Goal: Task Accomplishment & Management: Complete application form

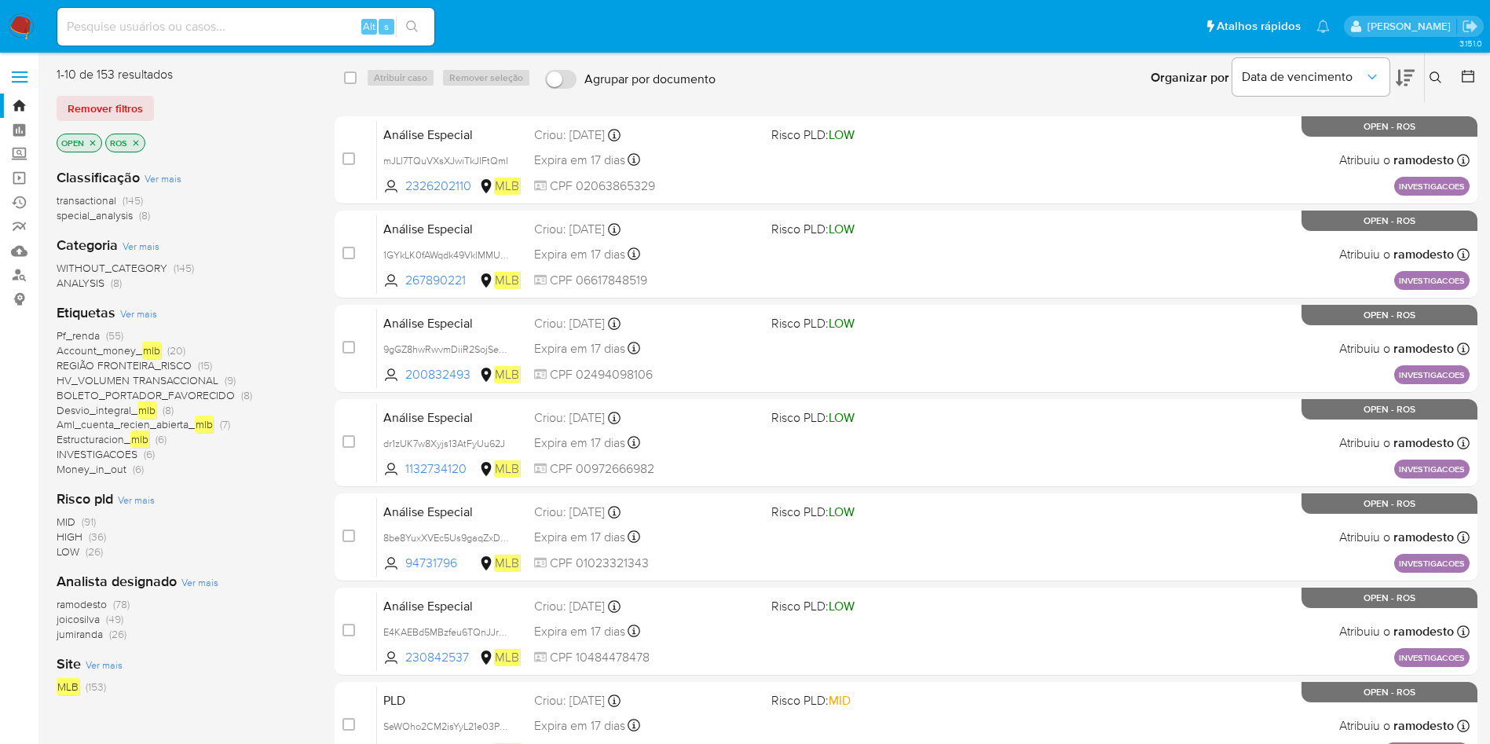
click at [83, 633] on span "jumiranda" at bounding box center [80, 634] width 46 height 16
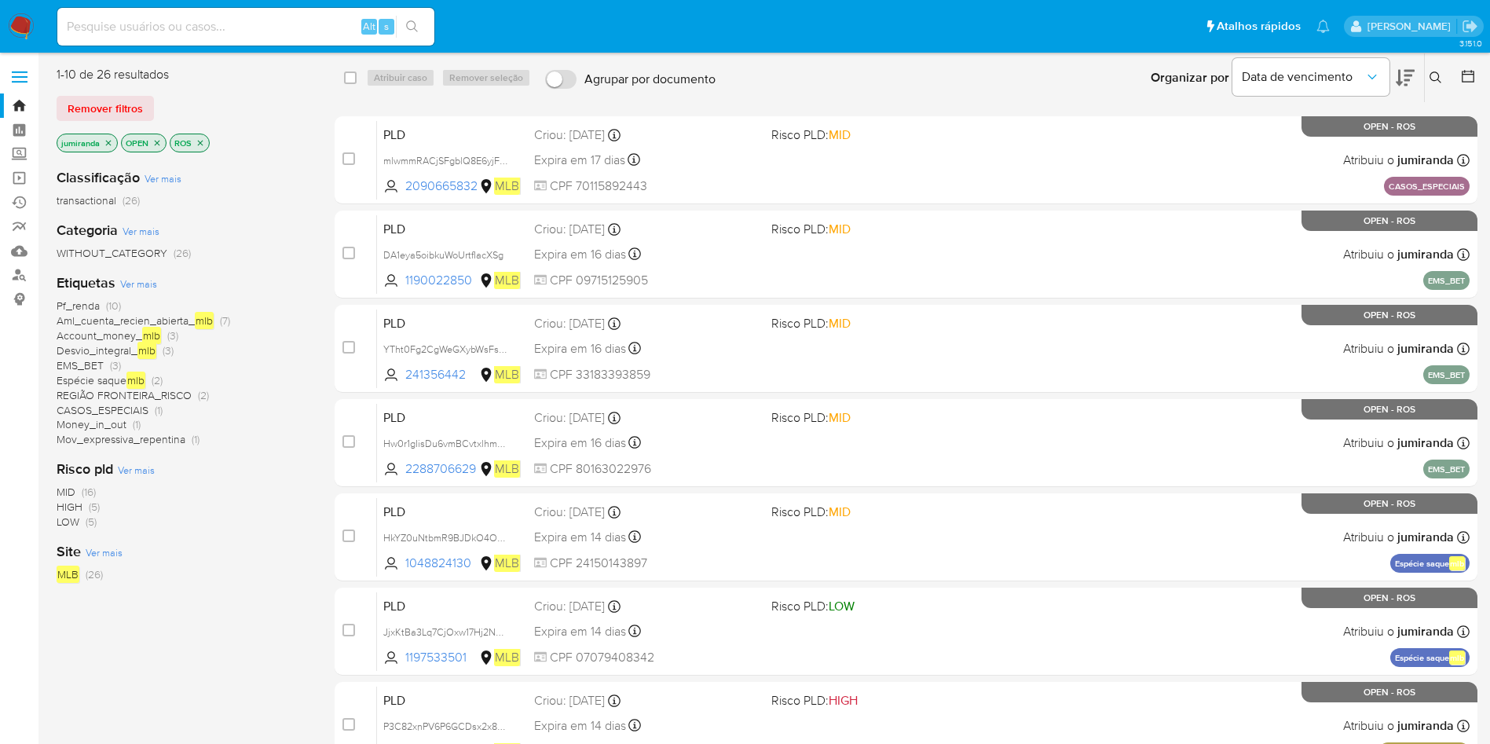
drag, startPoint x: 726, startPoint y: 147, endPoint x: 749, endPoint y: 61, distance: 88.6
click at [727, 147] on div "PLD mlwmmRACjSFgblQ8E6yjFQjY 2090665832 MLB Risco PLD: MID Criou: 15/07/2025 Cr…" at bounding box center [923, 159] width 1093 height 79
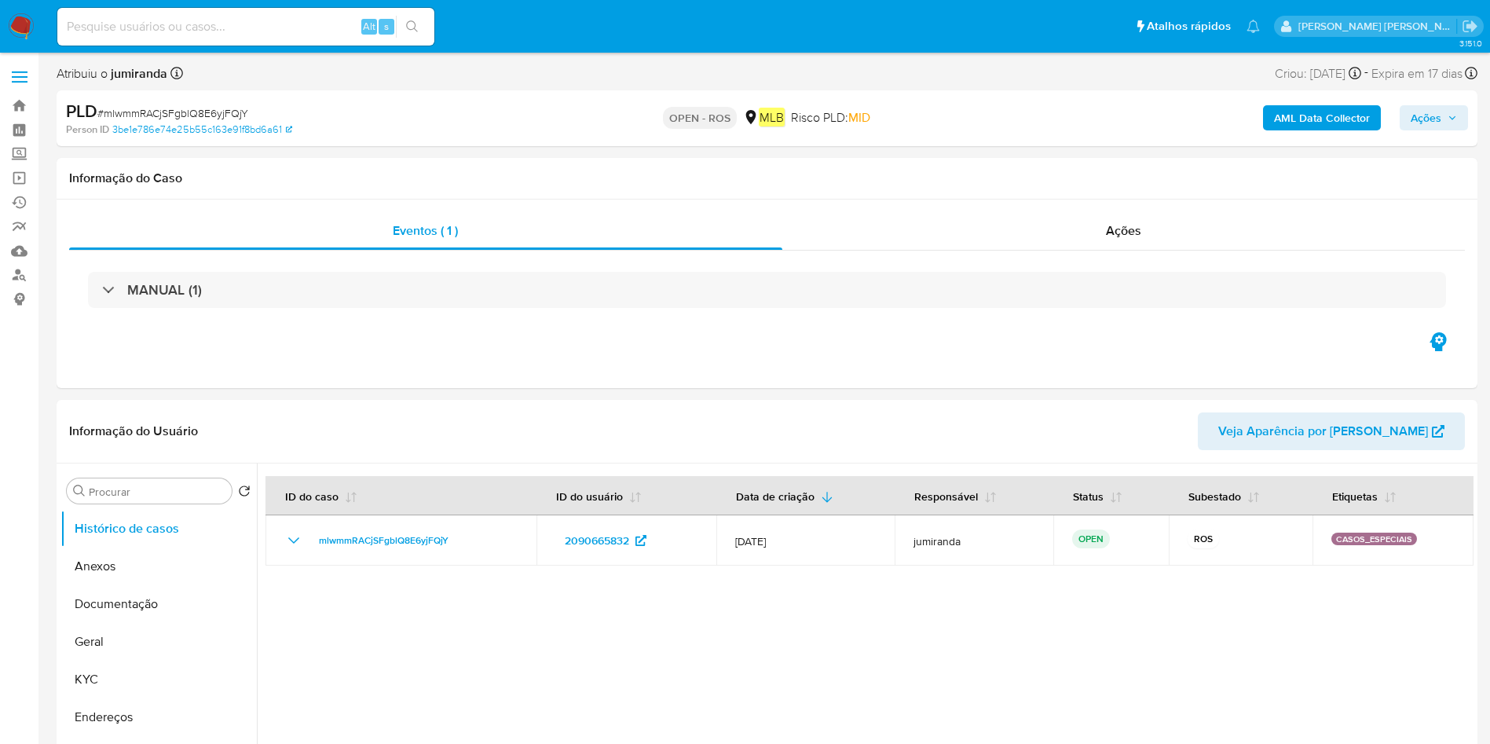
select select "10"
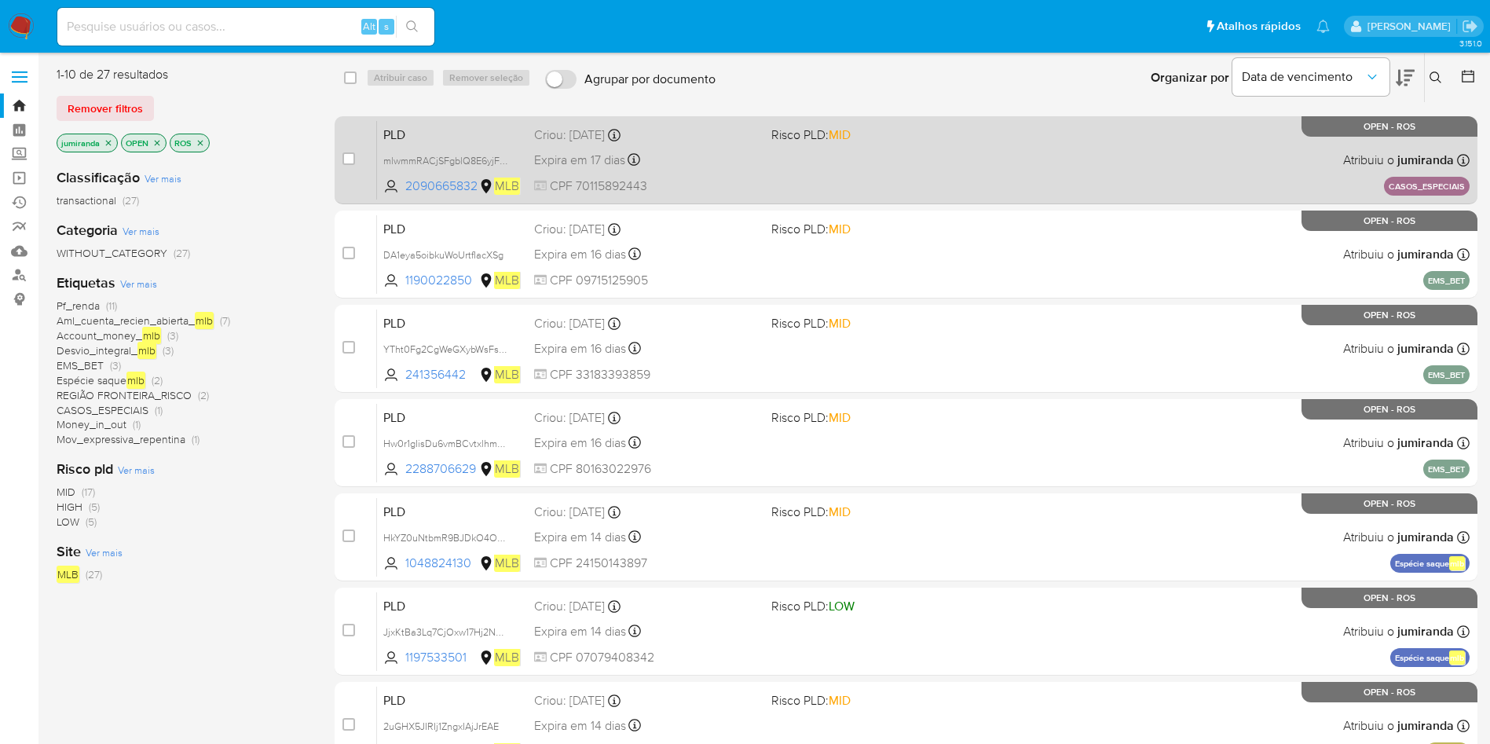
click at [788, 163] on div "PLD mlwmmRACjSFgblQ8E6yjFQjY 2090665832 MLB Risco PLD: MID Criou: 15/07/2025 Cr…" at bounding box center [923, 159] width 1093 height 79
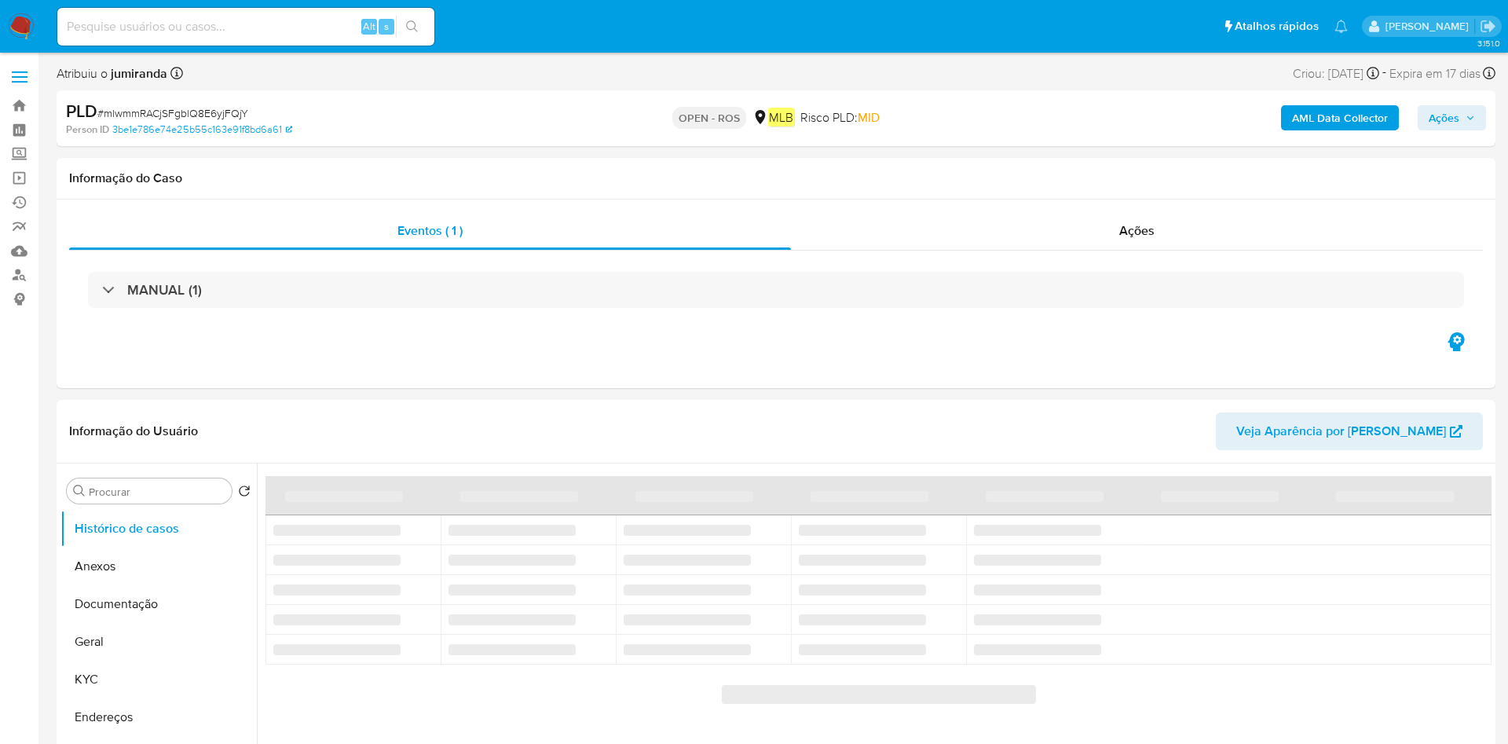
select select "10"
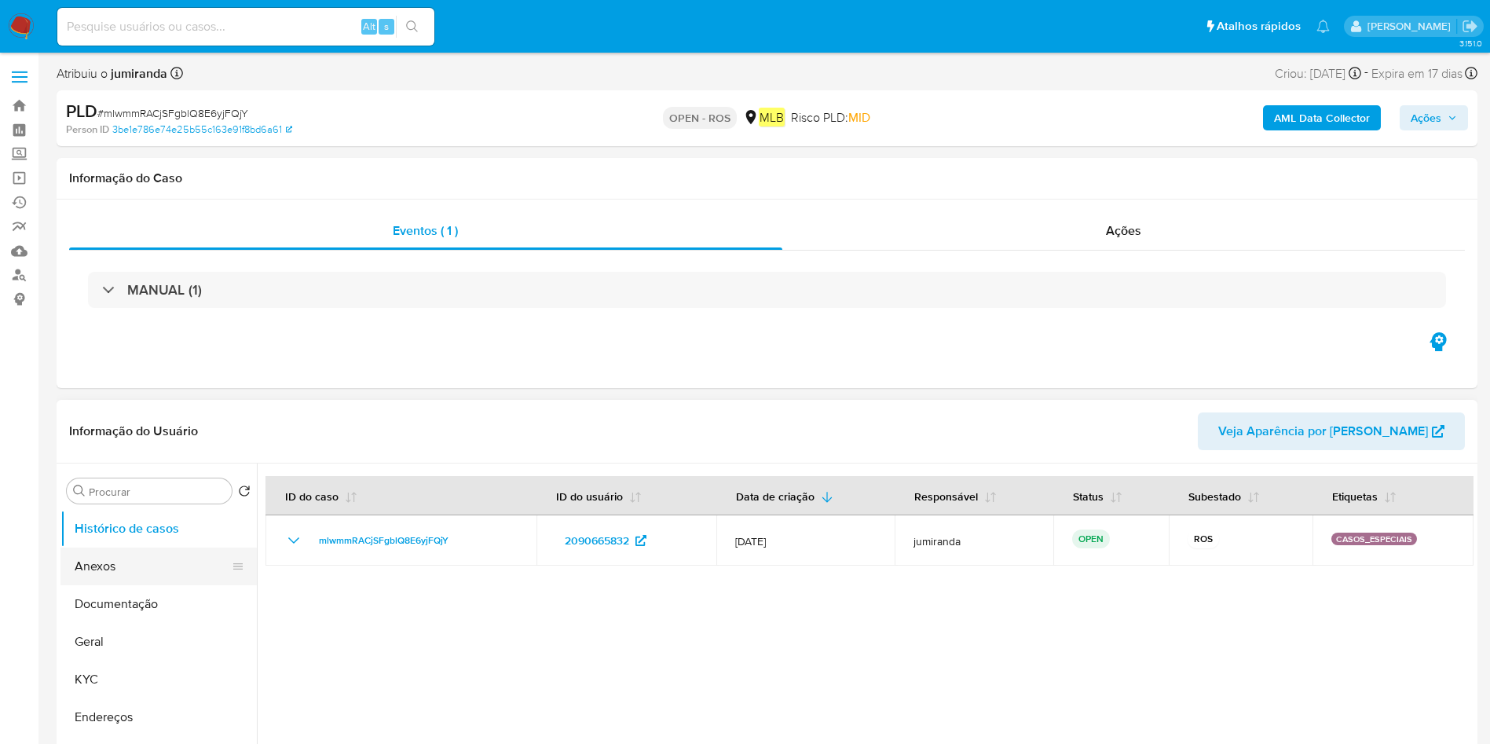
click at [150, 559] on button "Anexos" at bounding box center [152, 567] width 184 height 38
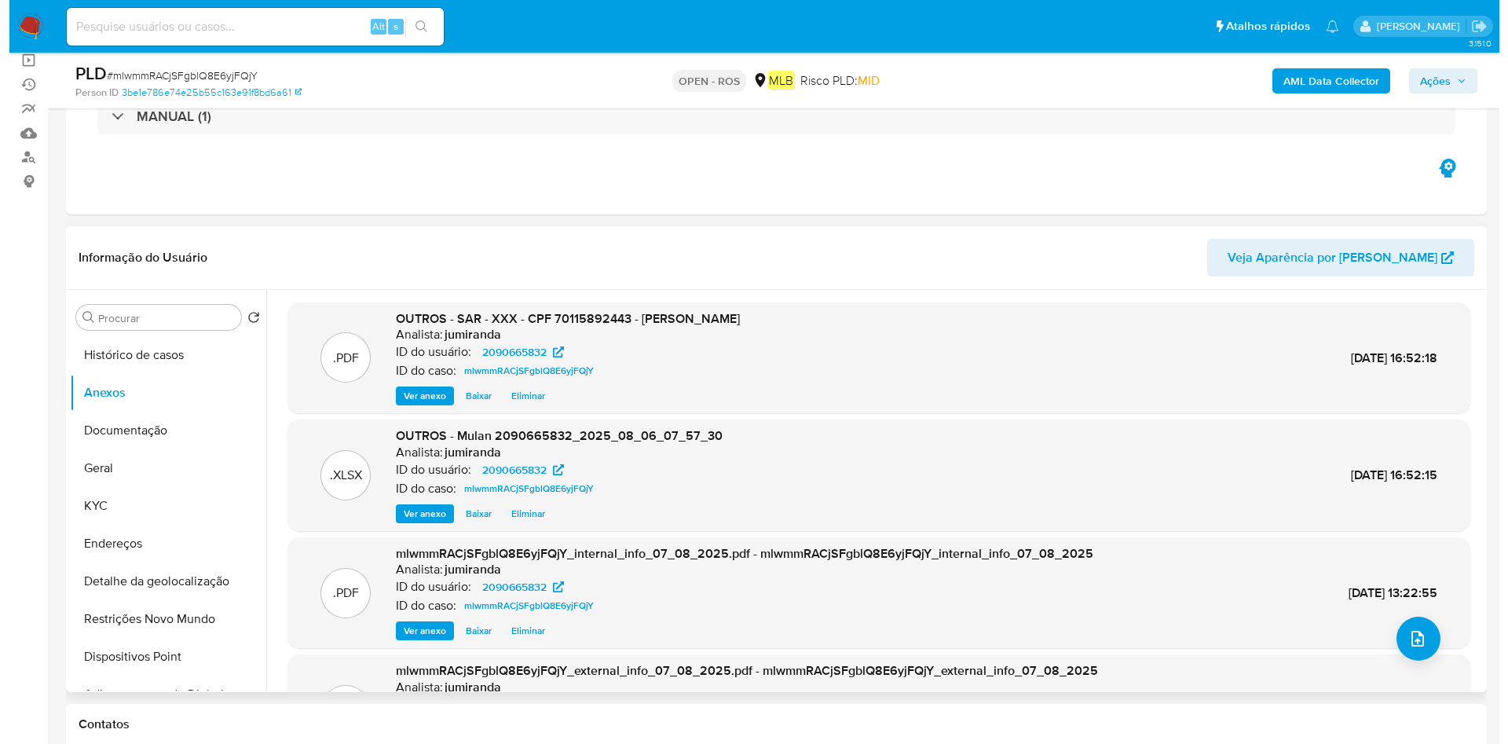
scroll to position [64, 0]
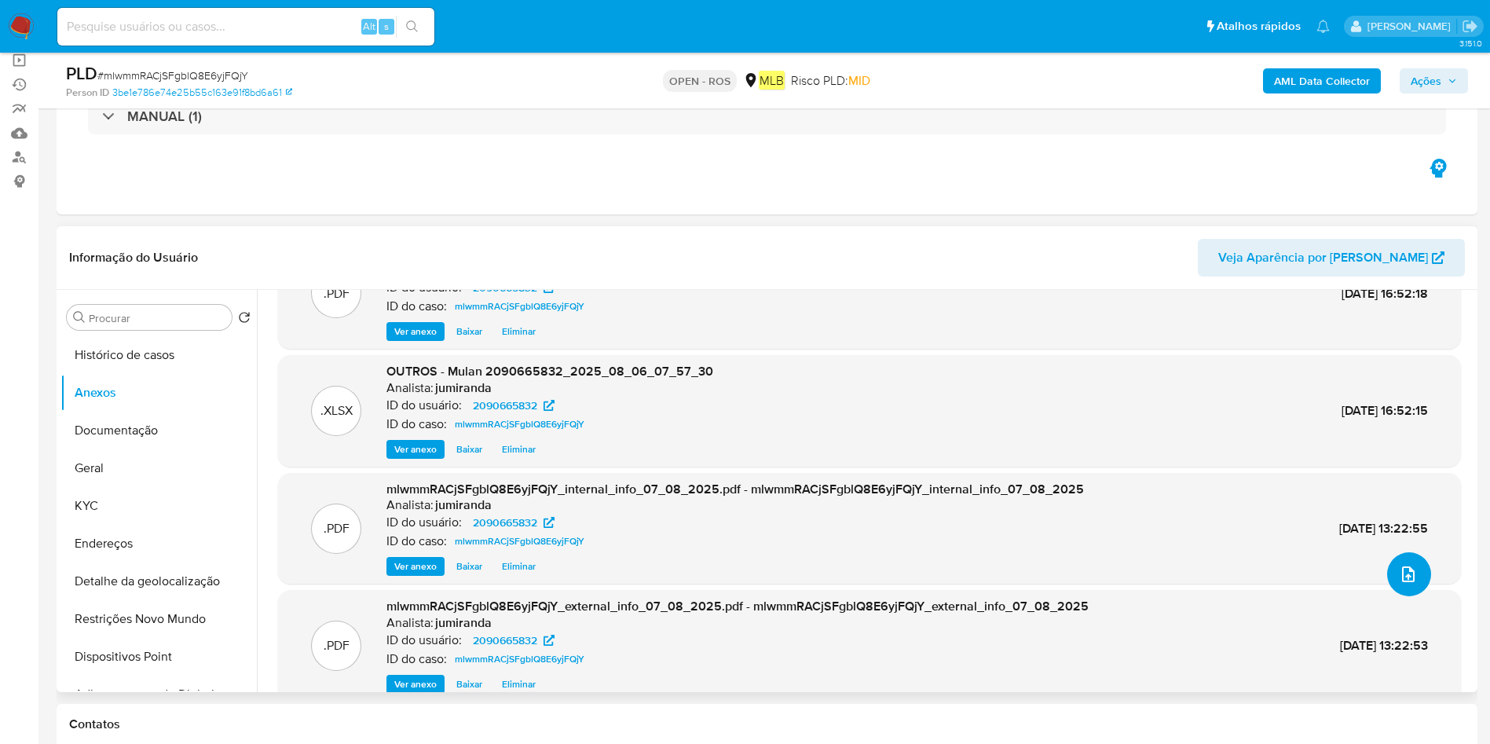
click at [1389, 572] on button "upload-file" at bounding box center [1409, 574] width 44 height 44
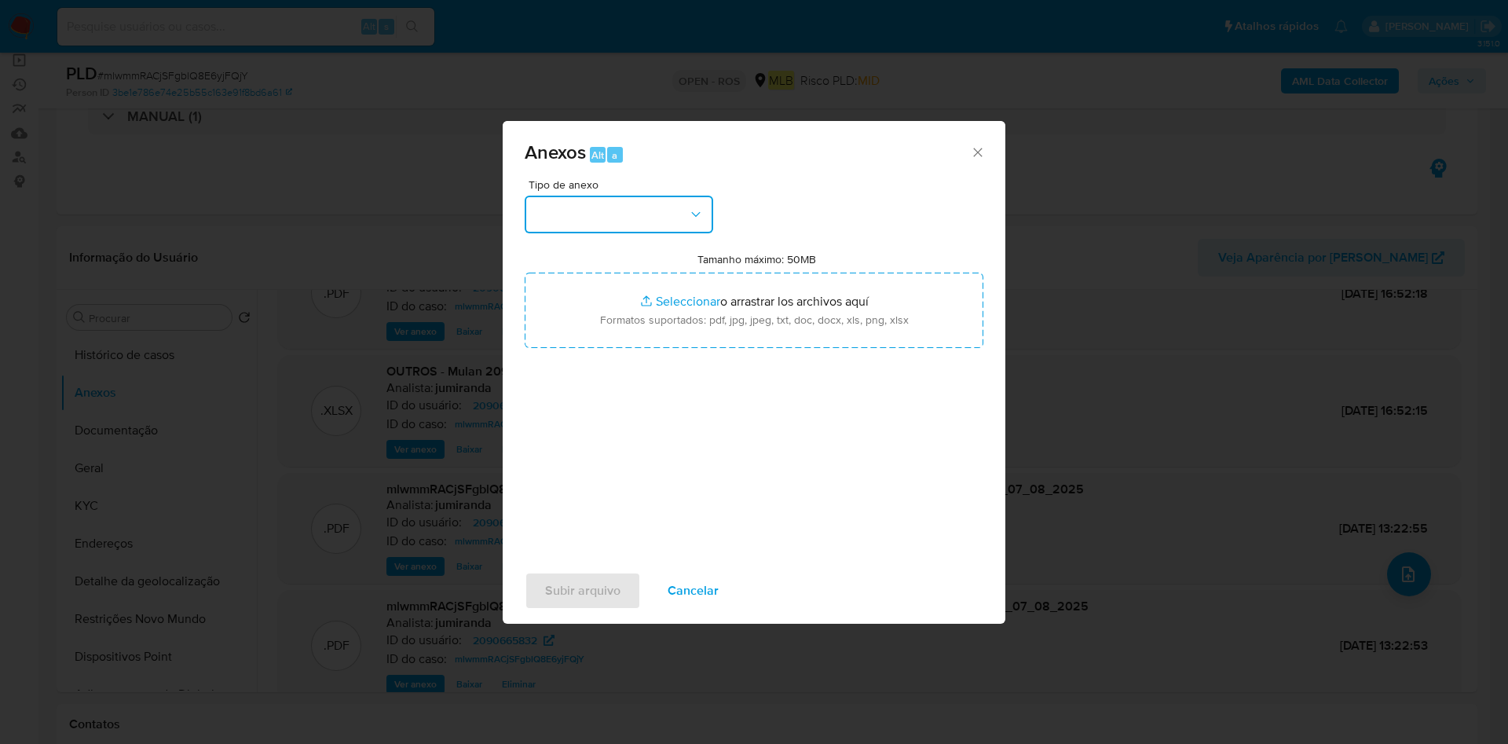
click at [685, 225] on button "button" at bounding box center [619, 215] width 189 height 38
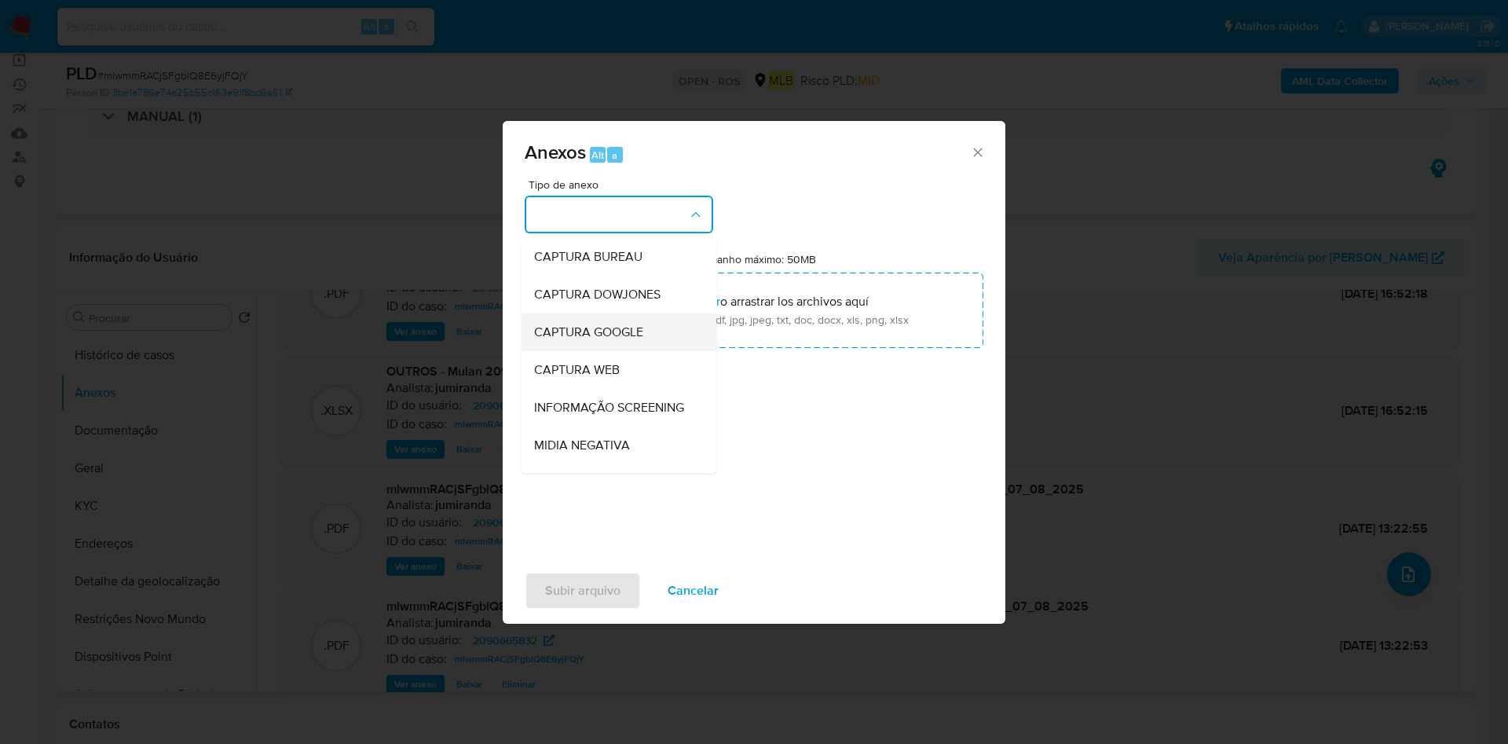
scroll to position [242, 0]
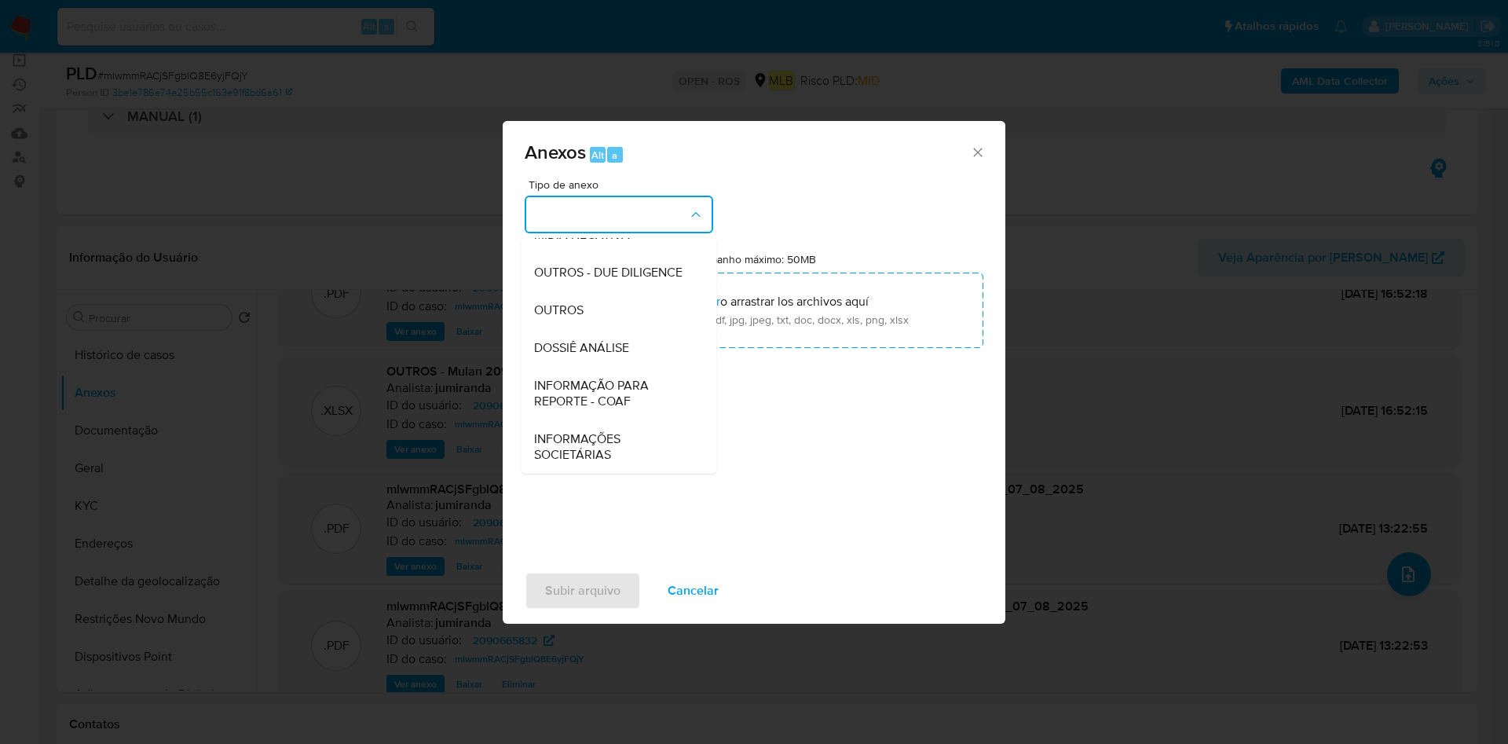
drag, startPoint x: 613, startPoint y: 324, endPoint x: 814, endPoint y: 181, distance: 246.5
click at [613, 324] on div "OUTROS" at bounding box center [614, 310] width 160 height 38
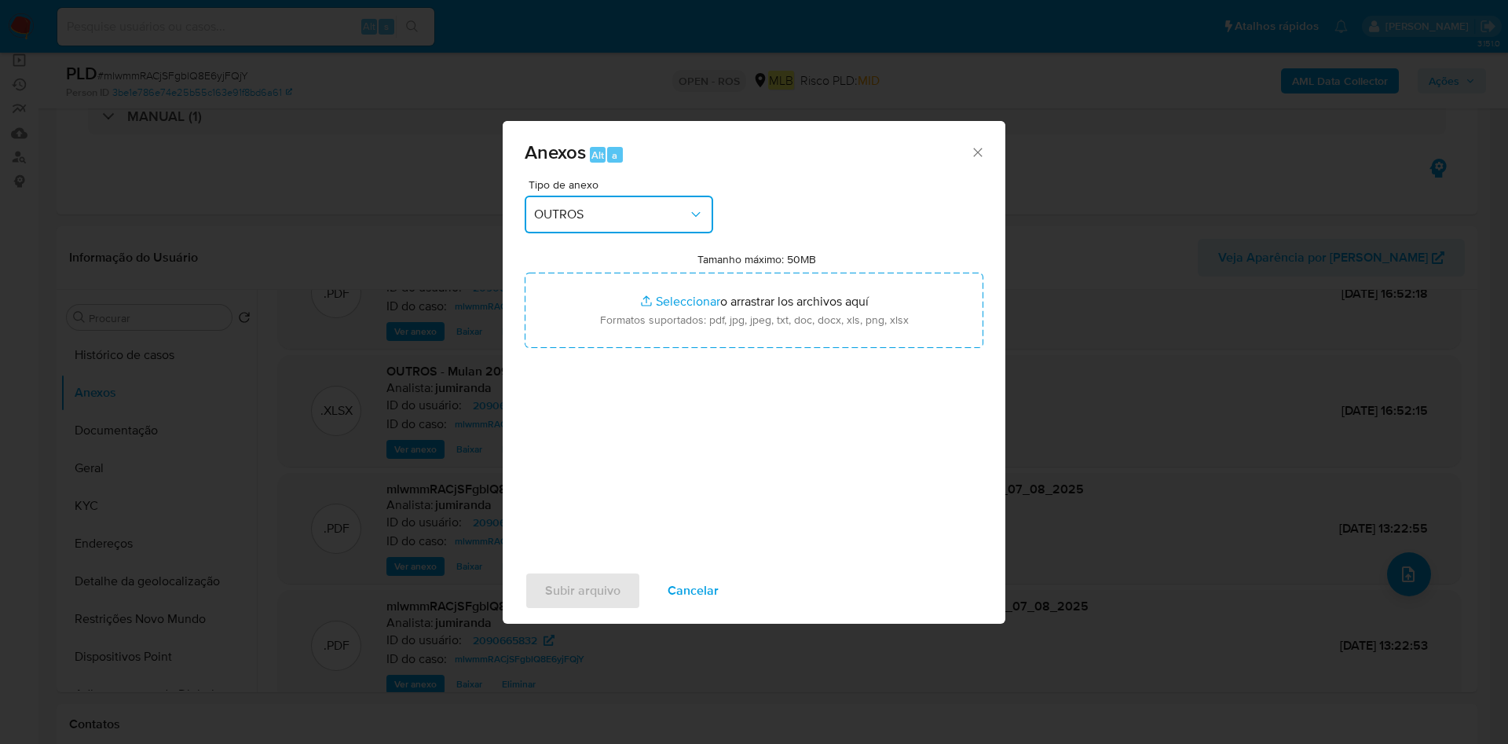
click at [662, 221] on span "OUTROS" at bounding box center [611, 215] width 154 height 16
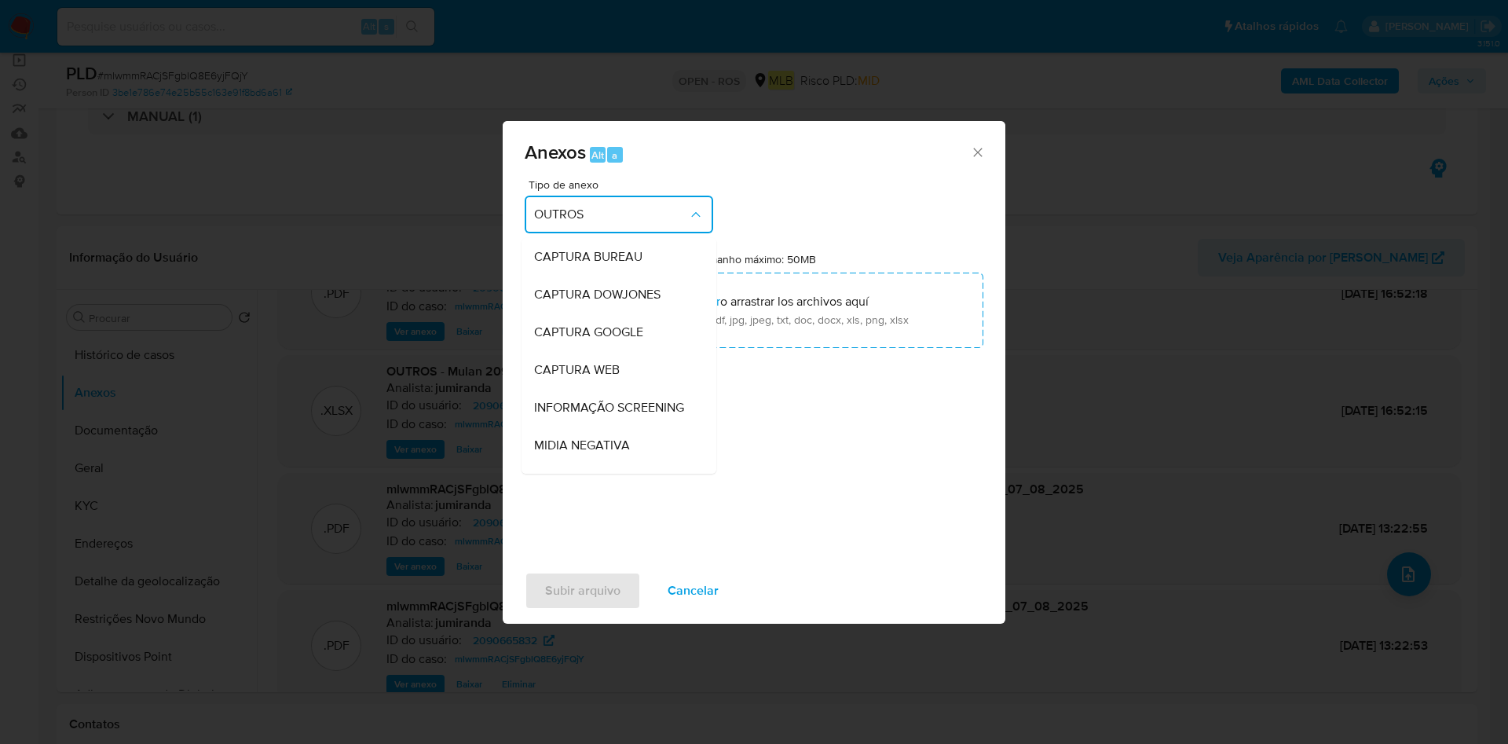
scroll to position [196, 0]
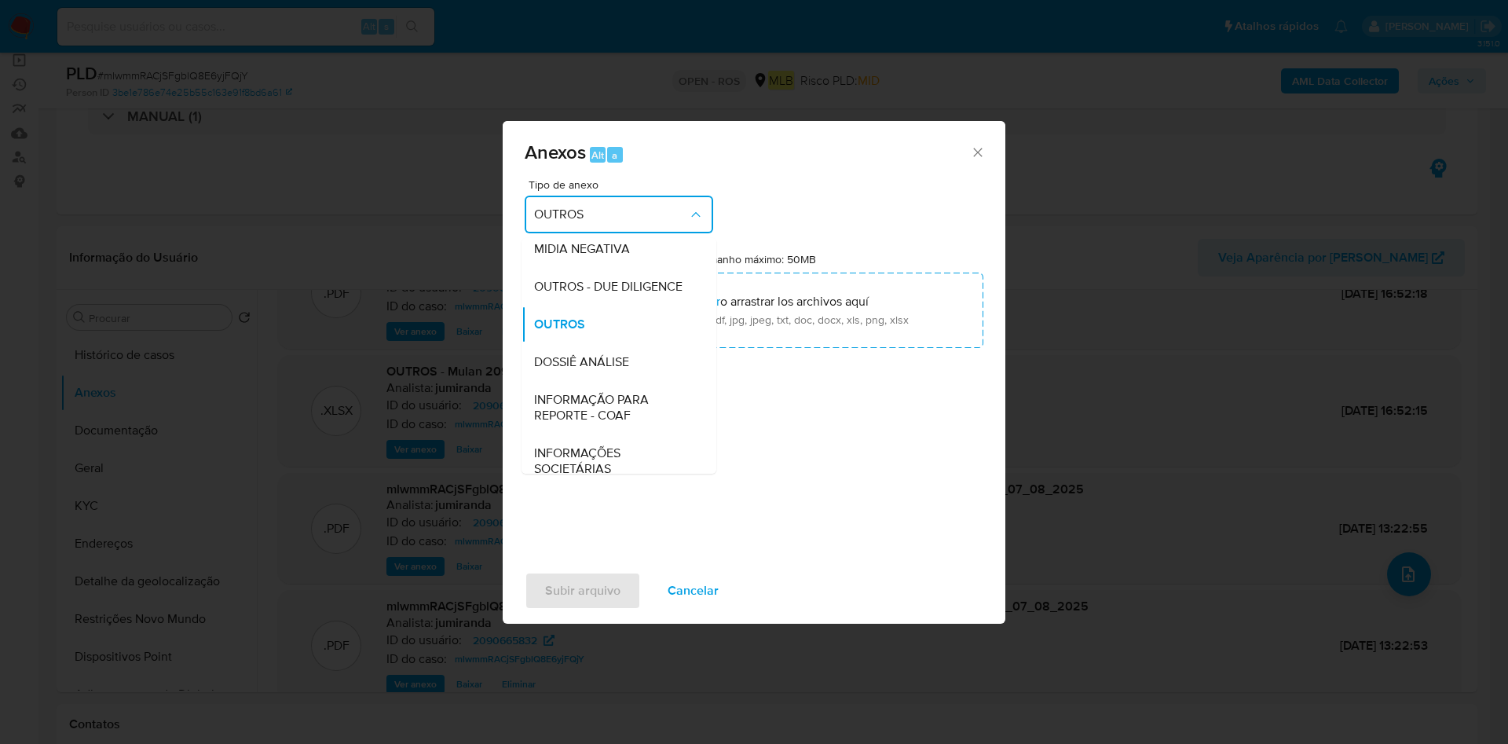
click at [586, 423] on span "INFORMAÇÃO PARA REPORTE - COAF" at bounding box center [614, 407] width 160 height 31
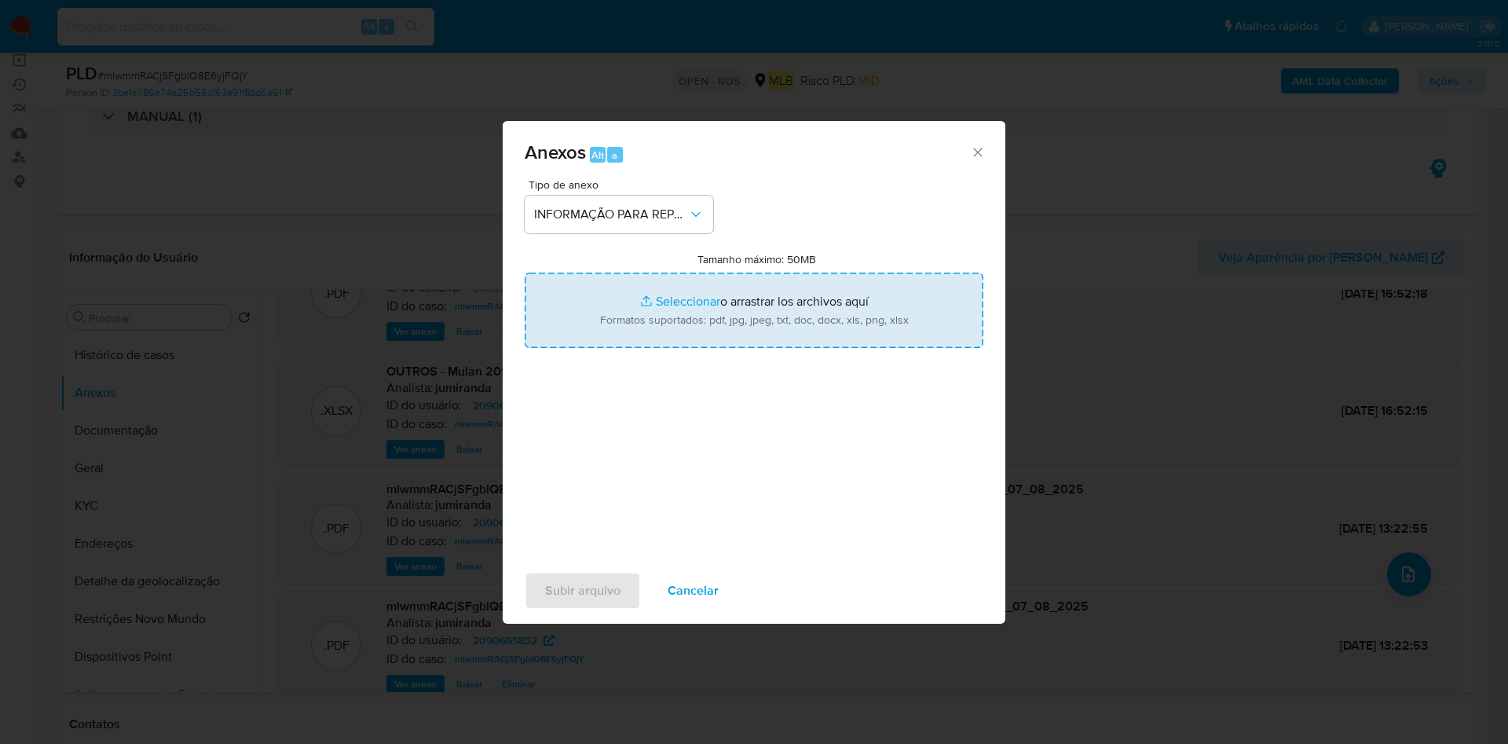
type input "C:\fakepath\SAR - mlwmmRACjSFgblQ8E6yjFQjY - CPF 70115892443 - DAVYD VIEIRA DE …"
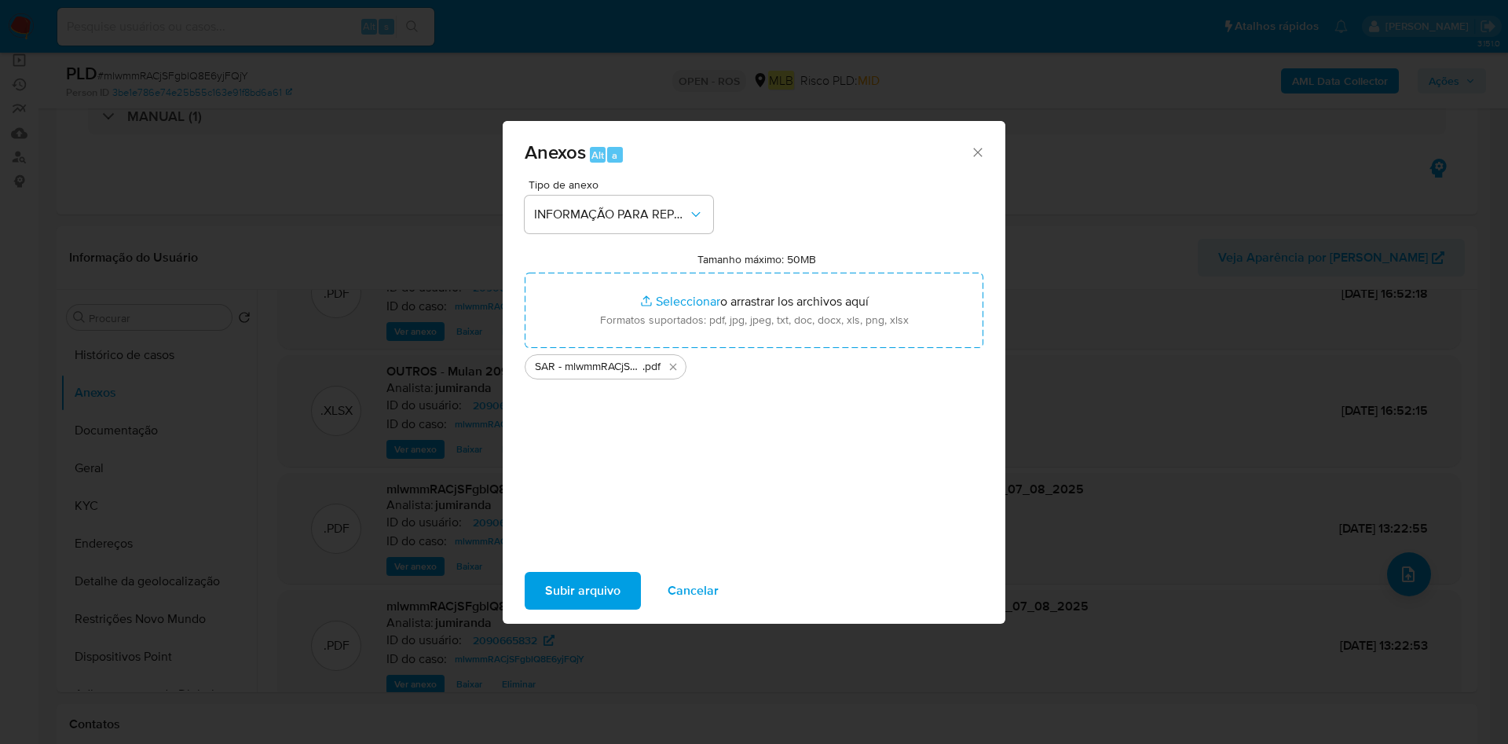
click at [585, 588] on span "Subir arquivo" at bounding box center [582, 590] width 75 height 35
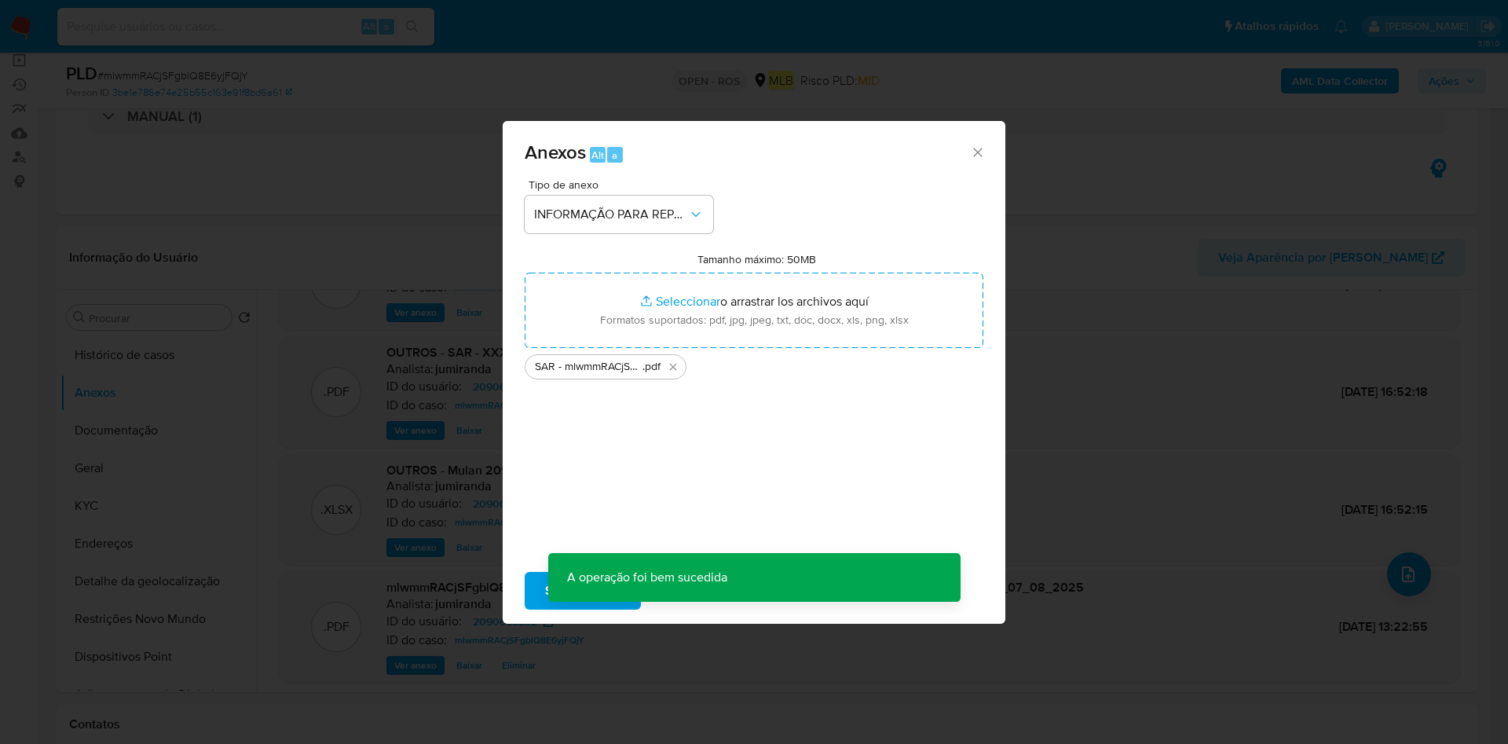
scroll to position [69, 0]
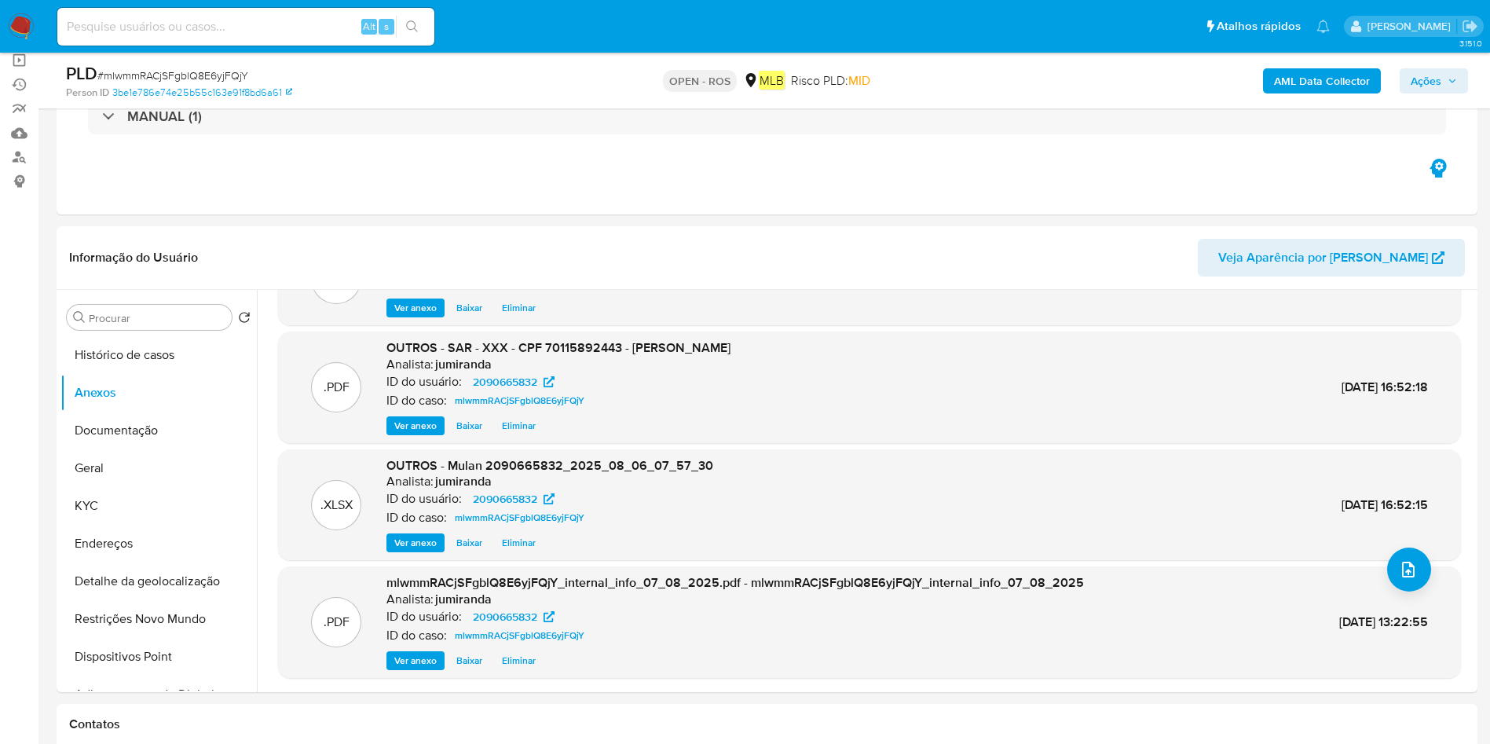
click at [1412, 77] on span "Ações" at bounding box center [1426, 80] width 31 height 25
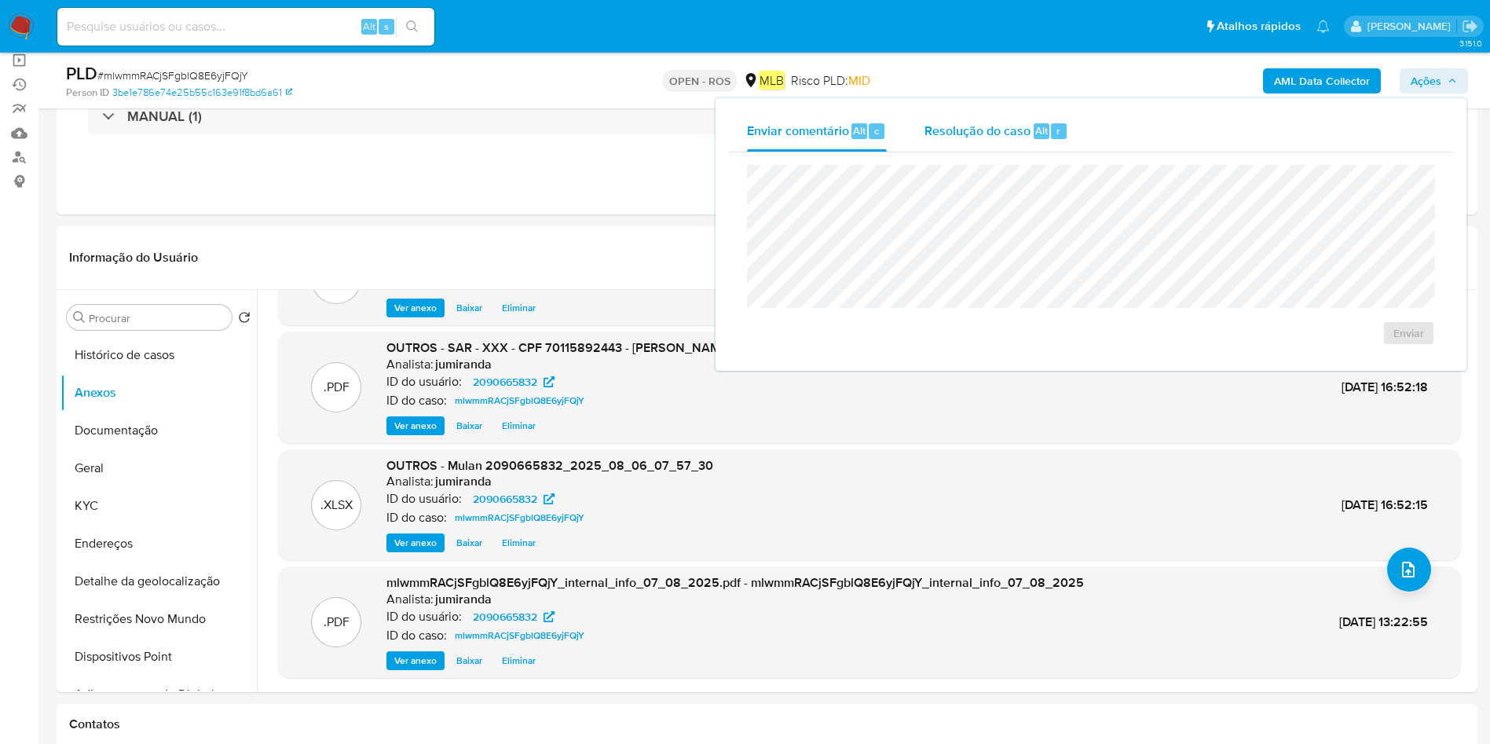
click at [1027, 133] on span "Resolução do caso" at bounding box center [978, 130] width 106 height 18
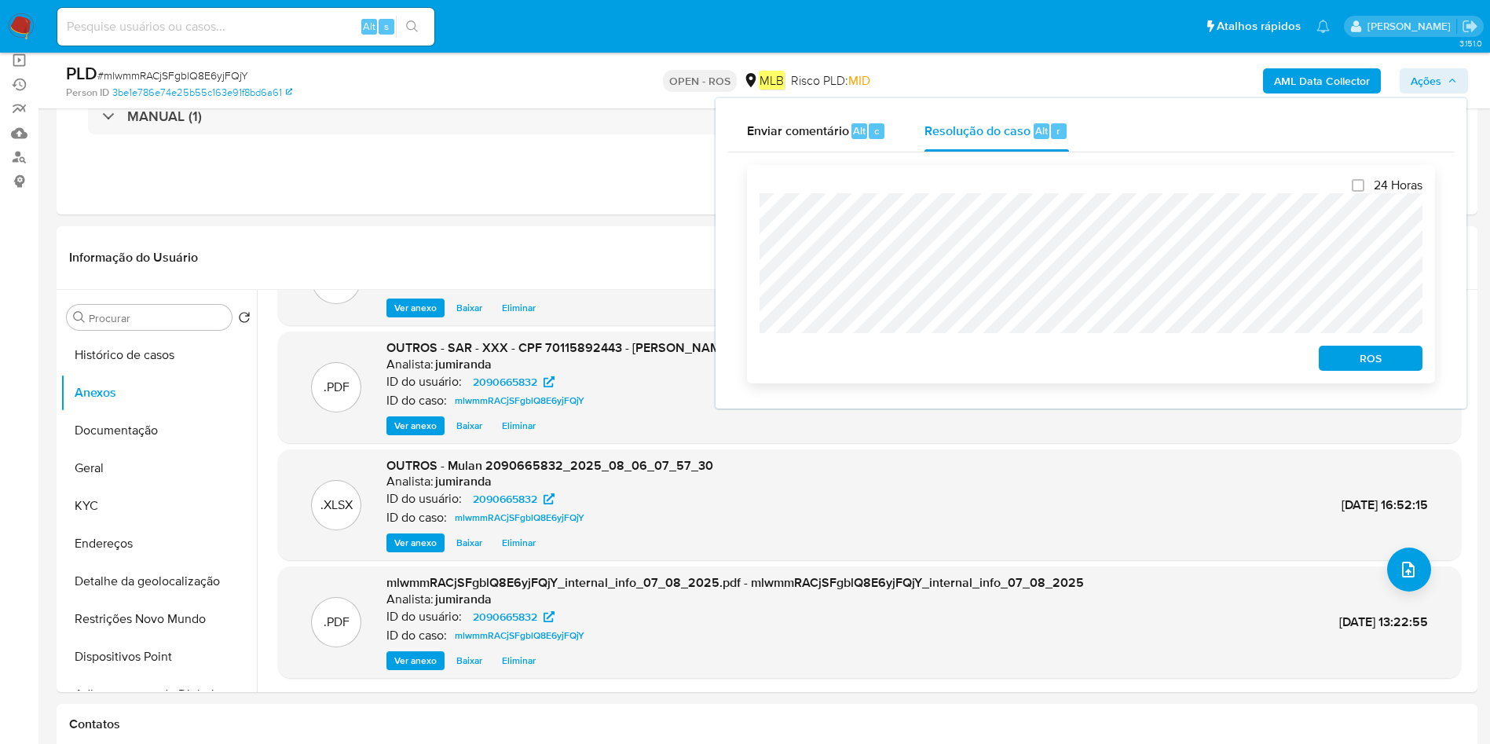
click at [1397, 366] on span "ROS" at bounding box center [1371, 358] width 82 height 22
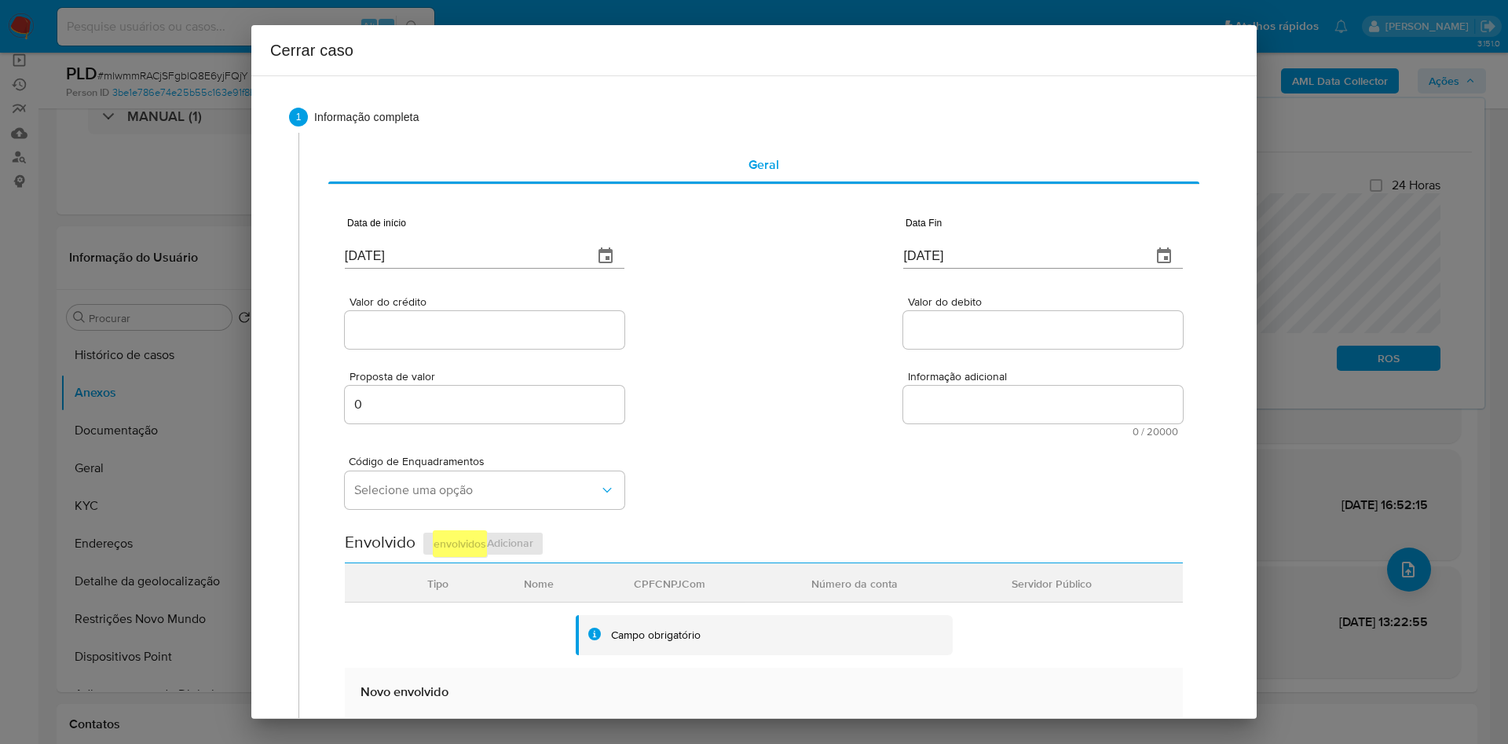
click at [395, 241] on div "[DATE]" at bounding box center [485, 245] width 280 height 46
click at [395, 258] on input "[DATE]" at bounding box center [463, 256] width 236 height 25
paste input "0/11/2024"
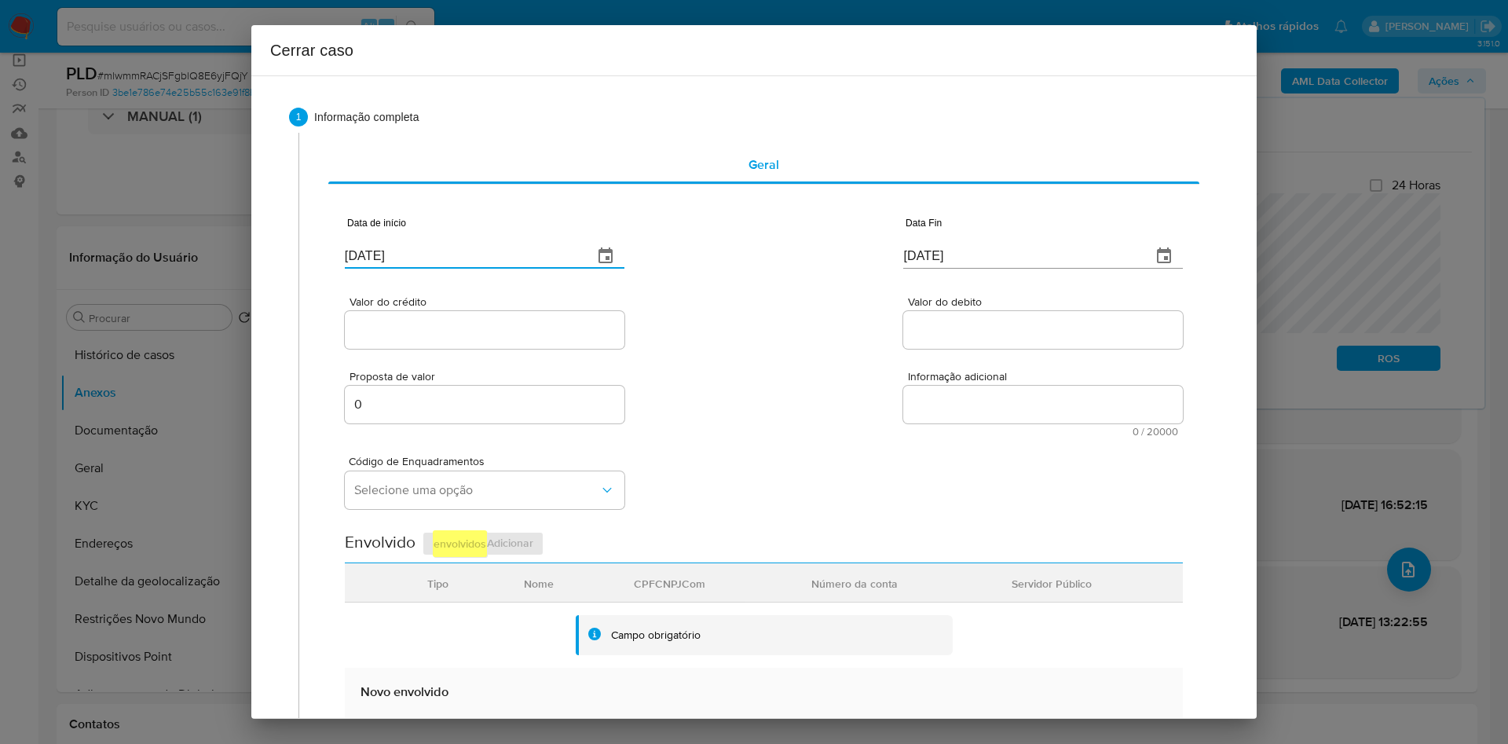
type input "10/11/2024"
click at [962, 249] on input "[DATE]" at bounding box center [1021, 256] width 236 height 25
paste input "02/05"
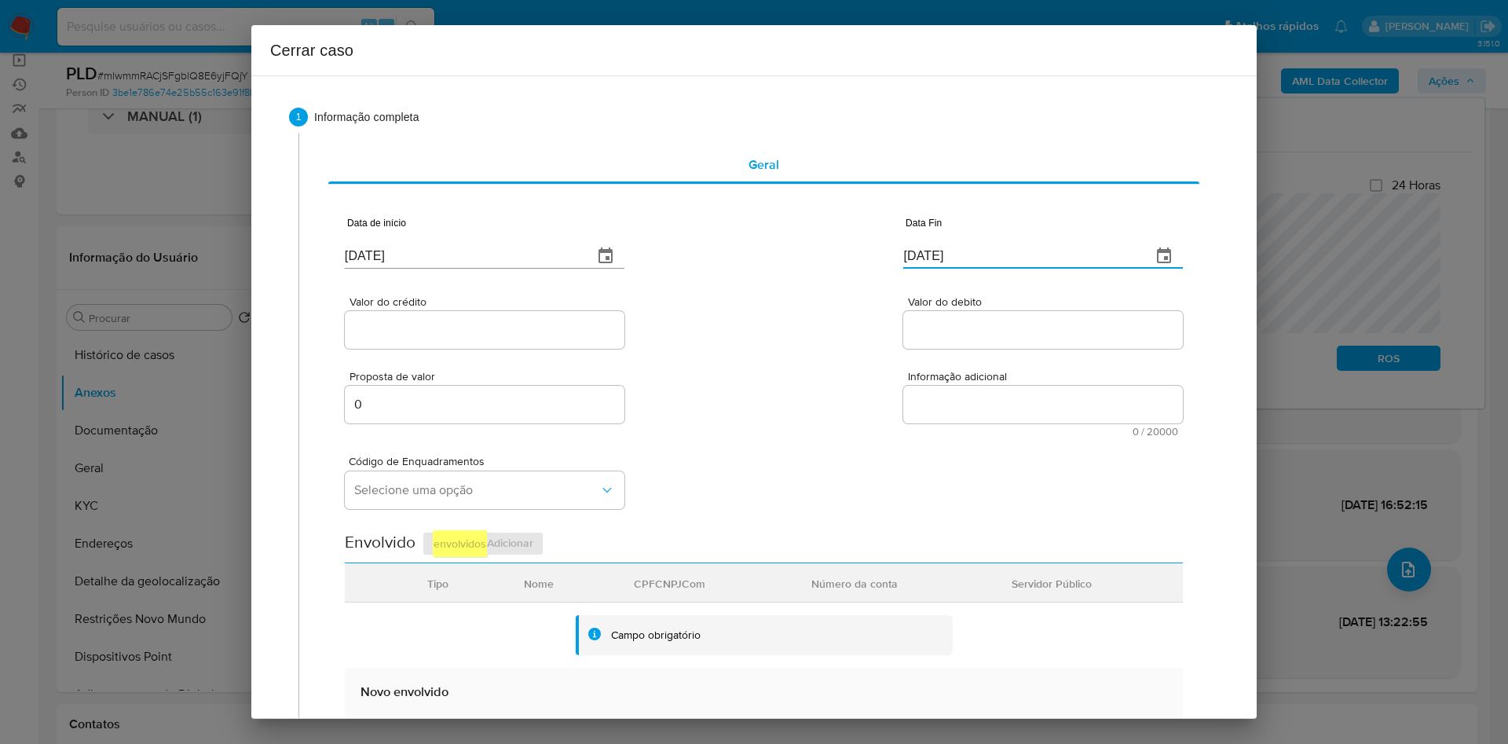
type input "02/05/2025"
click at [458, 342] on div at bounding box center [485, 330] width 280 height 38
click at [482, 317] on div at bounding box center [485, 330] width 280 height 38
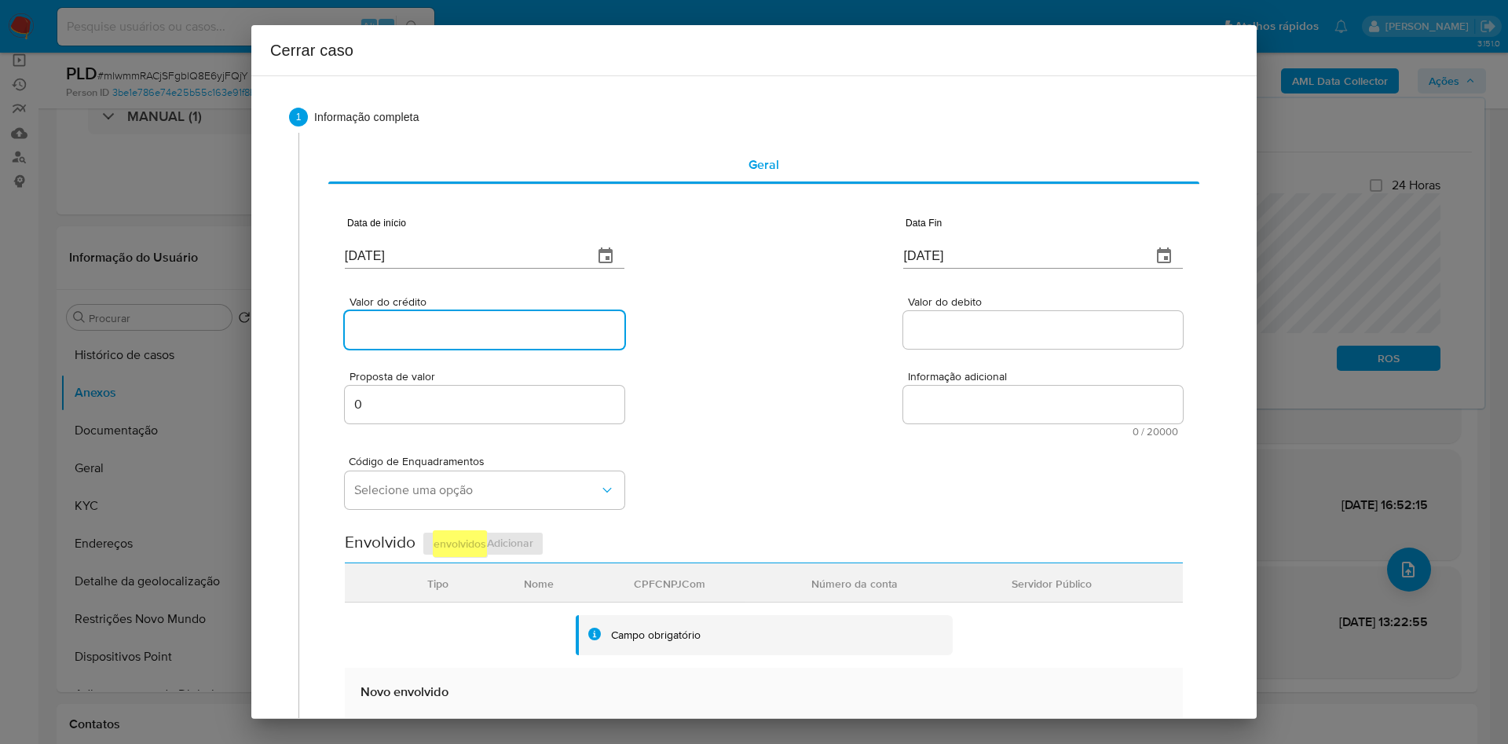
drag, startPoint x: 483, startPoint y: 328, endPoint x: 760, endPoint y: 27, distance: 409.2
click at [483, 328] on input "Valor do crédito" at bounding box center [485, 330] width 280 height 20
paste input "R$55.922"
type input "R$55.922"
click at [961, 333] on input "Valor do debito" at bounding box center [1043, 330] width 280 height 20
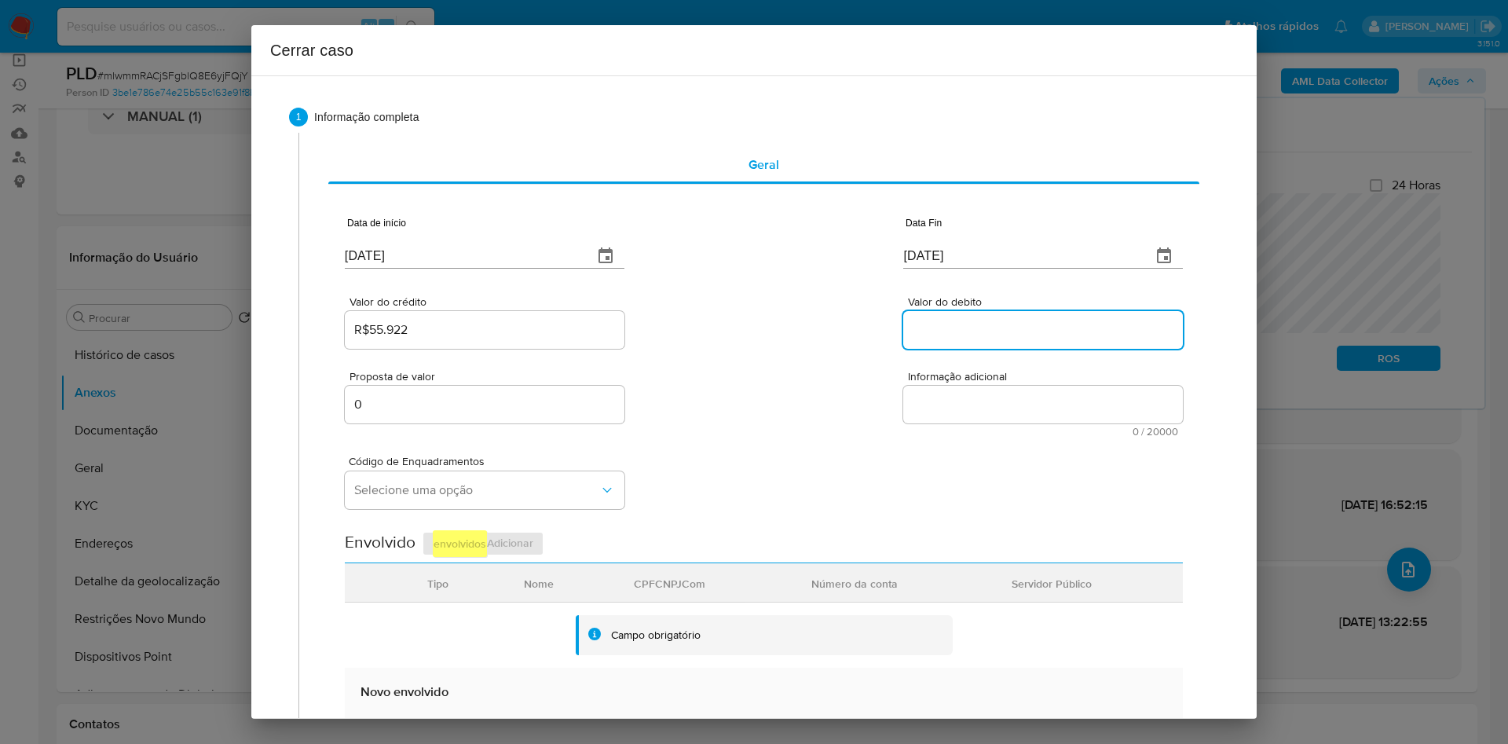
paste input "R$56.056"
type input "R$56.056"
click at [932, 412] on textarea "Informação adicional" at bounding box center [1043, 405] width 280 height 38
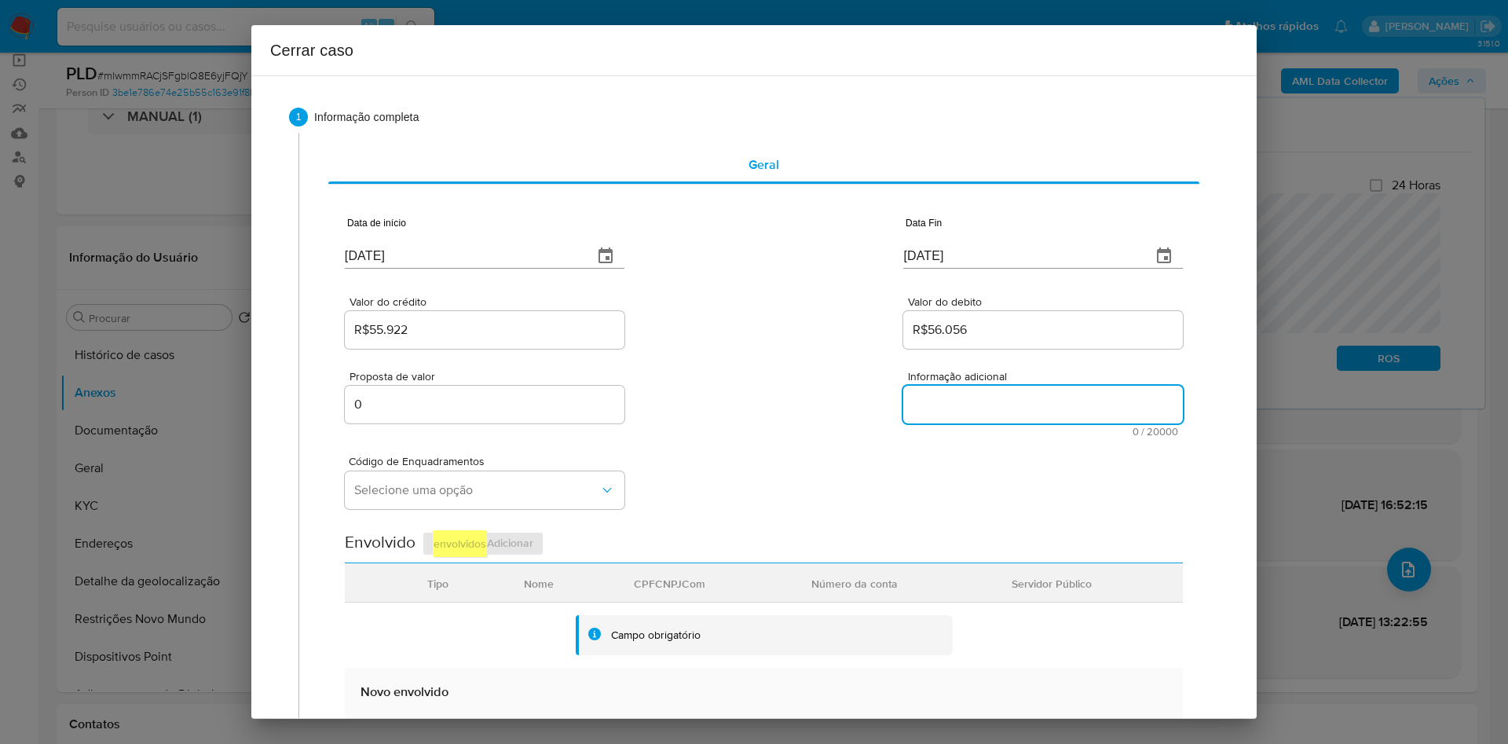
paste textarea "Informações do Cliente Davyd Vieira de Souza, CPF 70115892443, 31 anos, residen…"
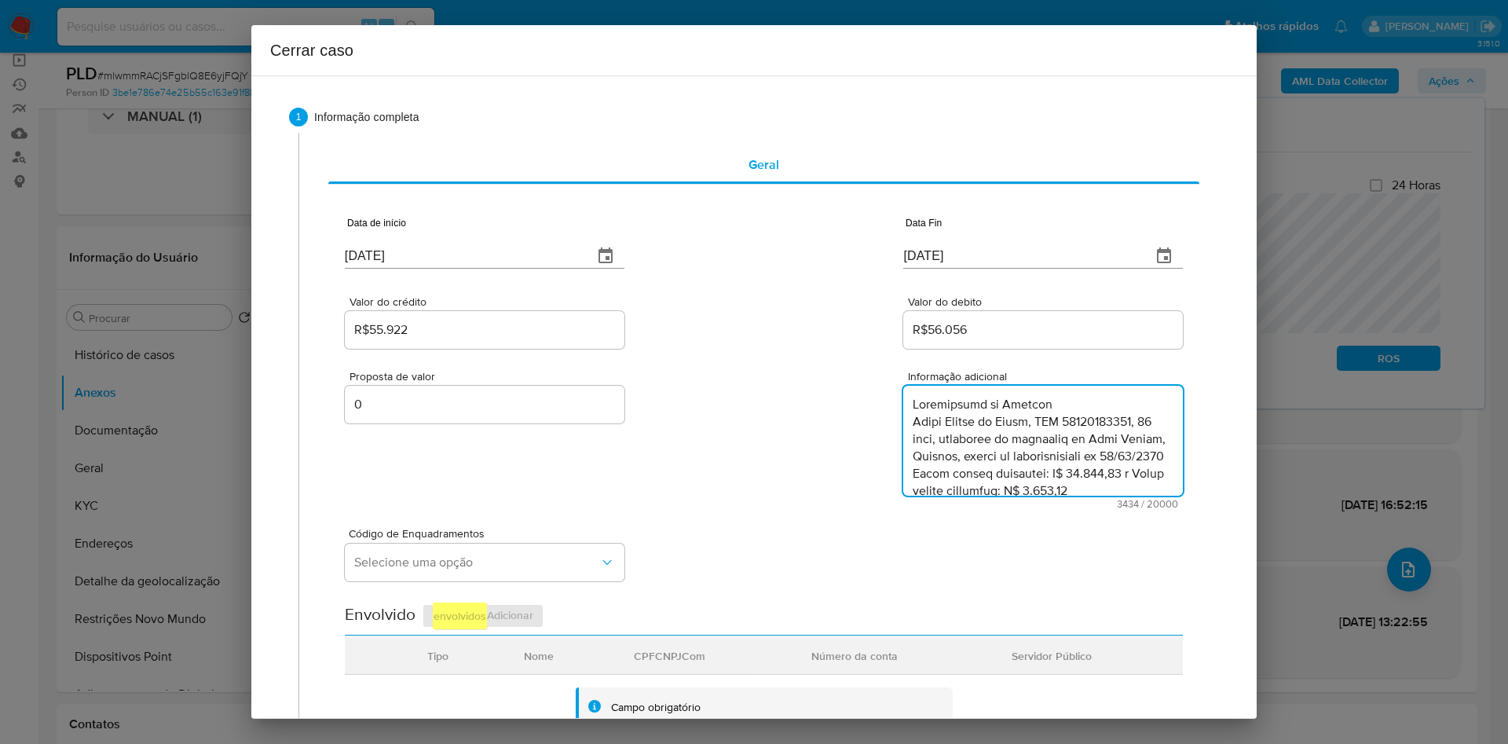
scroll to position [2026, 0]
type textarea "Informações do Cliente Davyd Vieira de Souza, CPF 70115892443, 31 anos, residen…"
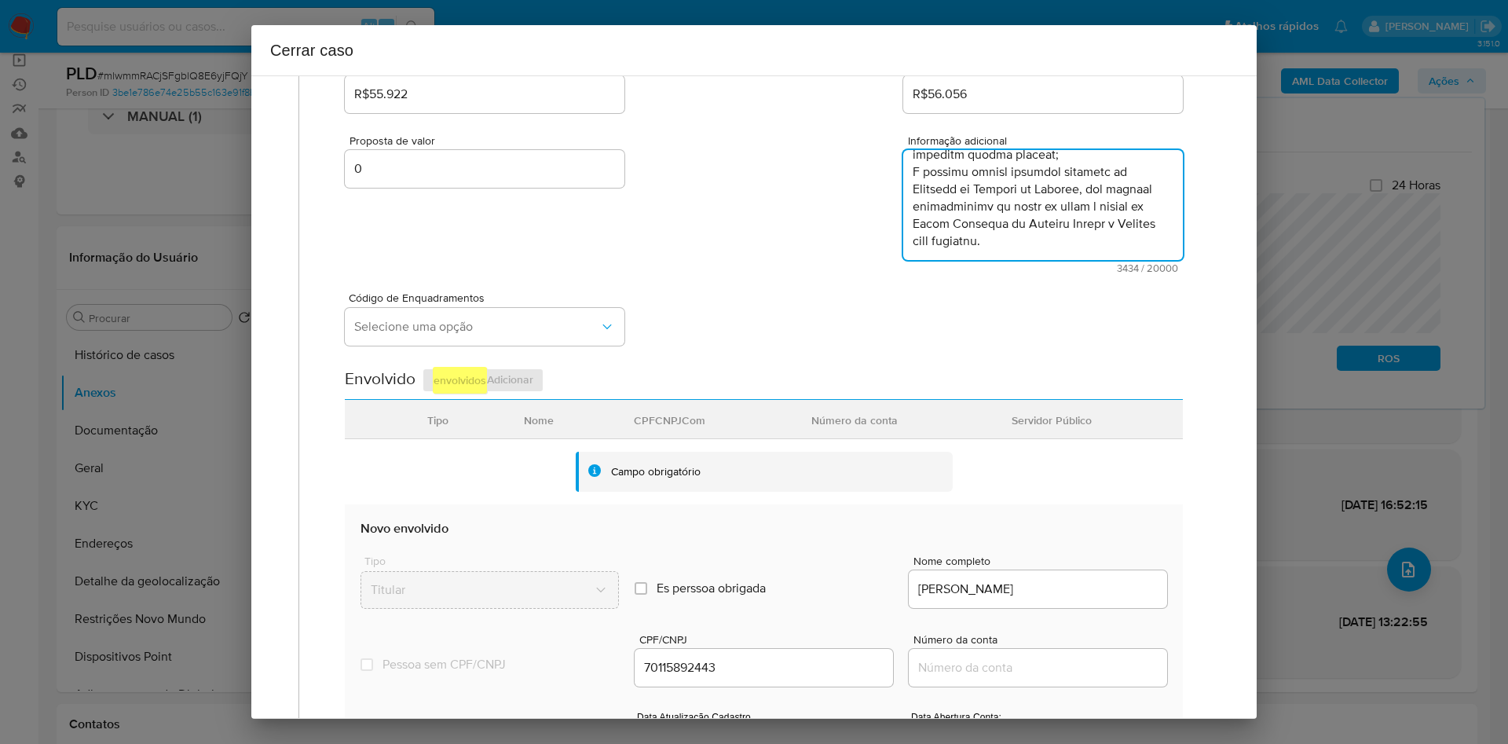
click at [419, 348] on div "Código de Enquadramentos Selecione uma opção" at bounding box center [485, 322] width 280 height 60
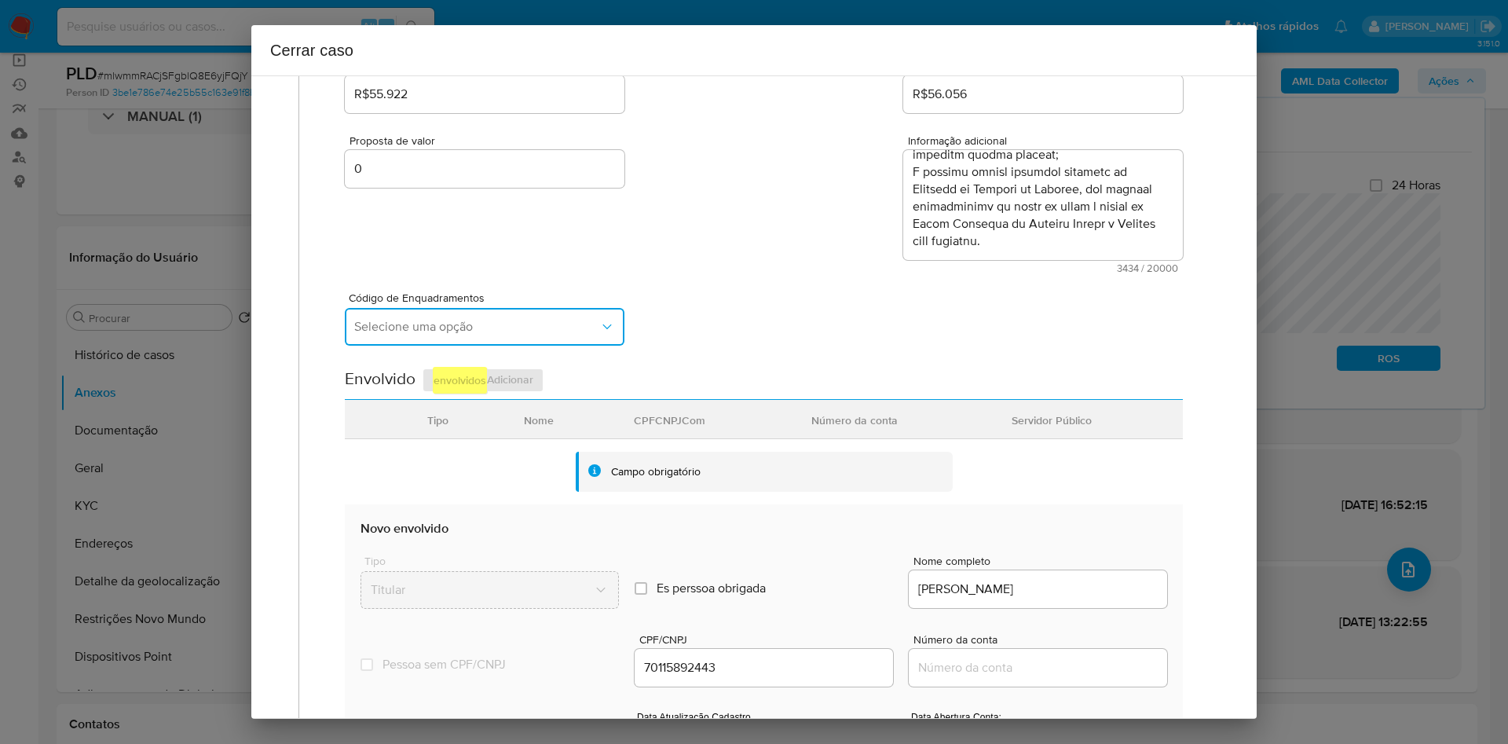
click at [430, 335] on button "Selecione uma opção" at bounding box center [485, 327] width 280 height 38
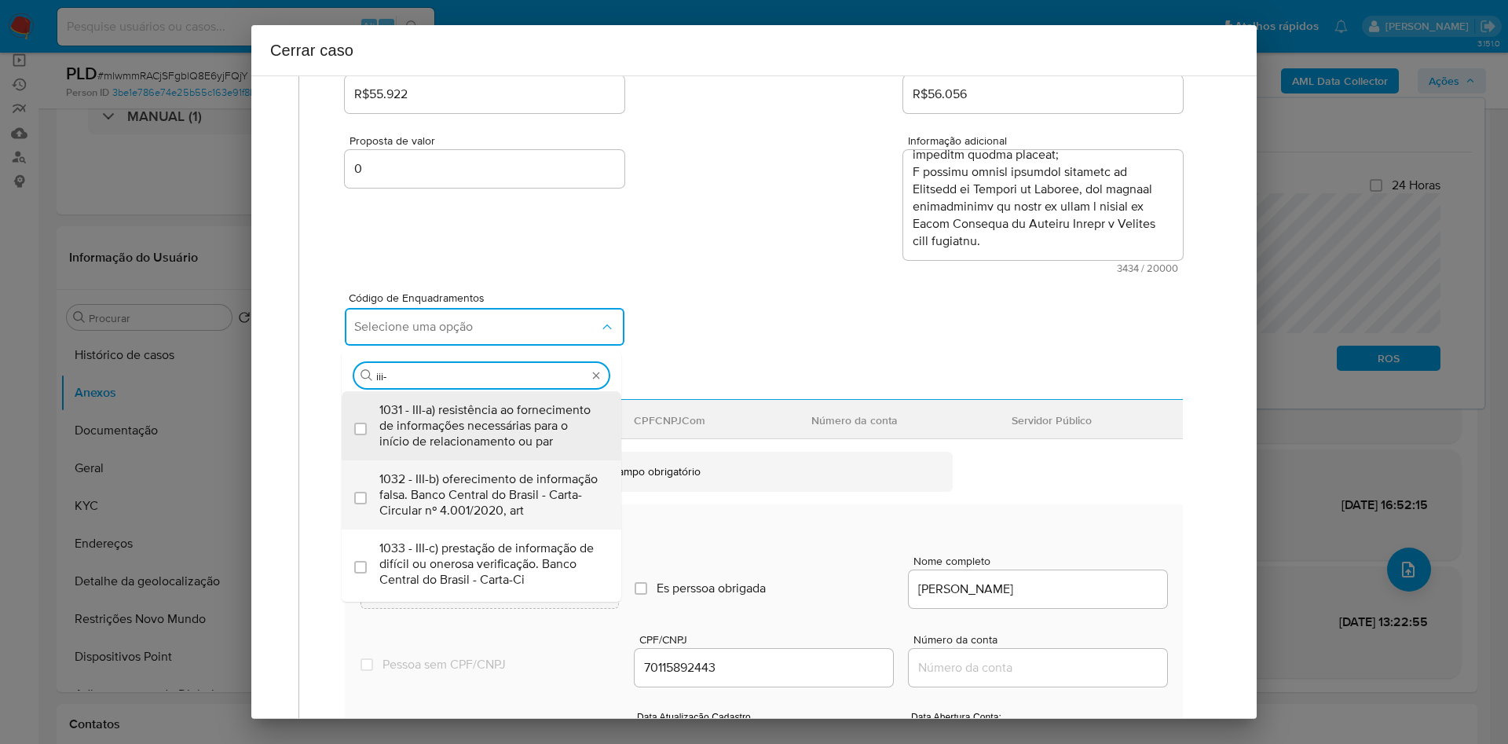
type input "iii-m"
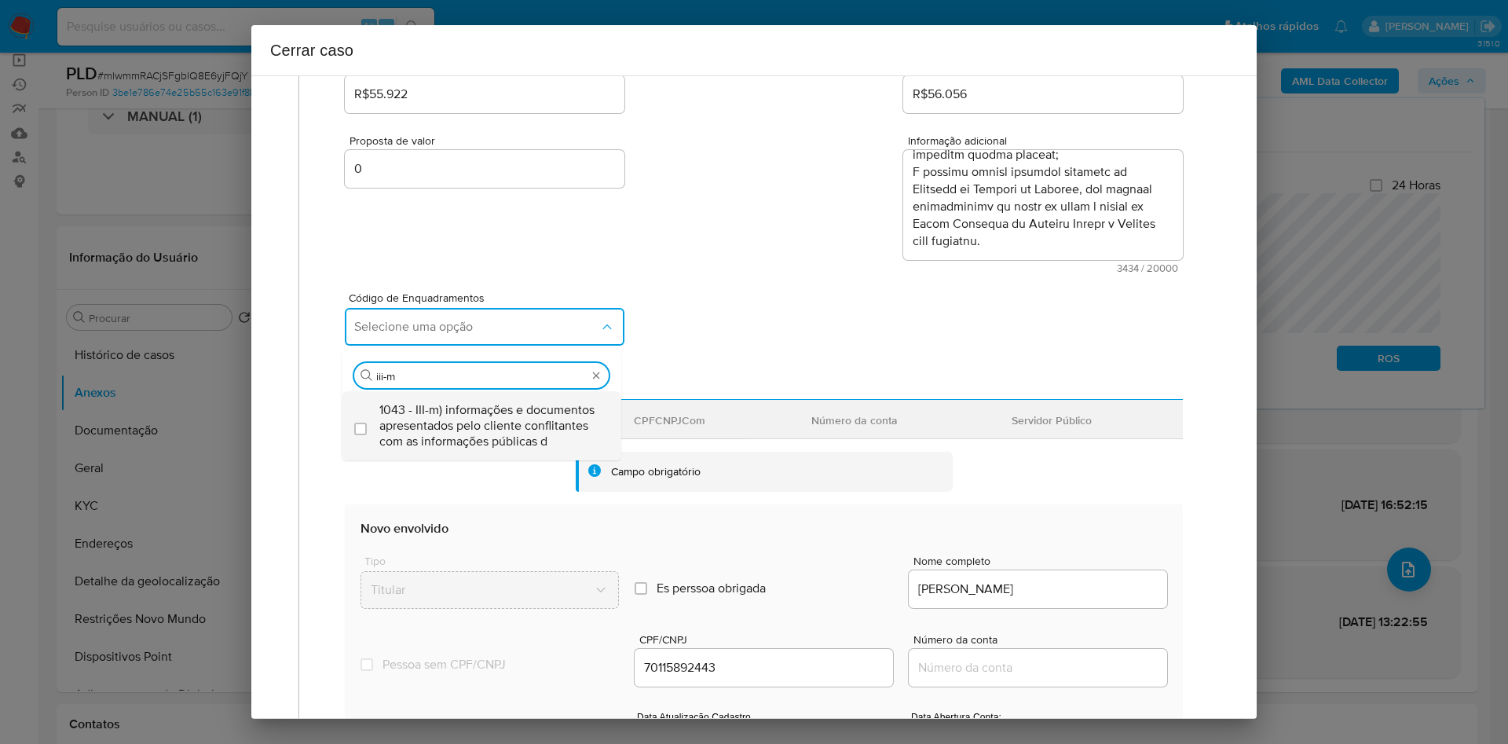
click at [460, 433] on span "1043 - III-m) informações e documentos apresentados pelo cliente conflitantes c…" at bounding box center [489, 425] width 220 height 47
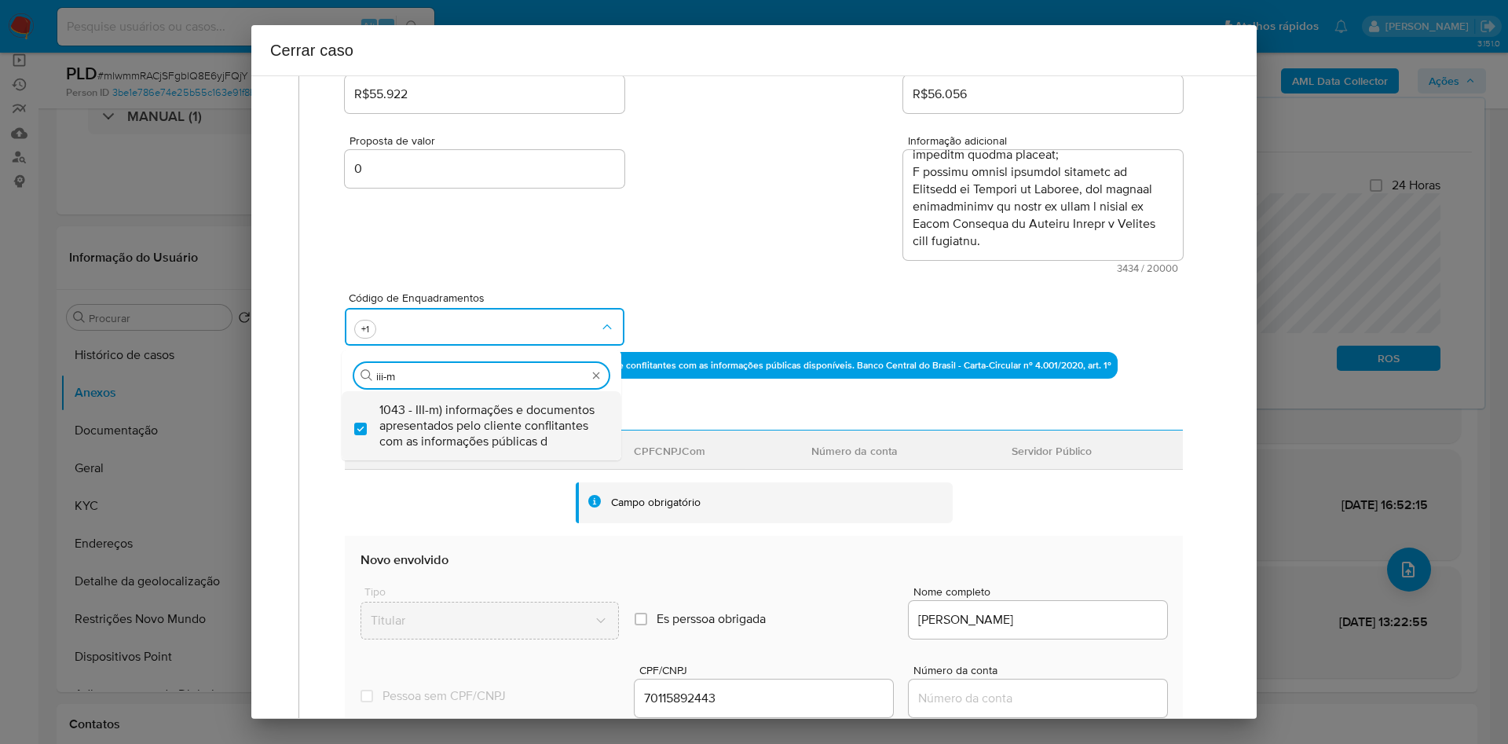
checkbox input "true"
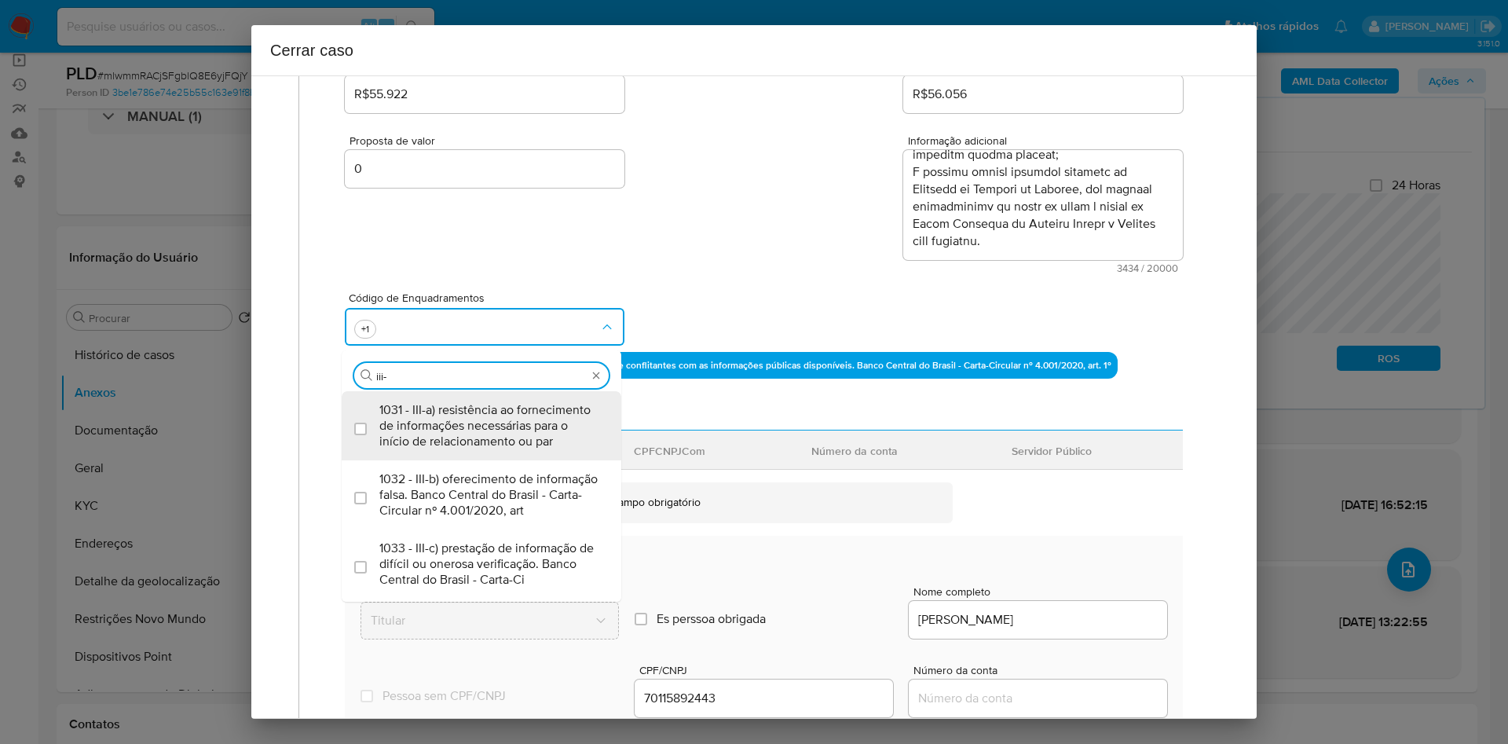
scroll to position [0, 0]
type input "i"
type input "iv-c"
click at [460, 433] on span "1047 - IV-c) movimentação de recursos de alto valor, de forma contumaz, em bene…" at bounding box center [489, 425] width 220 height 47
checkbox input "true"
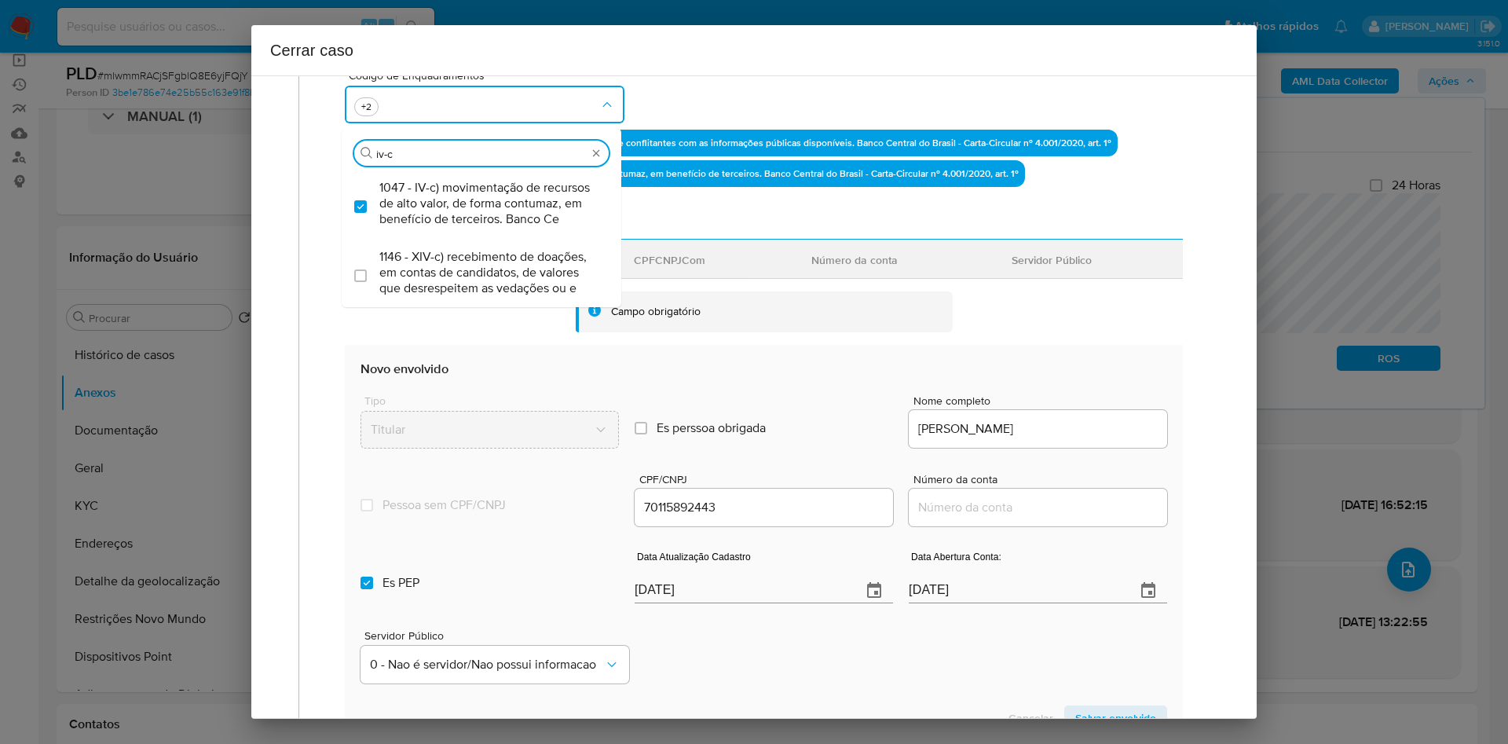
scroll to position [471, 0]
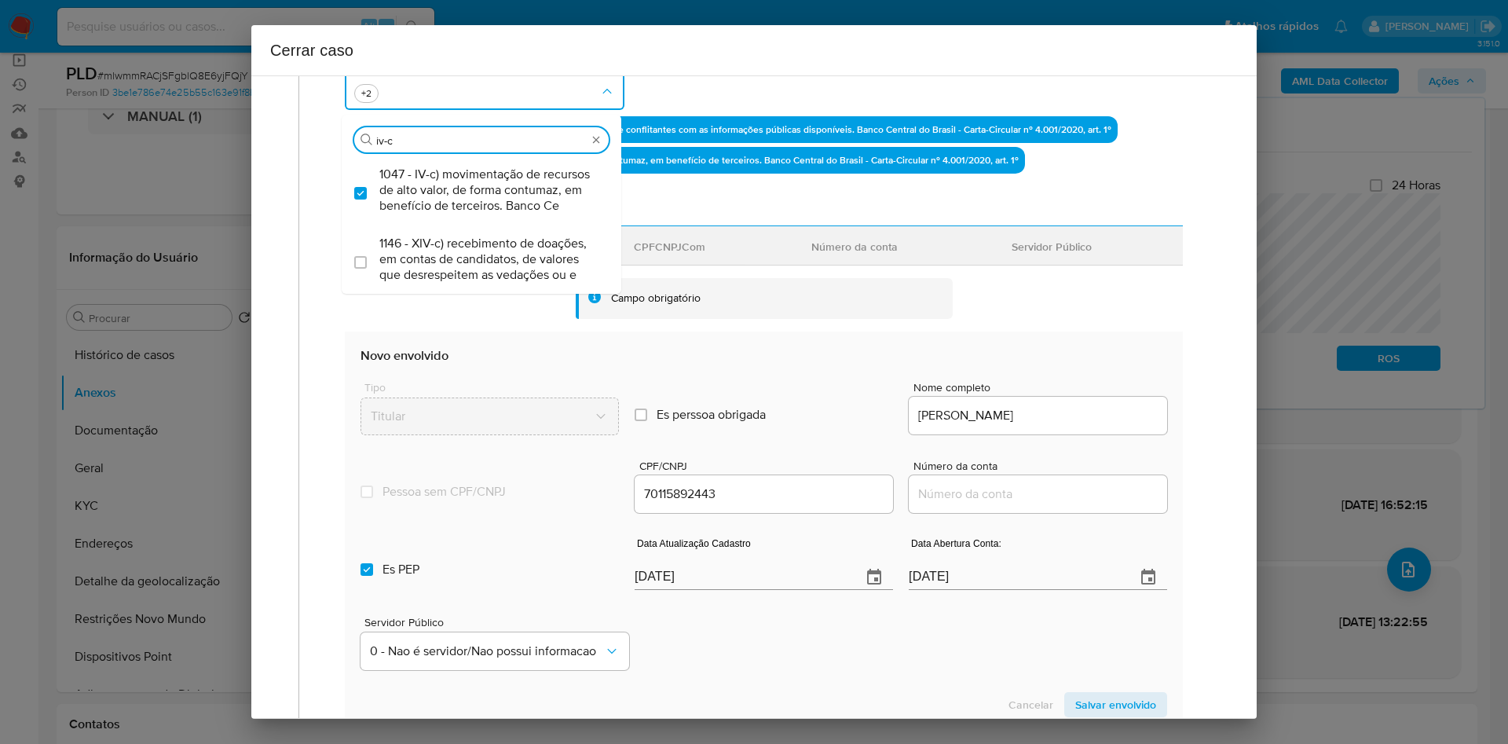
type input "iv-c"
click at [941, 489] on input "Número da conta" at bounding box center [1038, 494] width 258 height 20
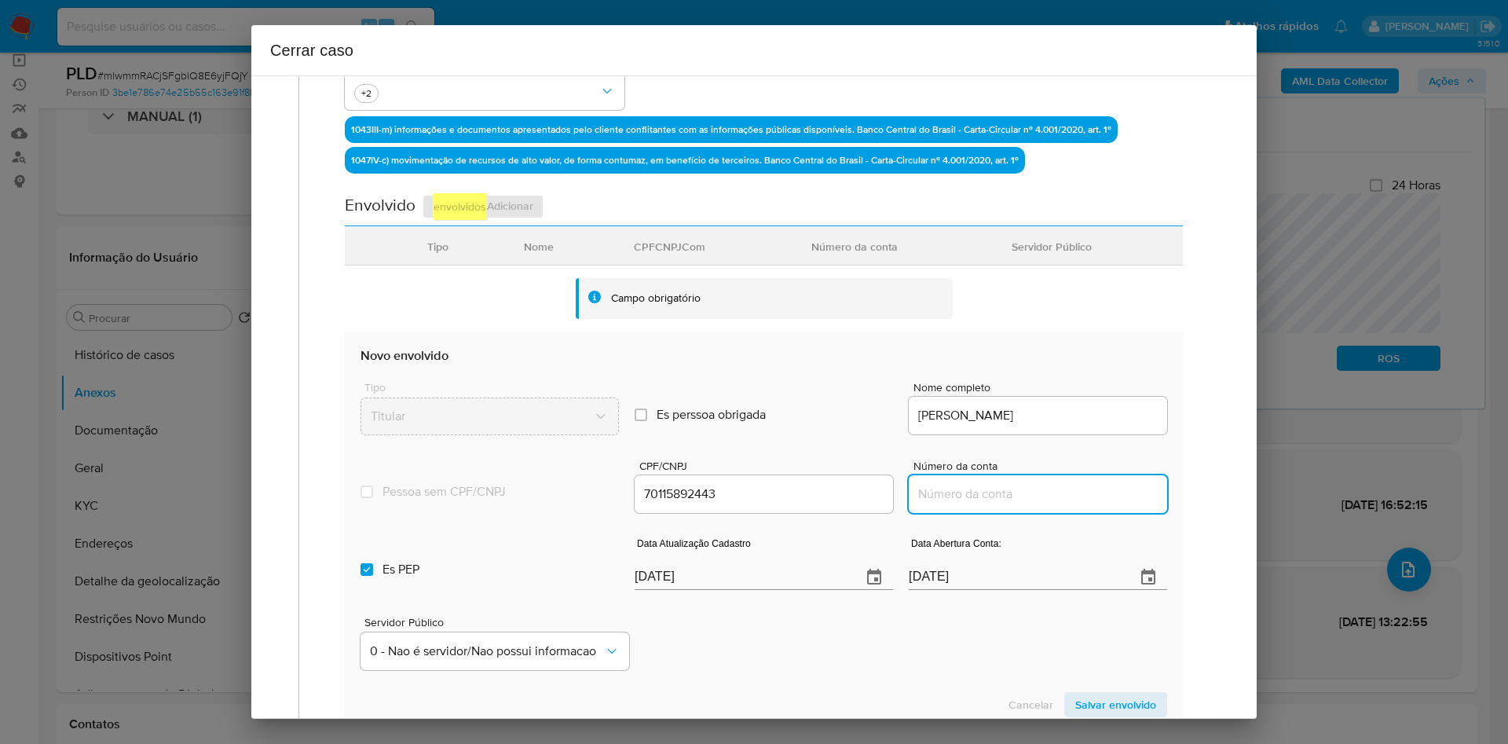
click at [961, 498] on input "Número da conta" at bounding box center [1038, 494] width 258 height 20
paste input "17256350610"
type input "17256350610"
click at [953, 574] on input "[DATE]" at bounding box center [1016, 577] width 214 height 25
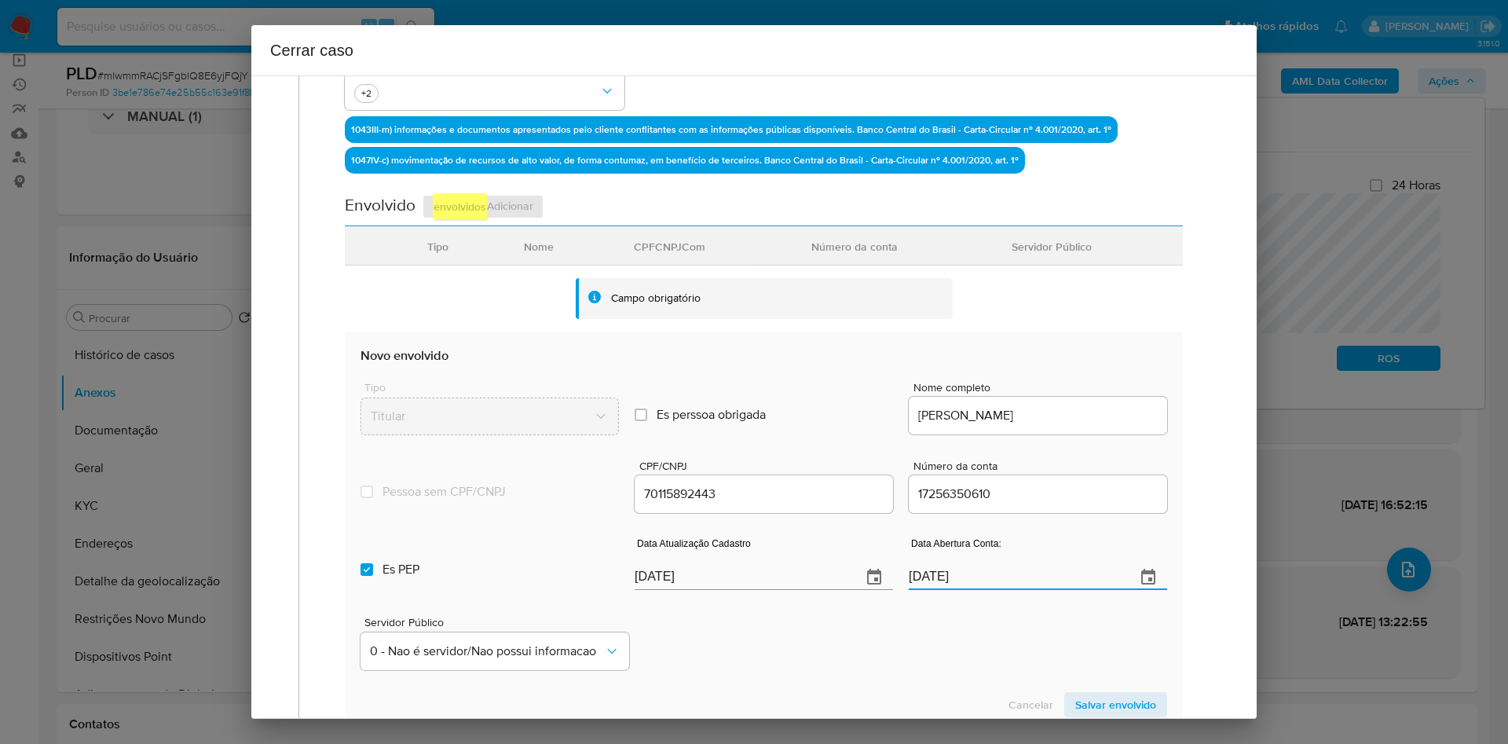
click at [953, 574] on input "[DATE]" at bounding box center [1016, 577] width 214 height 25
paste input "0/11/2024"
type input "10/11/2024"
click at [636, 572] on input "[DATE]" at bounding box center [742, 577] width 214 height 25
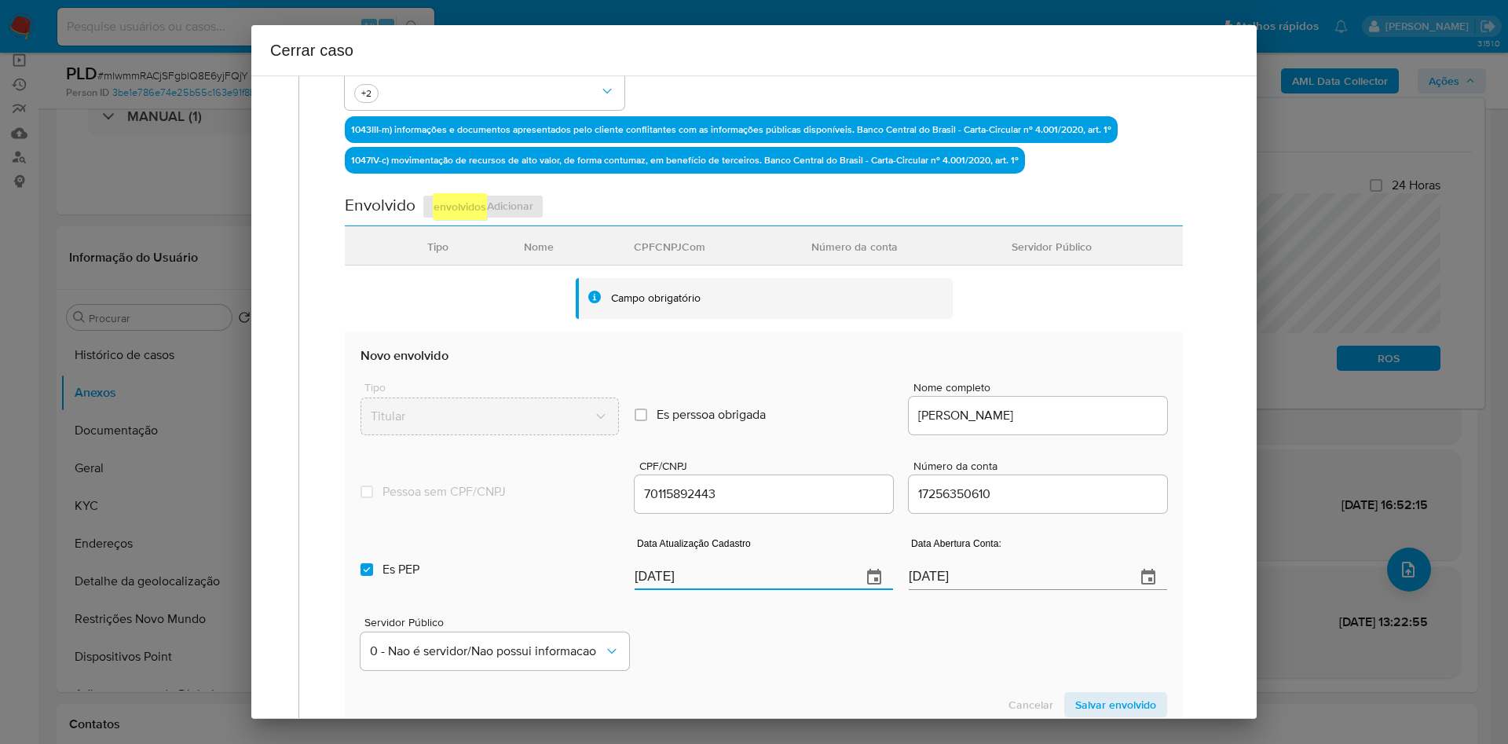
click at [636, 572] on input "[DATE]" at bounding box center [742, 577] width 214 height 25
paste input "30/04"
type input "30/04/2025"
click at [363, 575] on input "Es PEP isPEP" at bounding box center [367, 569] width 13 height 13
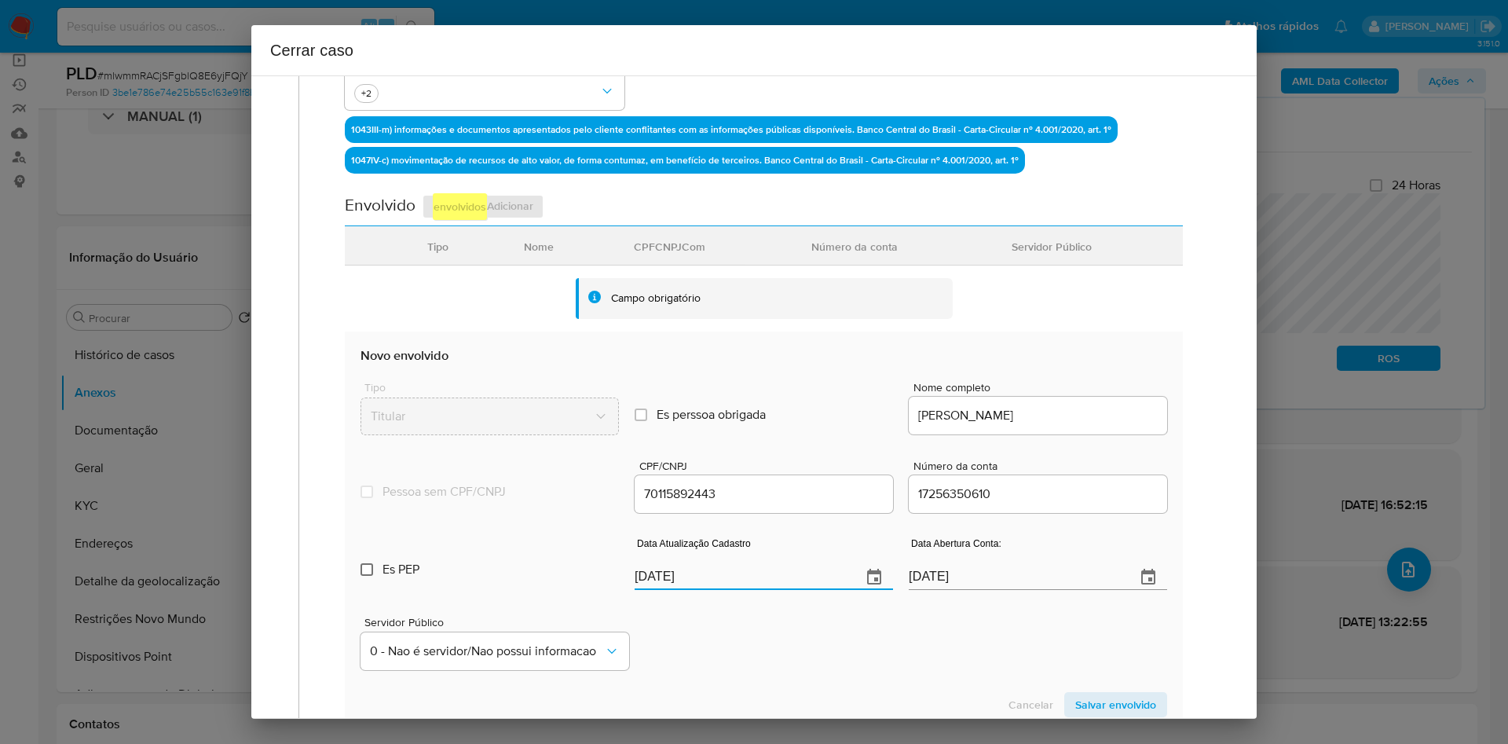
checkbox input "false"
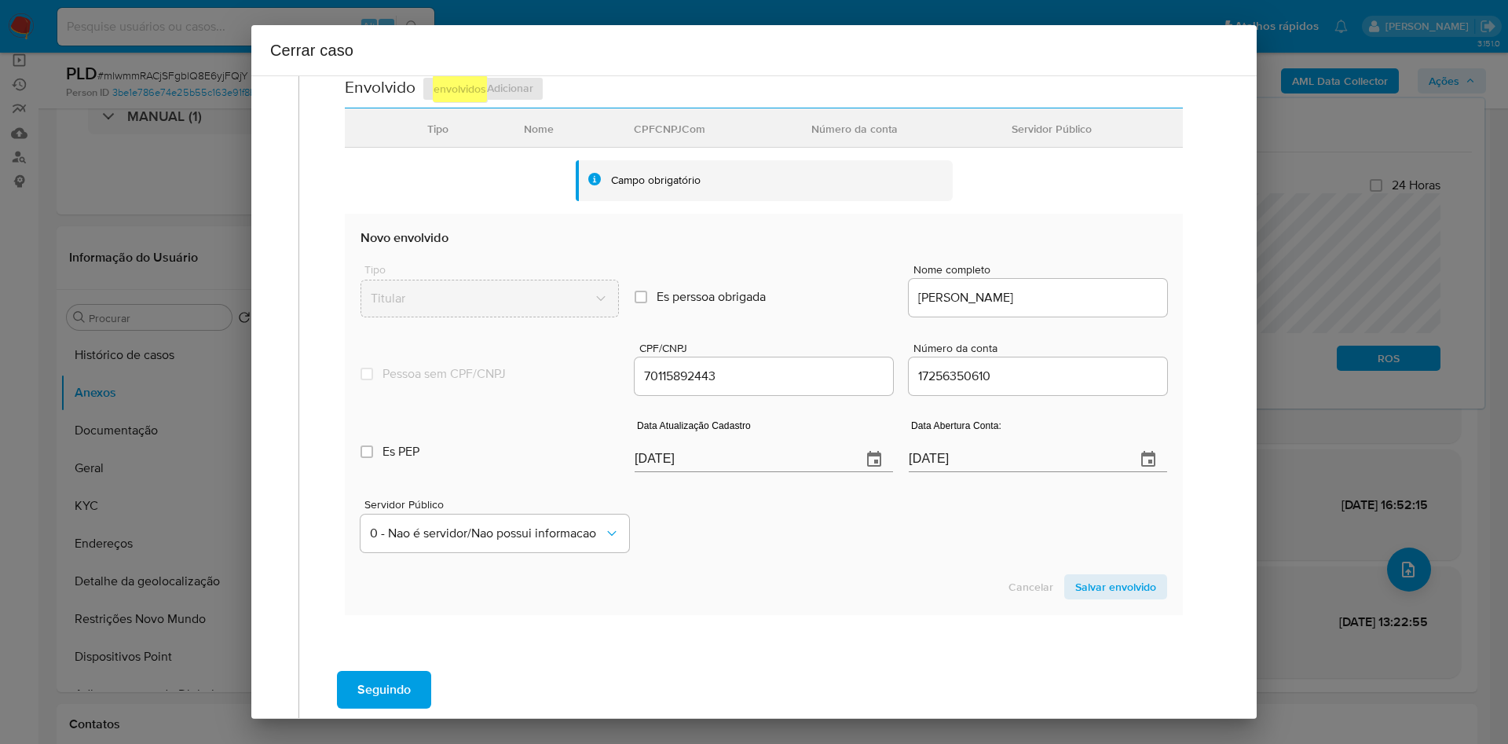
click at [1075, 584] on span "Salvar envolvido" at bounding box center [1115, 587] width 81 height 22
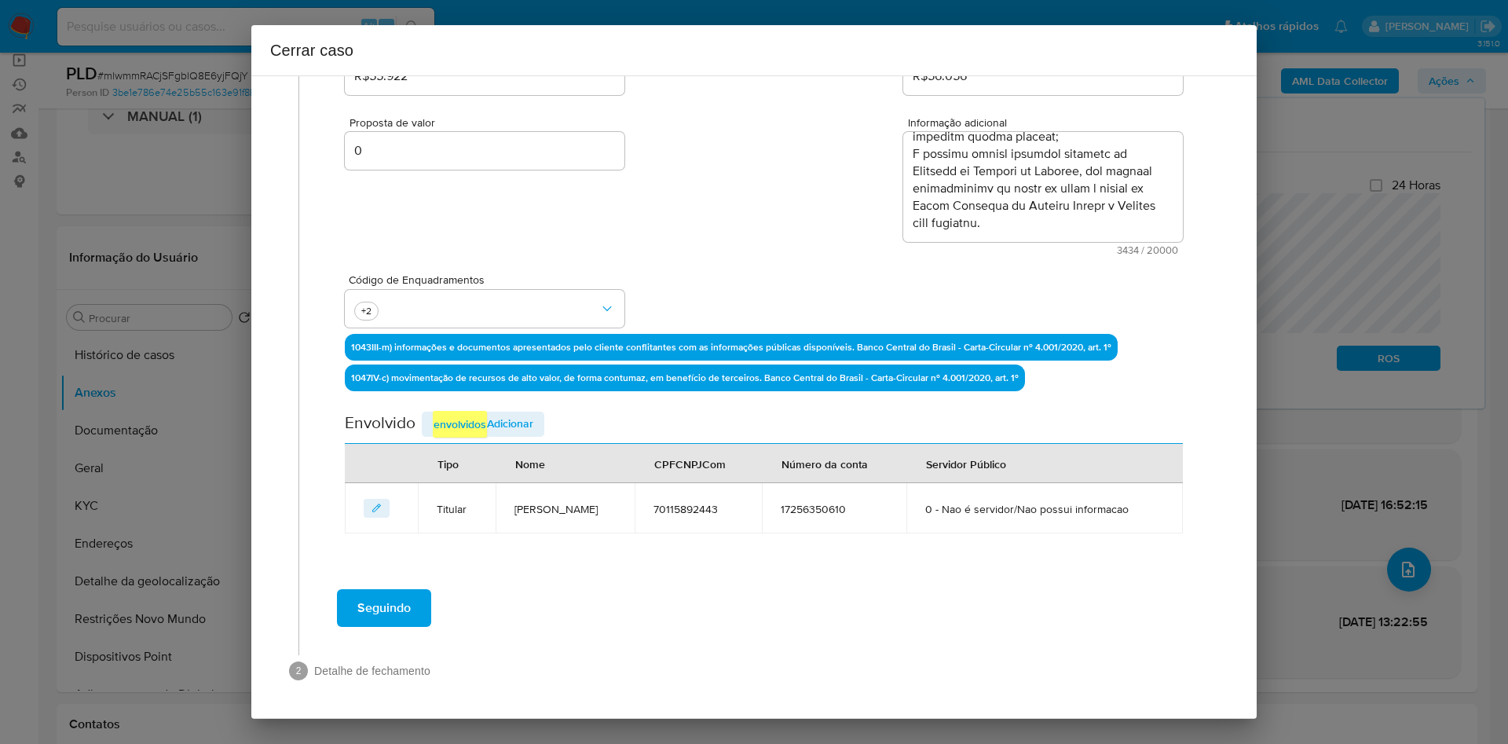
scroll to position [254, 0]
click at [529, 411] on span "Adicionar envolvidos" at bounding box center [483, 424] width 101 height 27
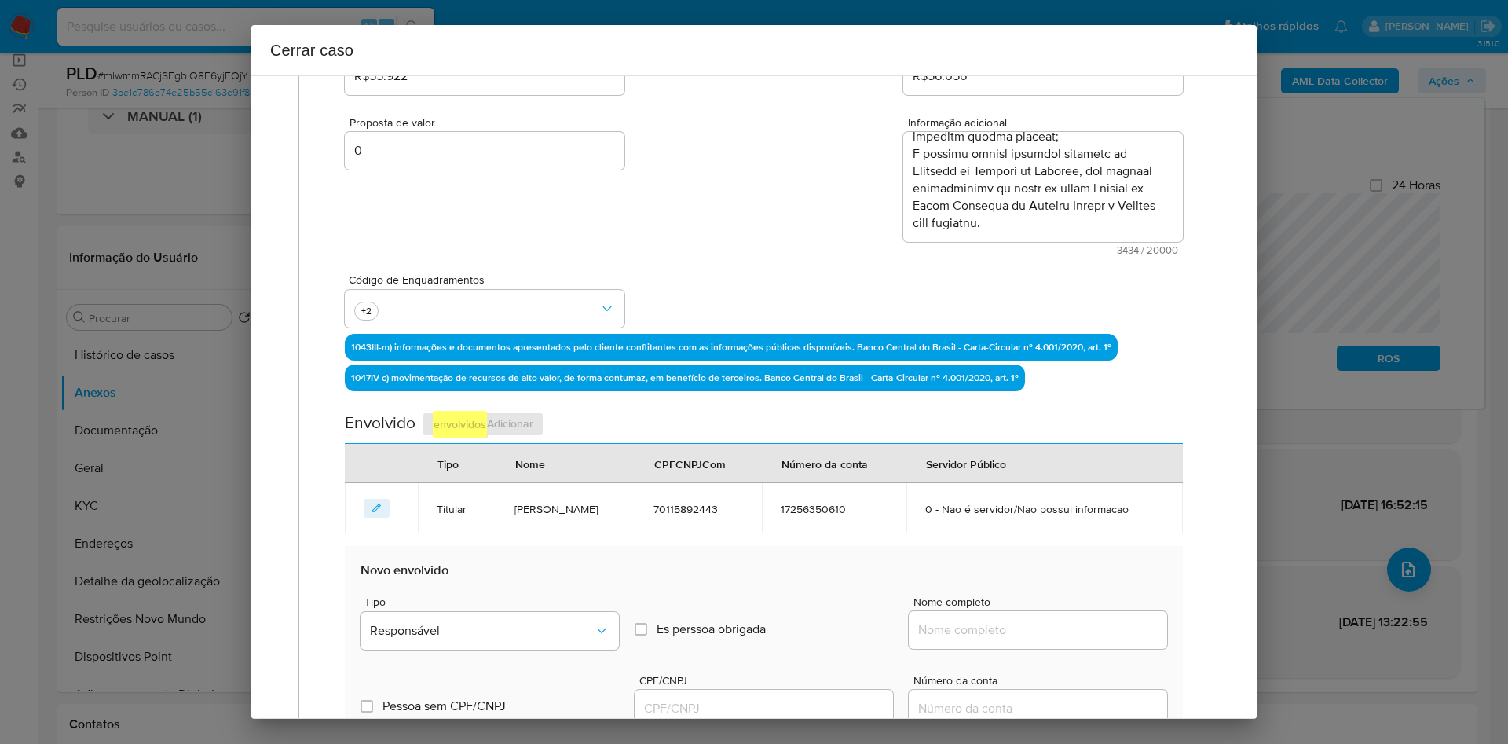
click at [943, 616] on div at bounding box center [1038, 630] width 258 height 38
drag, startPoint x: 944, startPoint y: 625, endPoint x: 987, endPoint y: 511, distance: 121.8
click at [944, 625] on input "Nome completo" at bounding box center [1038, 630] width 258 height 20
paste input "PAGFACIL MEIOS DE PAGAMENTOS LTDA"
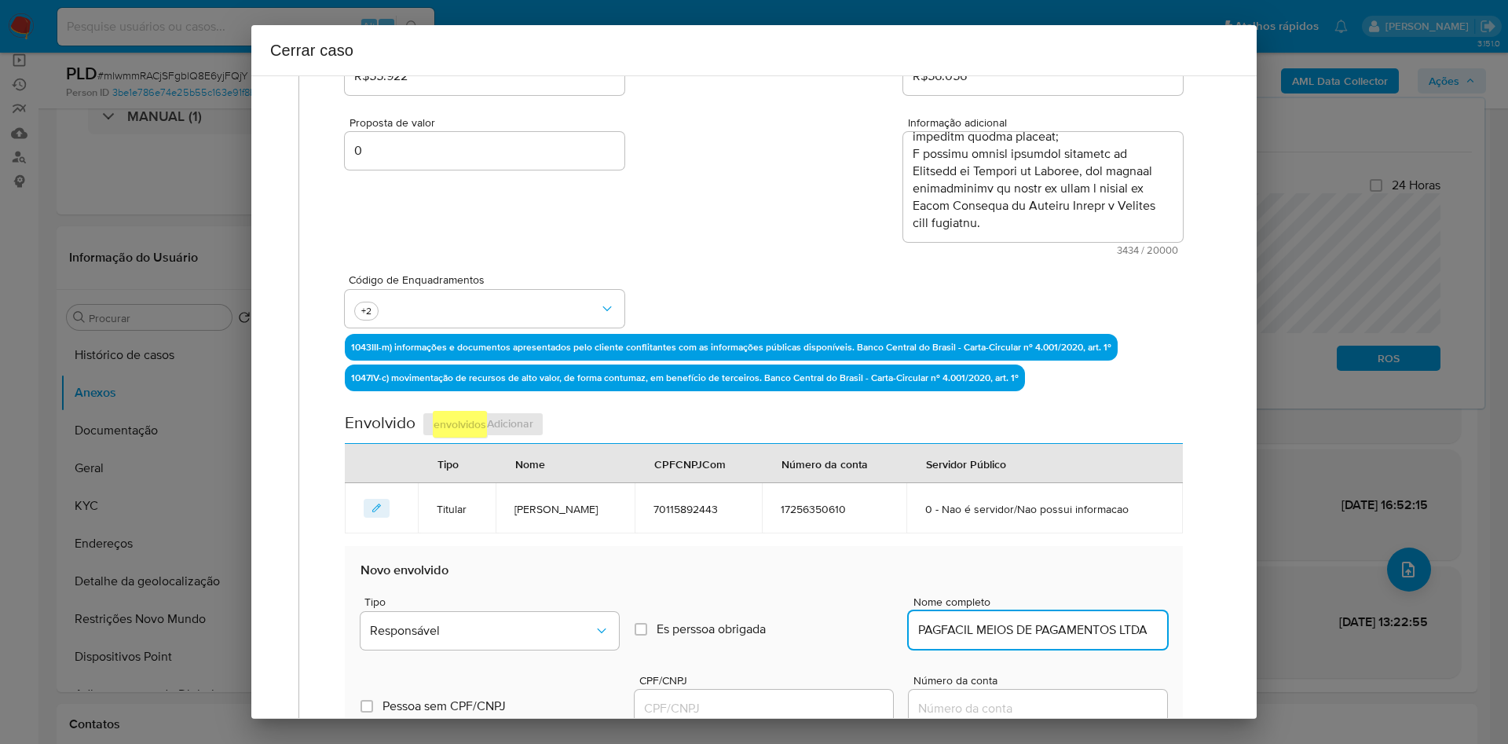
type input "PAGFACIL MEIOS DE PAGAMENTOS LTDA"
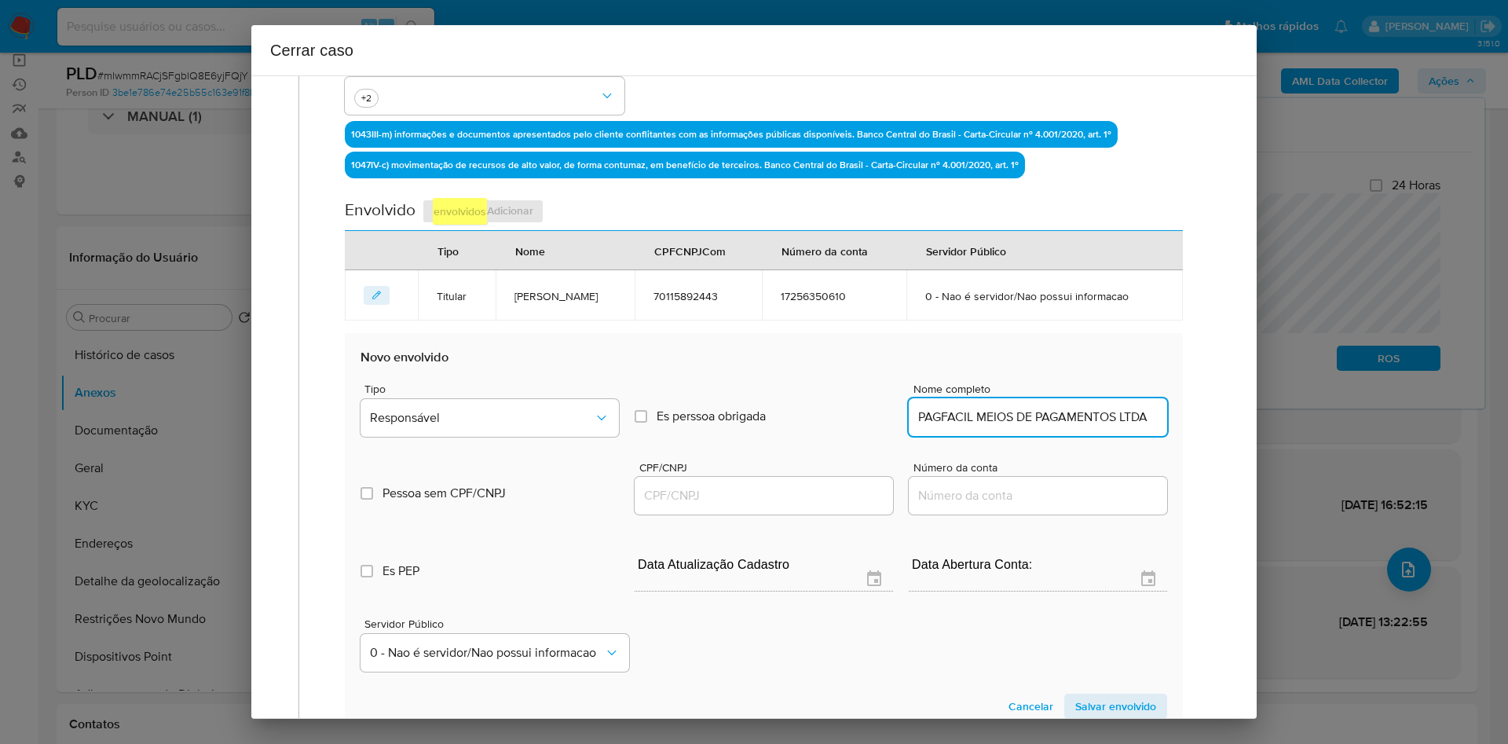
scroll to position [489, 0]
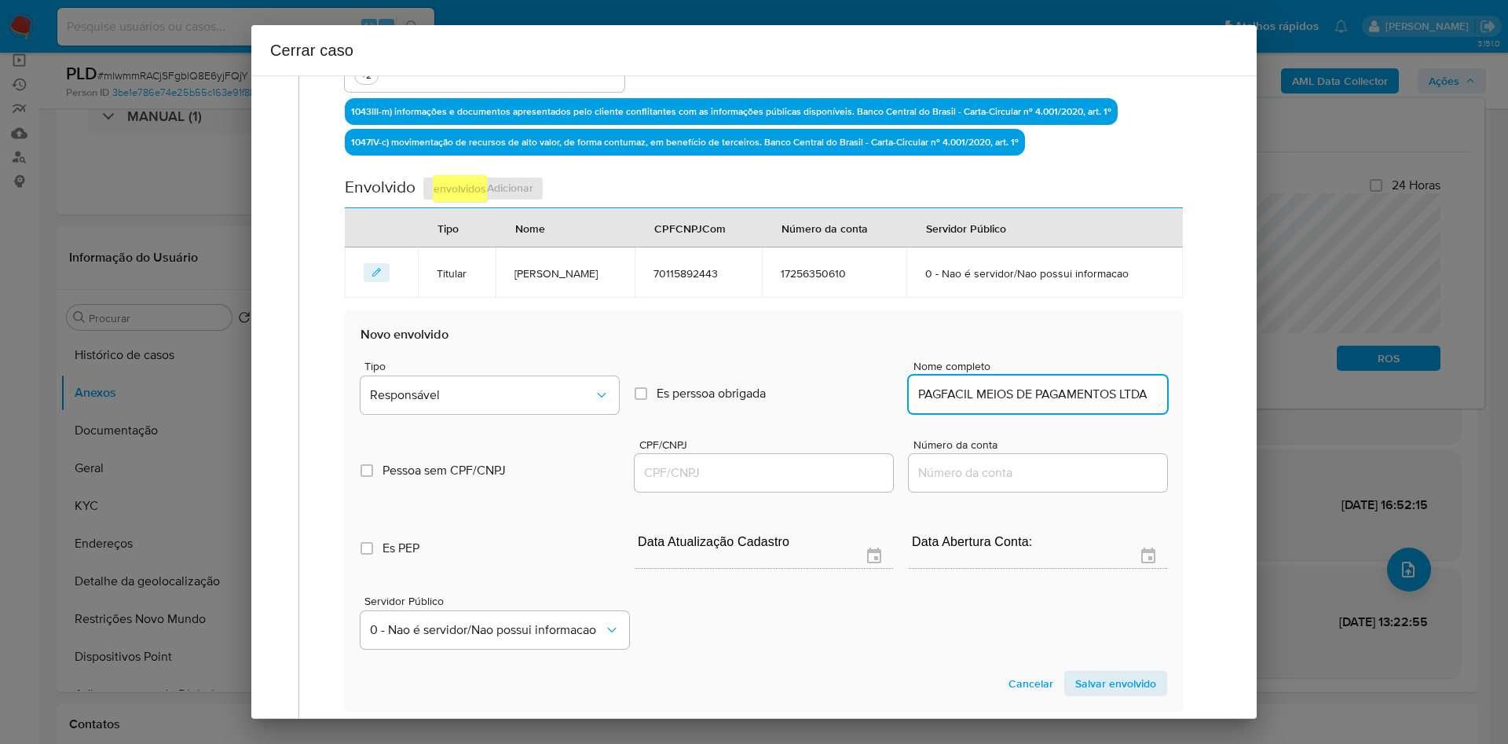
click at [714, 480] on input "CPF/CNPJ" at bounding box center [764, 473] width 258 height 20
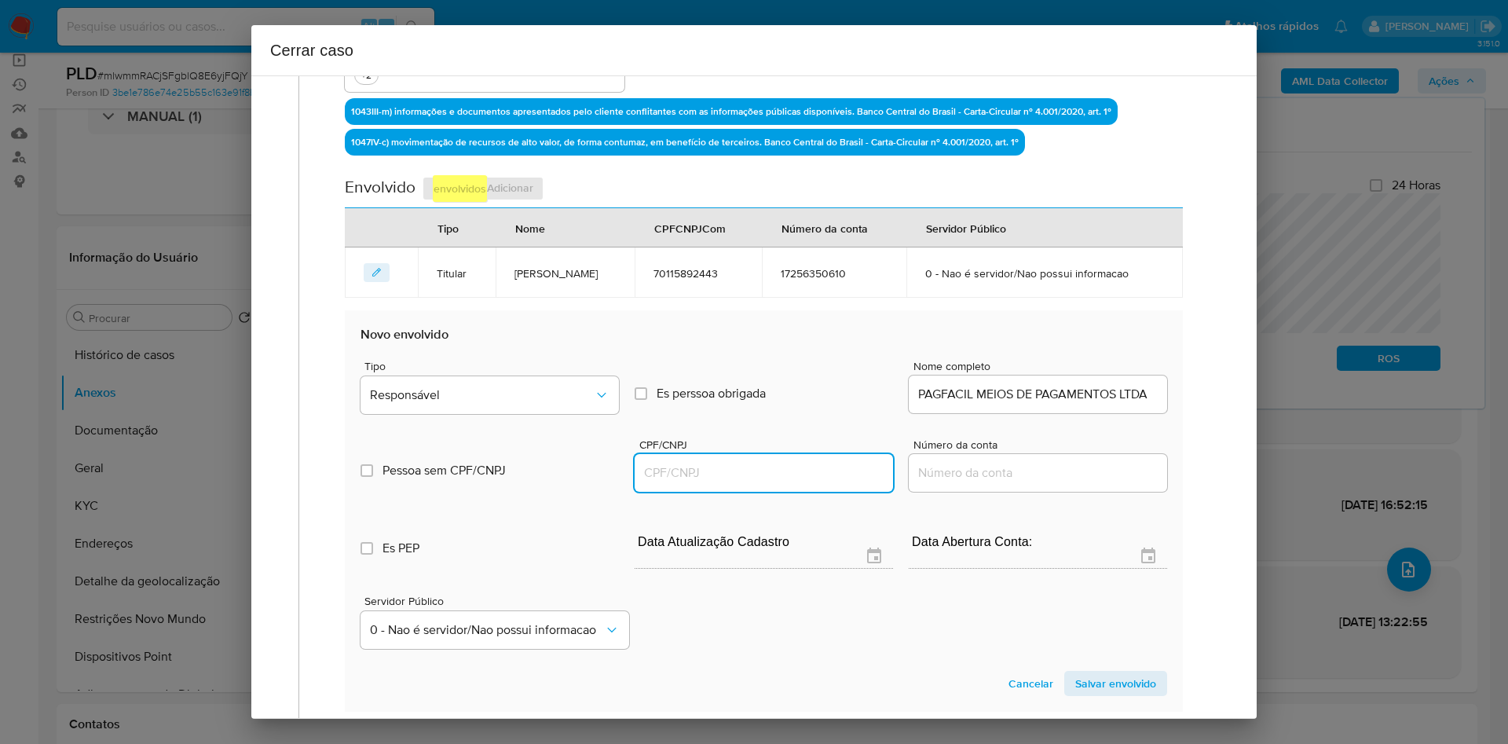
paste input "58058639000108"
type input "58058639000108"
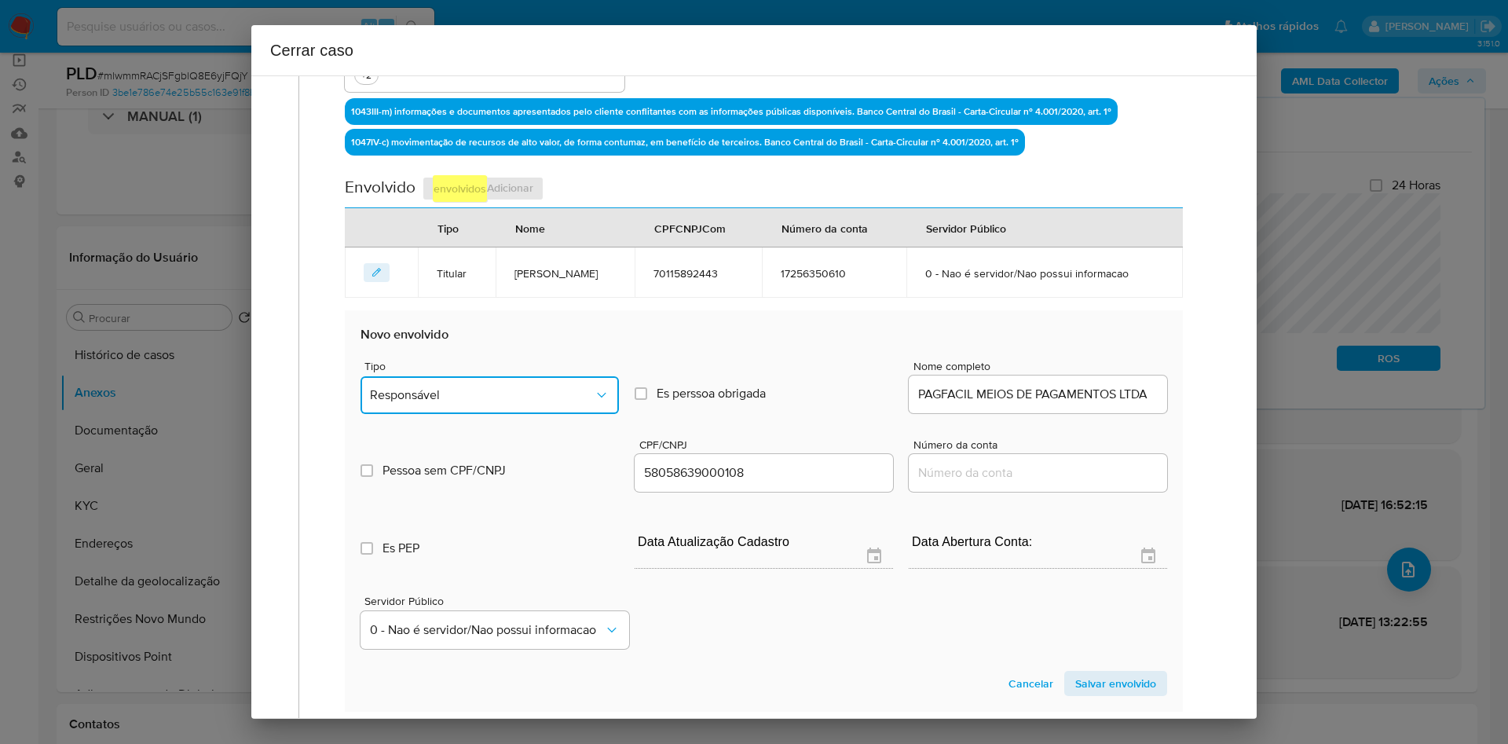
click at [485, 385] on button "Responsável" at bounding box center [490, 395] width 258 height 38
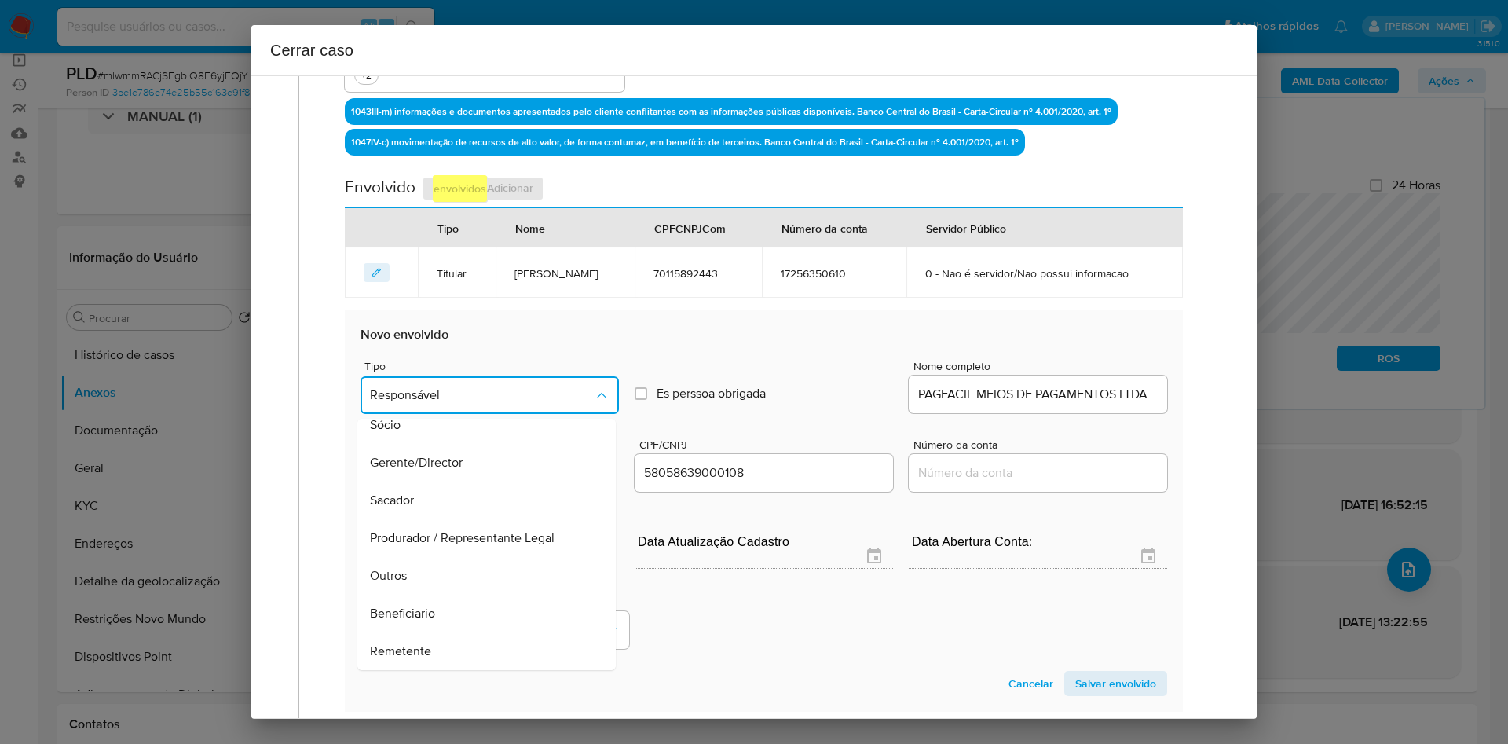
scroll to position [492, 0]
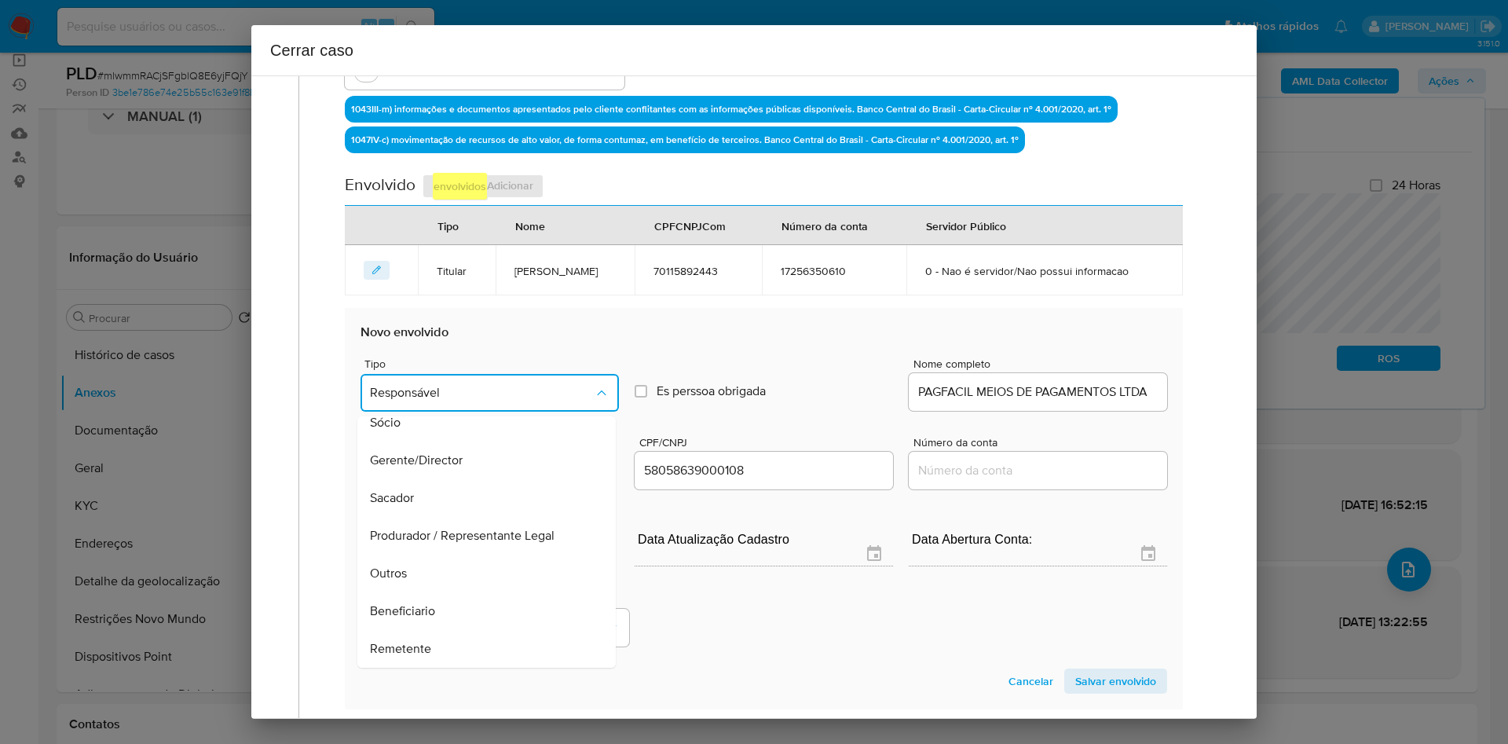
click at [419, 669] on div "Cancelar Salvar envolvido" at bounding box center [764, 680] width 807 height 25
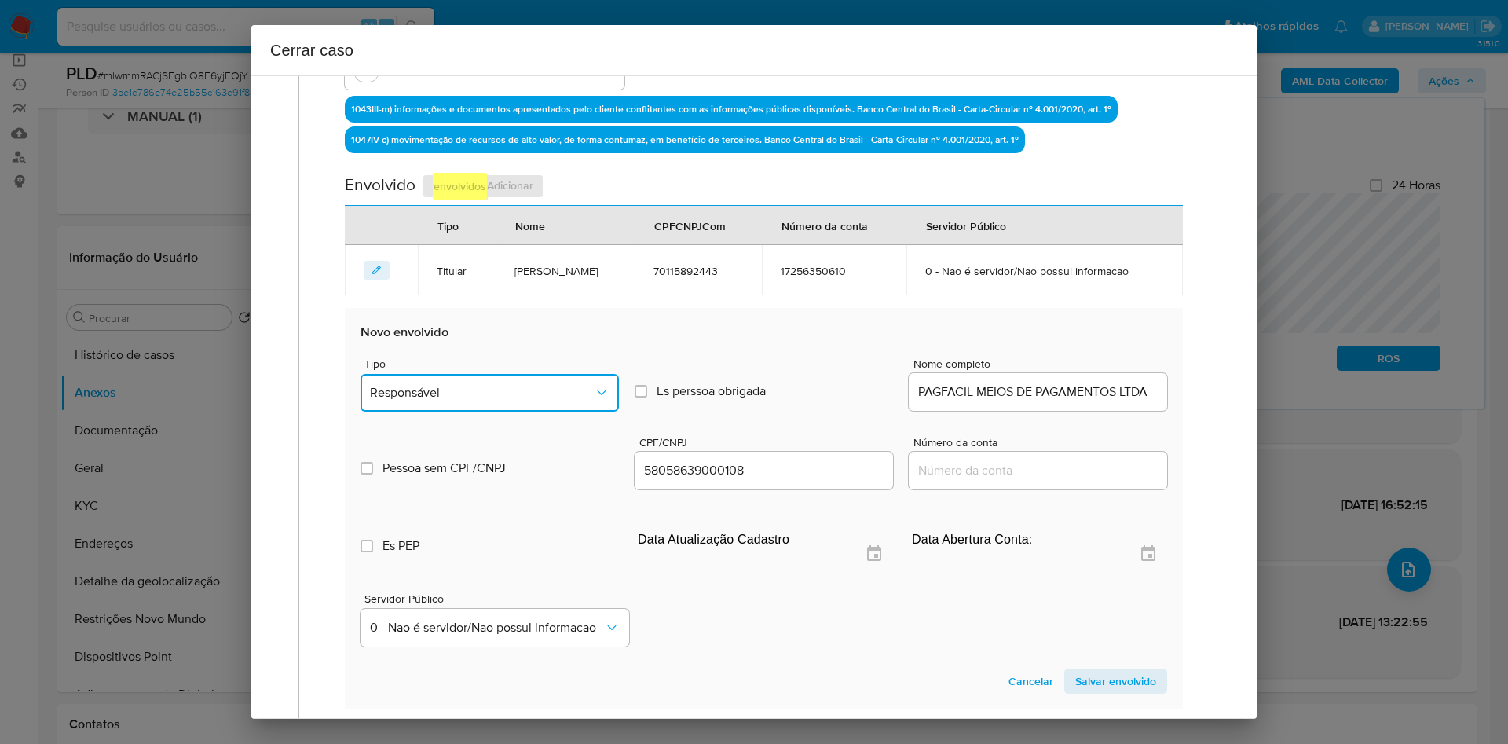
click at [496, 397] on span "Responsável" at bounding box center [482, 393] width 224 height 16
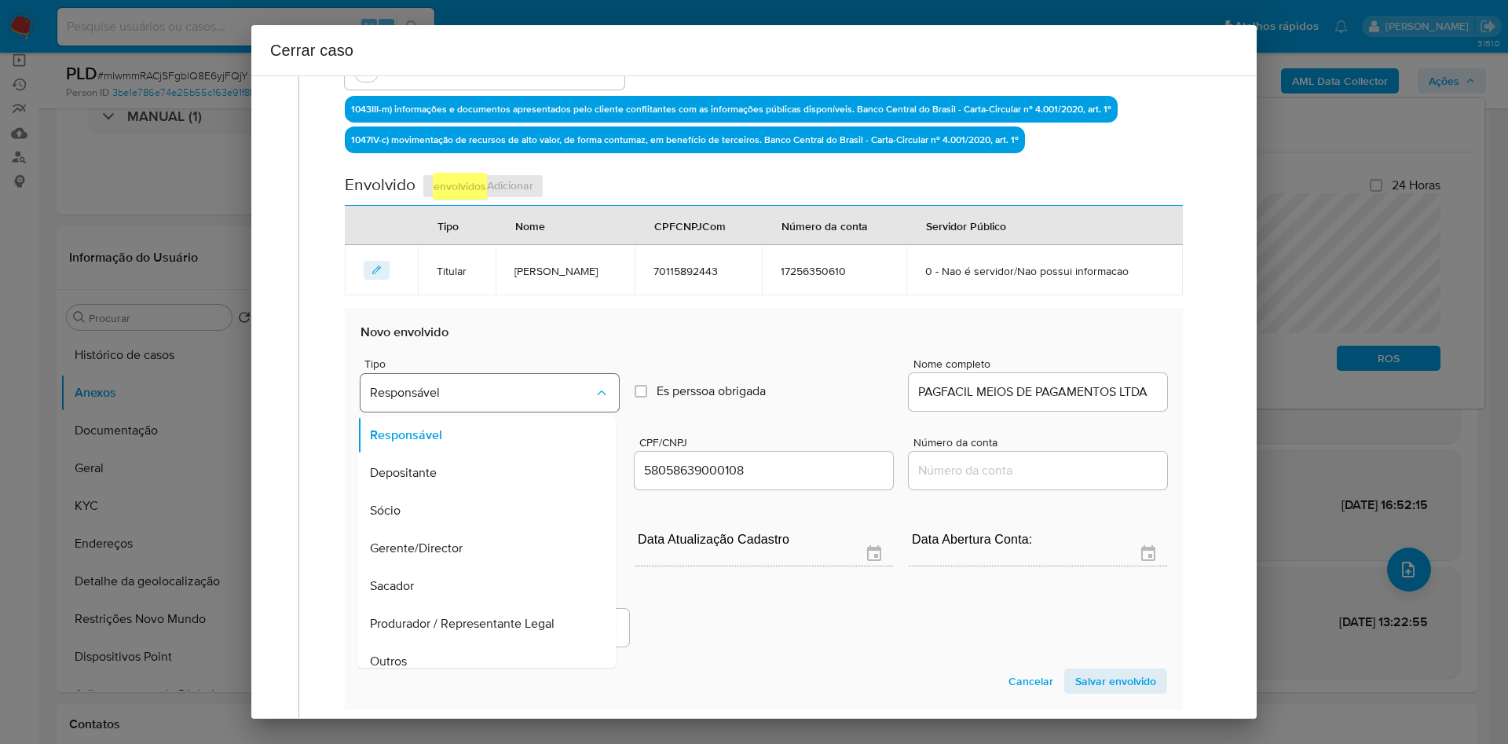
scroll to position [195, 0]
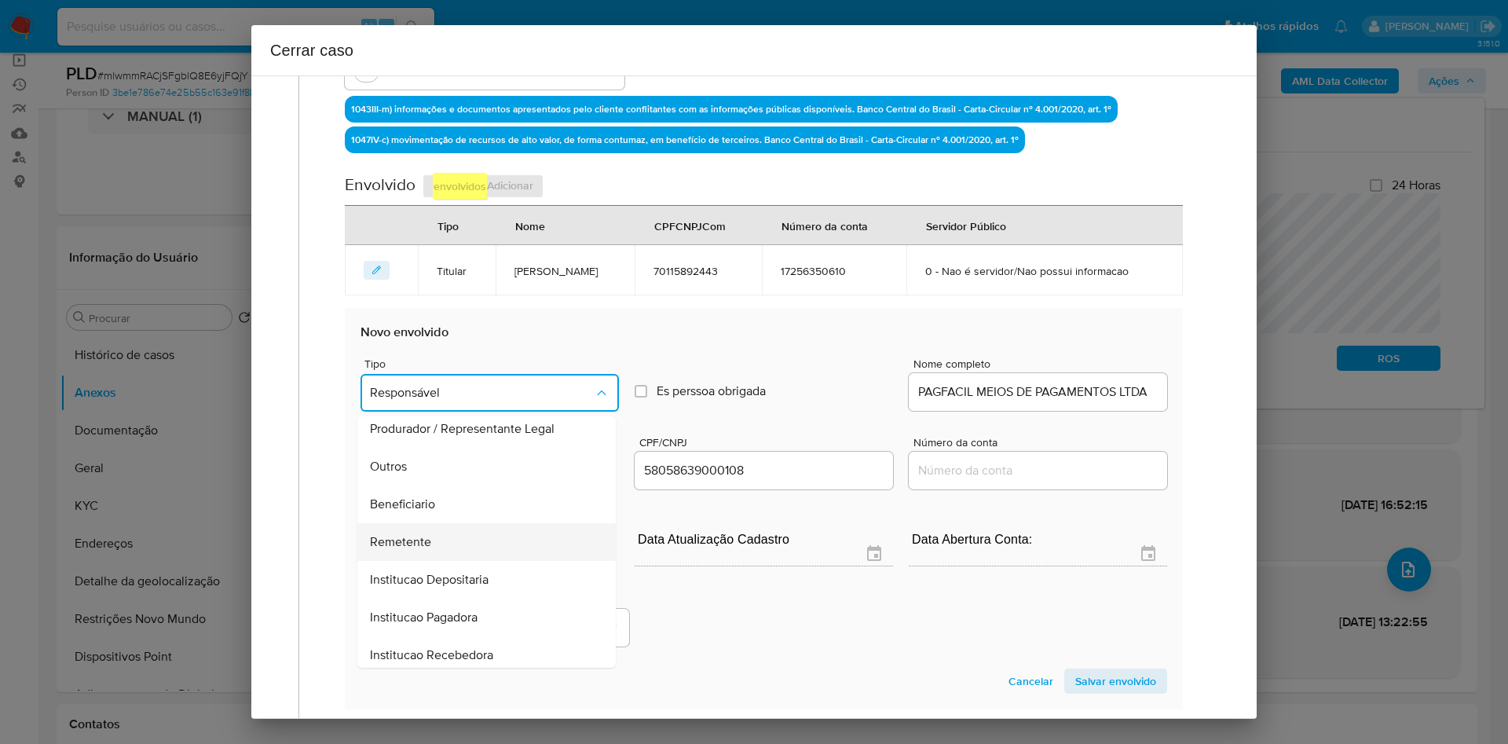
click at [455, 555] on div "Remetente" at bounding box center [482, 542] width 224 height 38
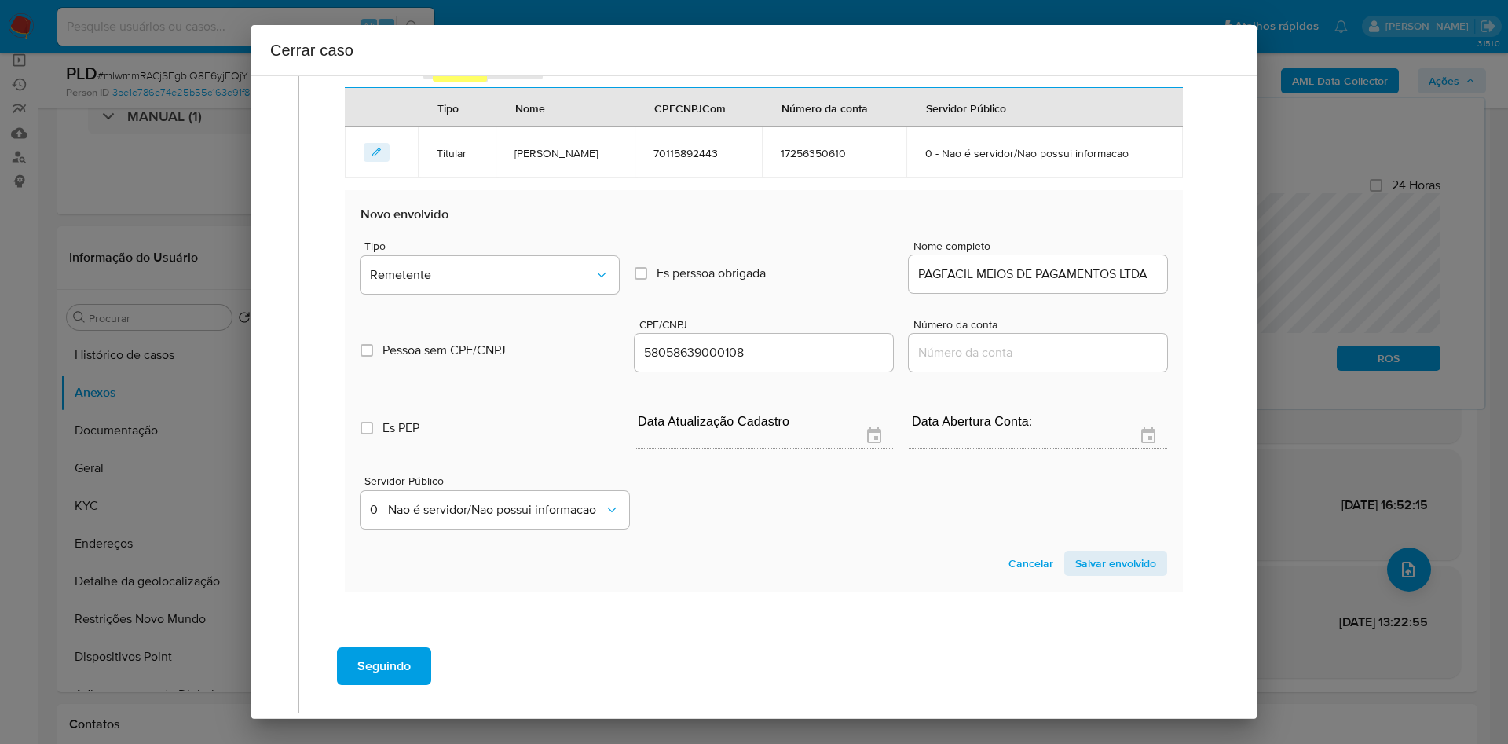
click at [1101, 562] on span "Salvar envolvido" at bounding box center [1115, 563] width 81 height 22
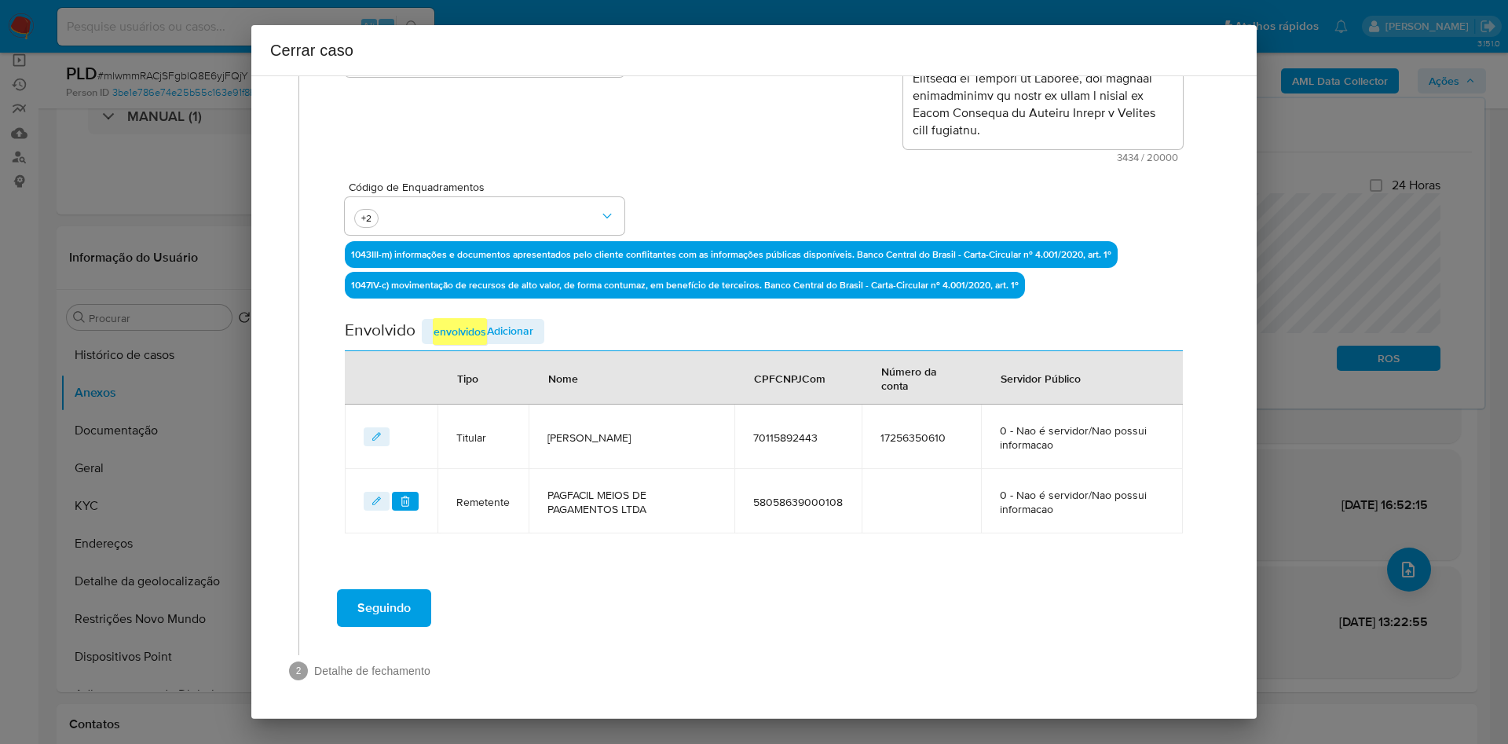
click at [502, 328] on span "Adicionar envolvidos" at bounding box center [483, 331] width 101 height 27
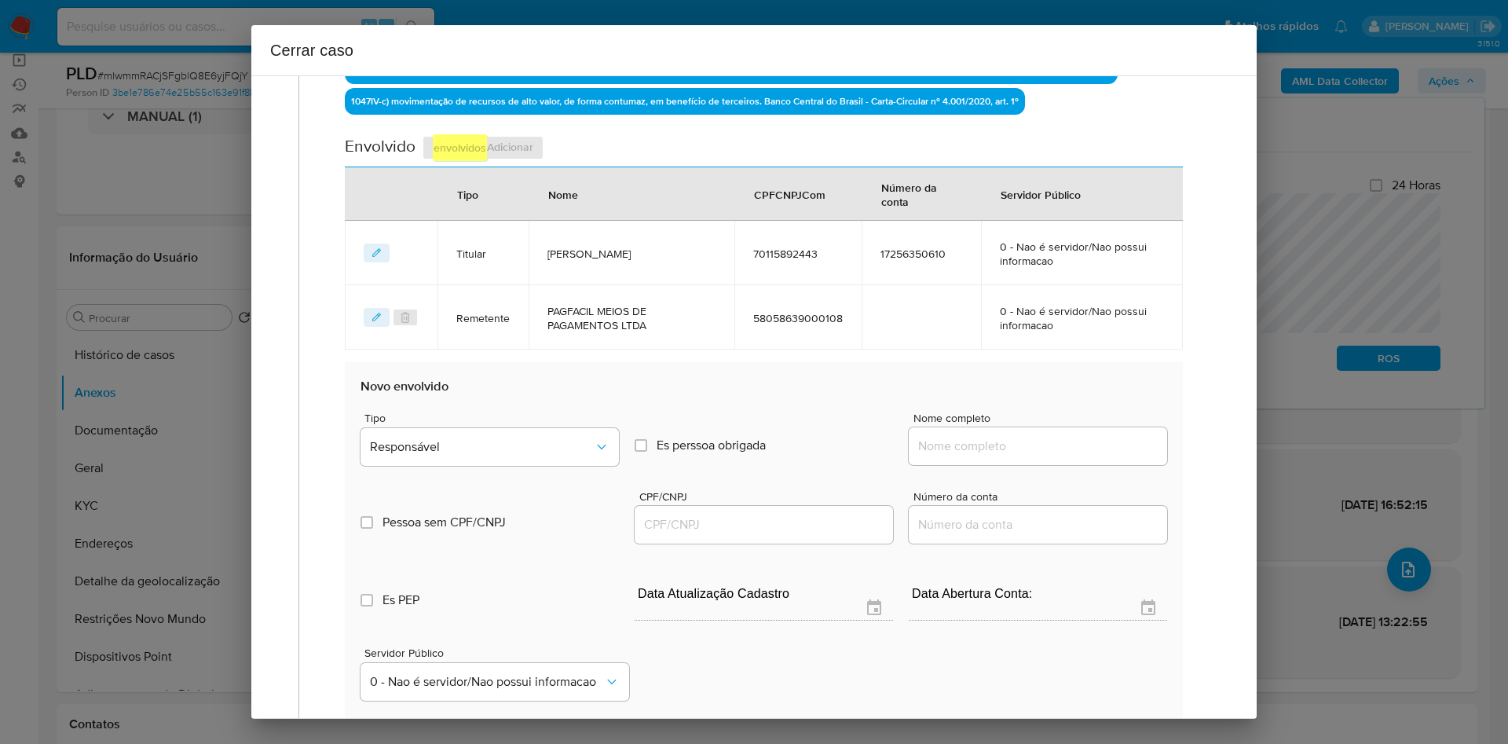
scroll to position [700, 0]
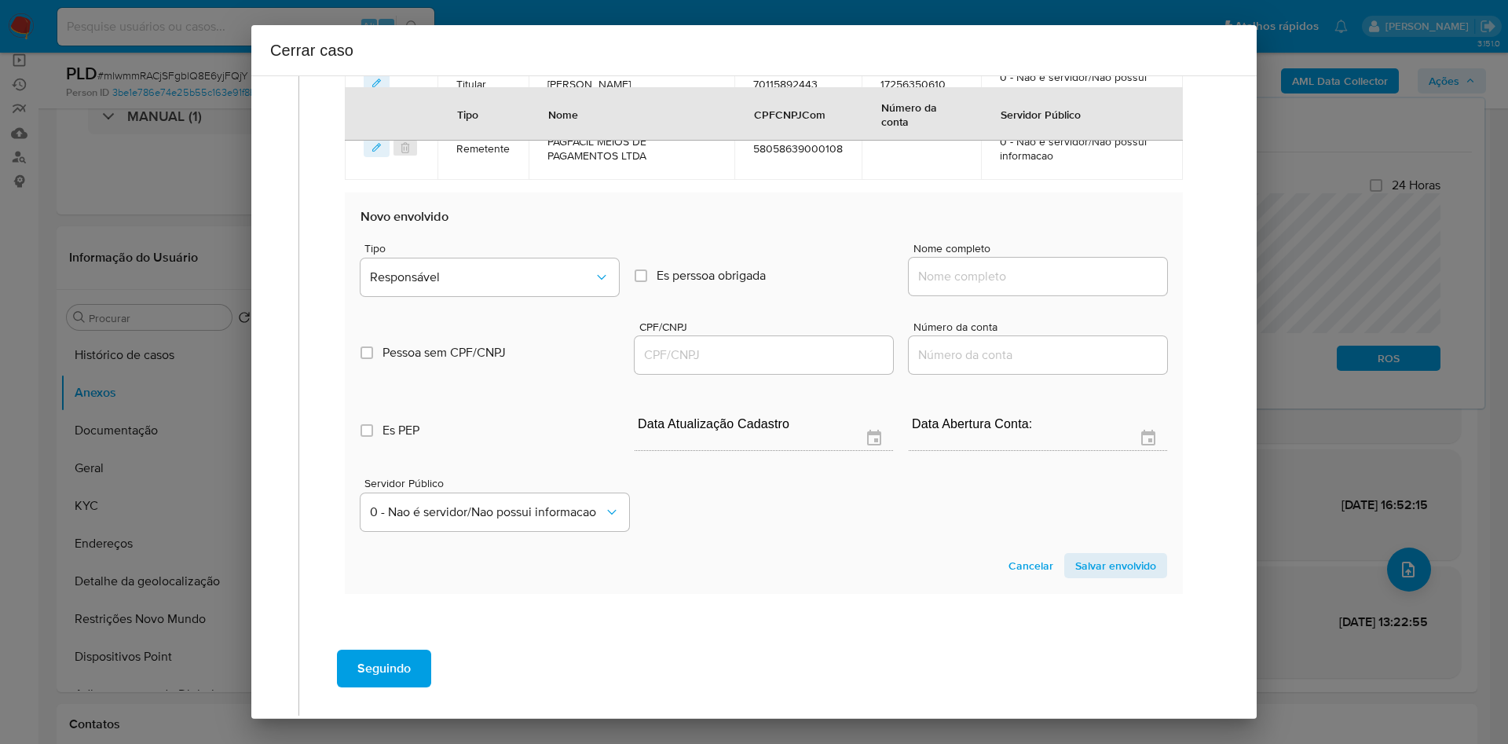
click at [1012, 280] on input "Nome completo" at bounding box center [1038, 276] width 258 height 20
paste input "M C R T3 INVESTIMENTO LTDA"
type input "M C R T3 INVESTIMENTO LTDA"
click at [775, 347] on input "CPF/CNPJ" at bounding box center [764, 355] width 258 height 20
paste input "58321844000114"
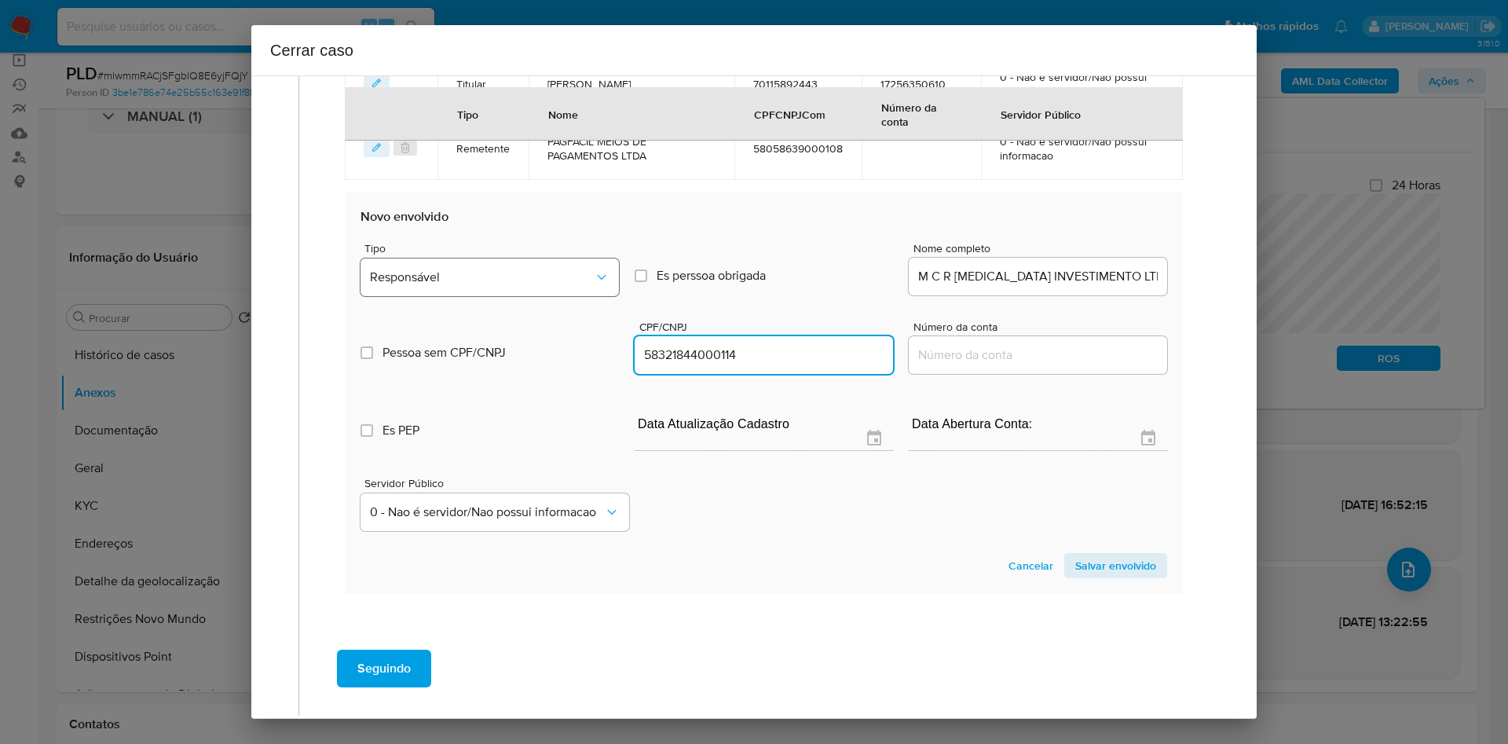
type input "58321844000114"
click at [577, 295] on button "Responsável" at bounding box center [490, 277] width 258 height 38
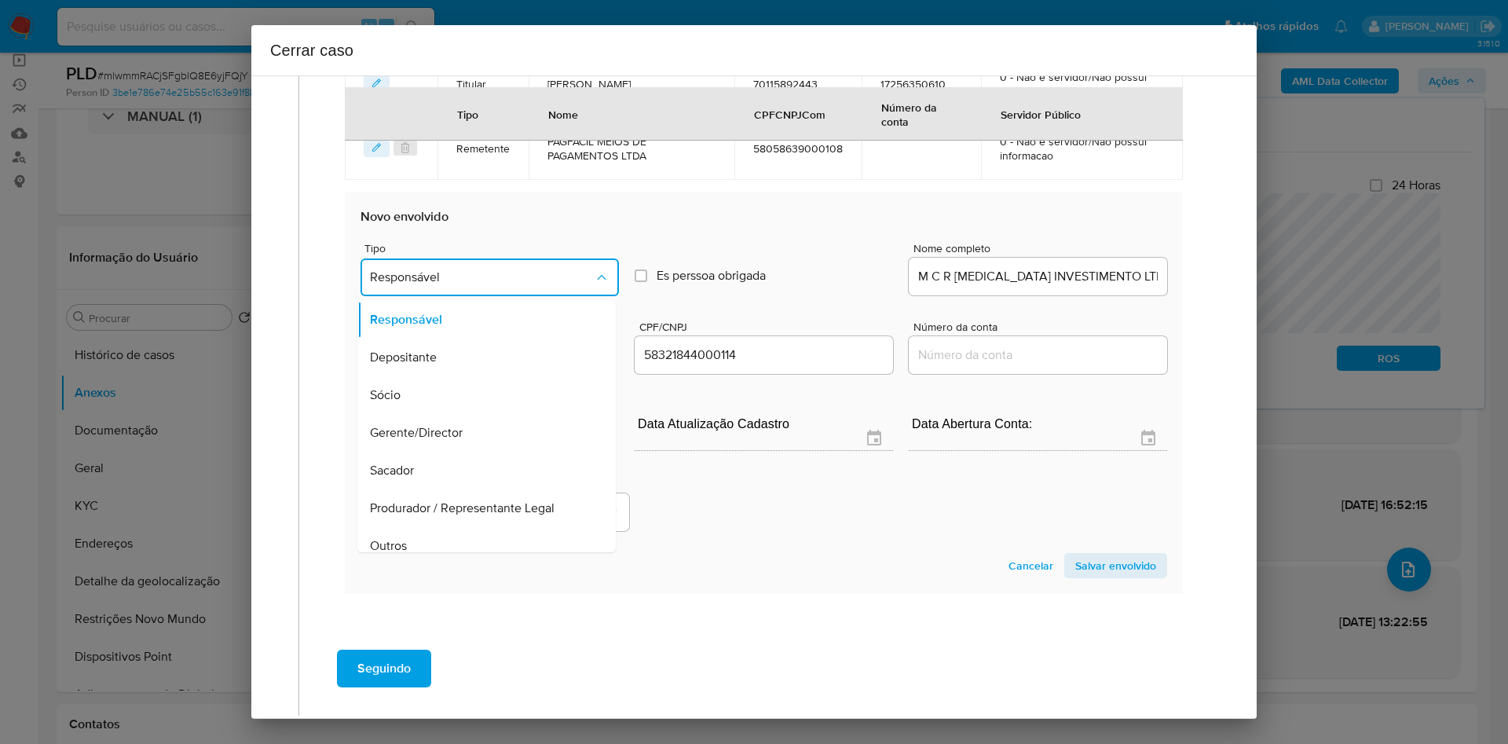
click at [466, 273] on span "Responsável" at bounding box center [482, 277] width 224 height 16
click at [463, 278] on span "Responsável" at bounding box center [482, 277] width 224 height 16
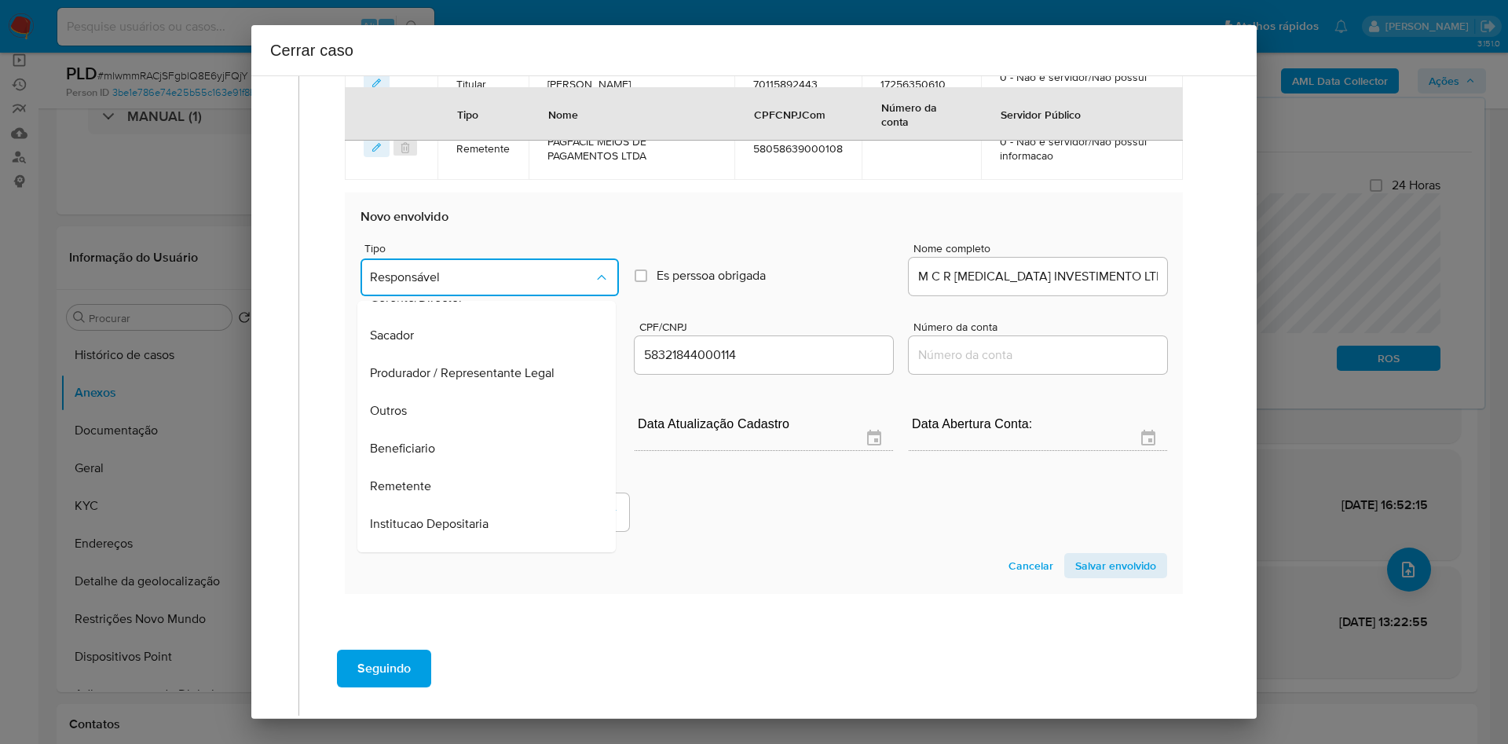
scroll to position [201, 0]
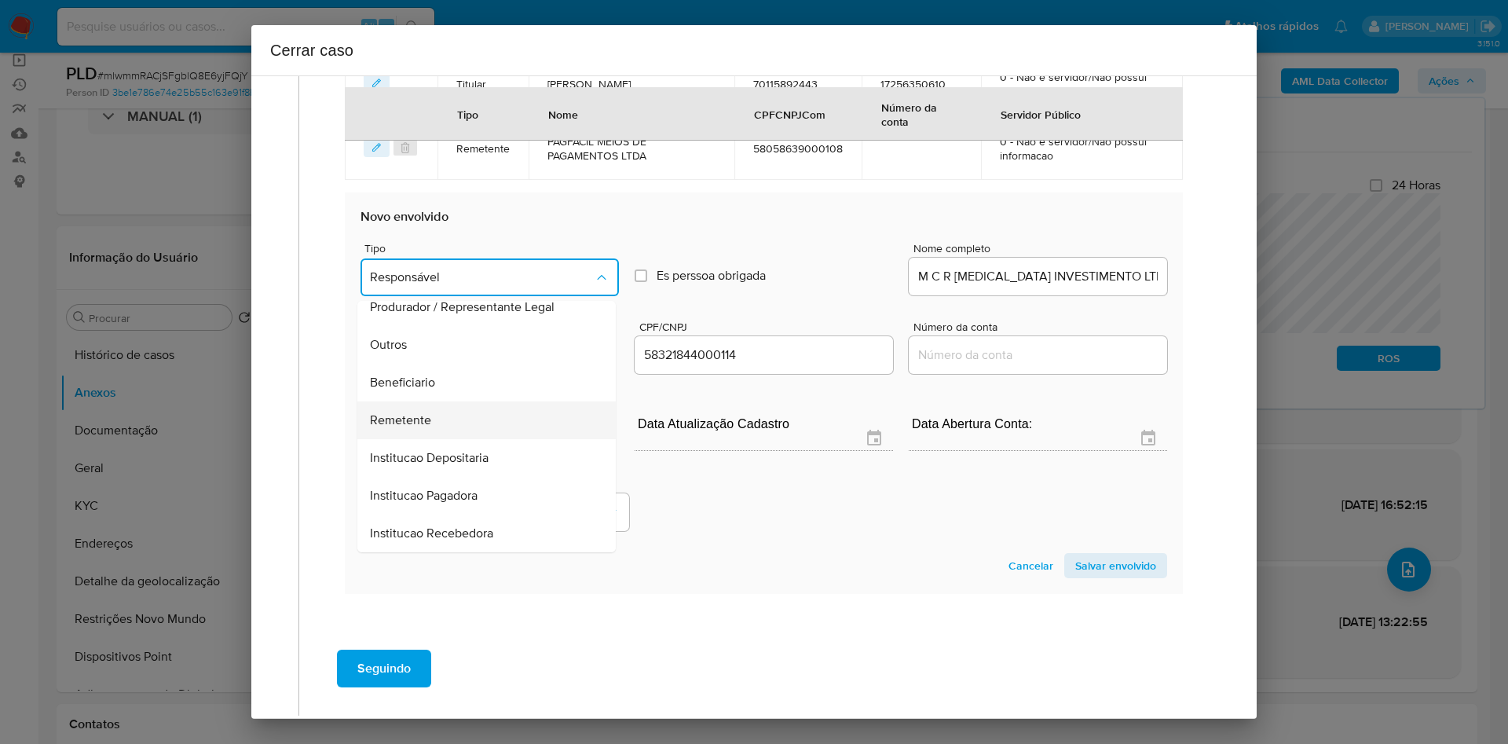
click at [463, 425] on div "Remetente" at bounding box center [482, 420] width 224 height 38
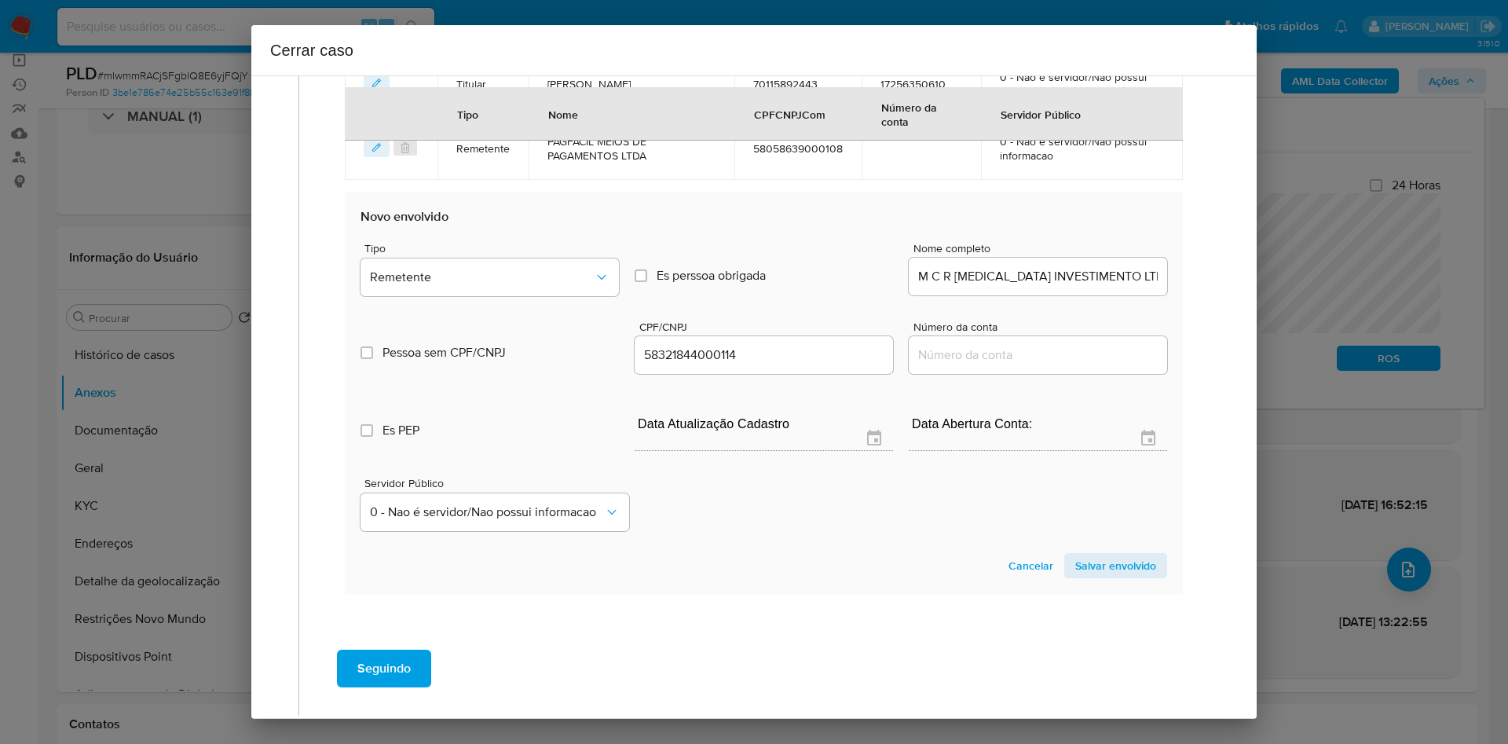
click at [1075, 556] on span "Salvar envolvido" at bounding box center [1115, 566] width 81 height 22
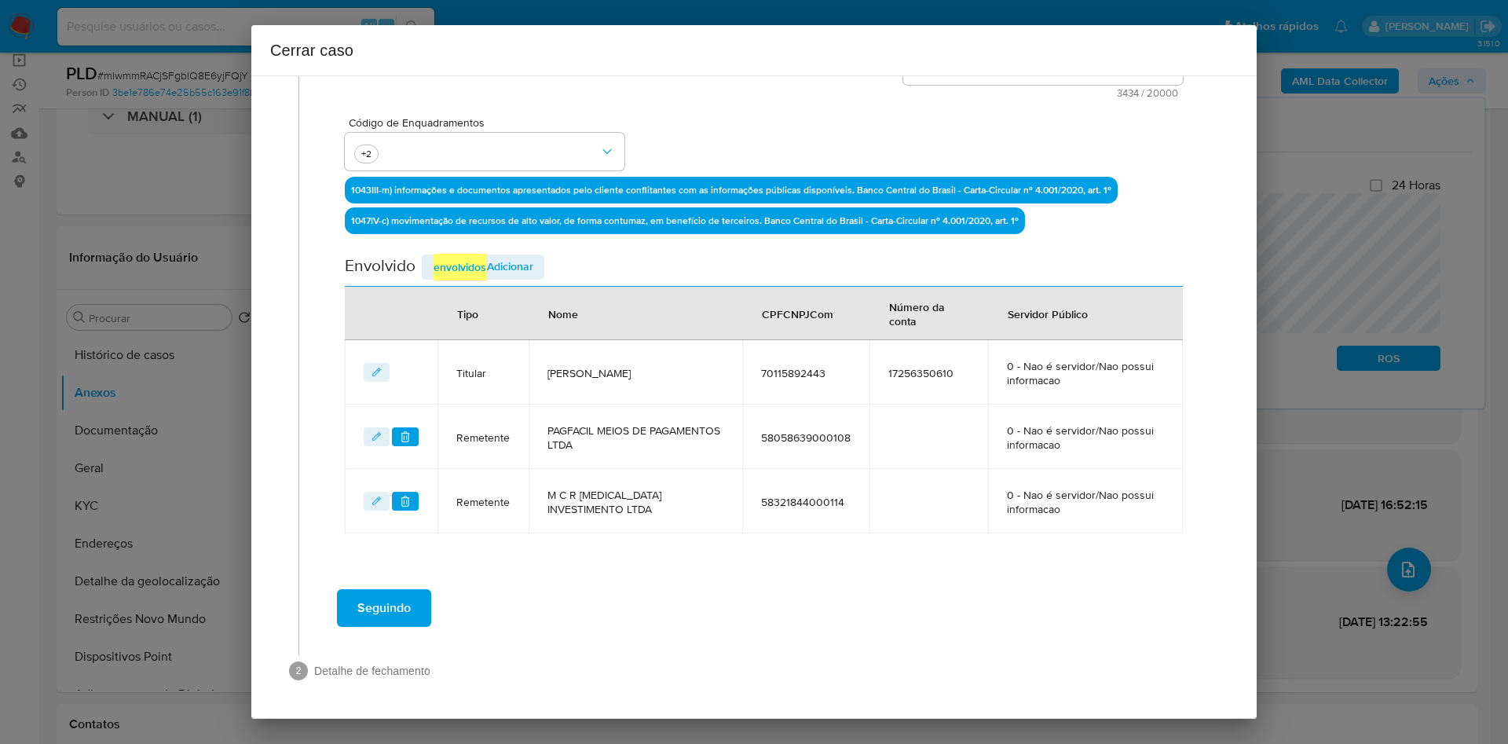
click at [474, 272] on em "envolvidos" at bounding box center [460, 267] width 54 height 27
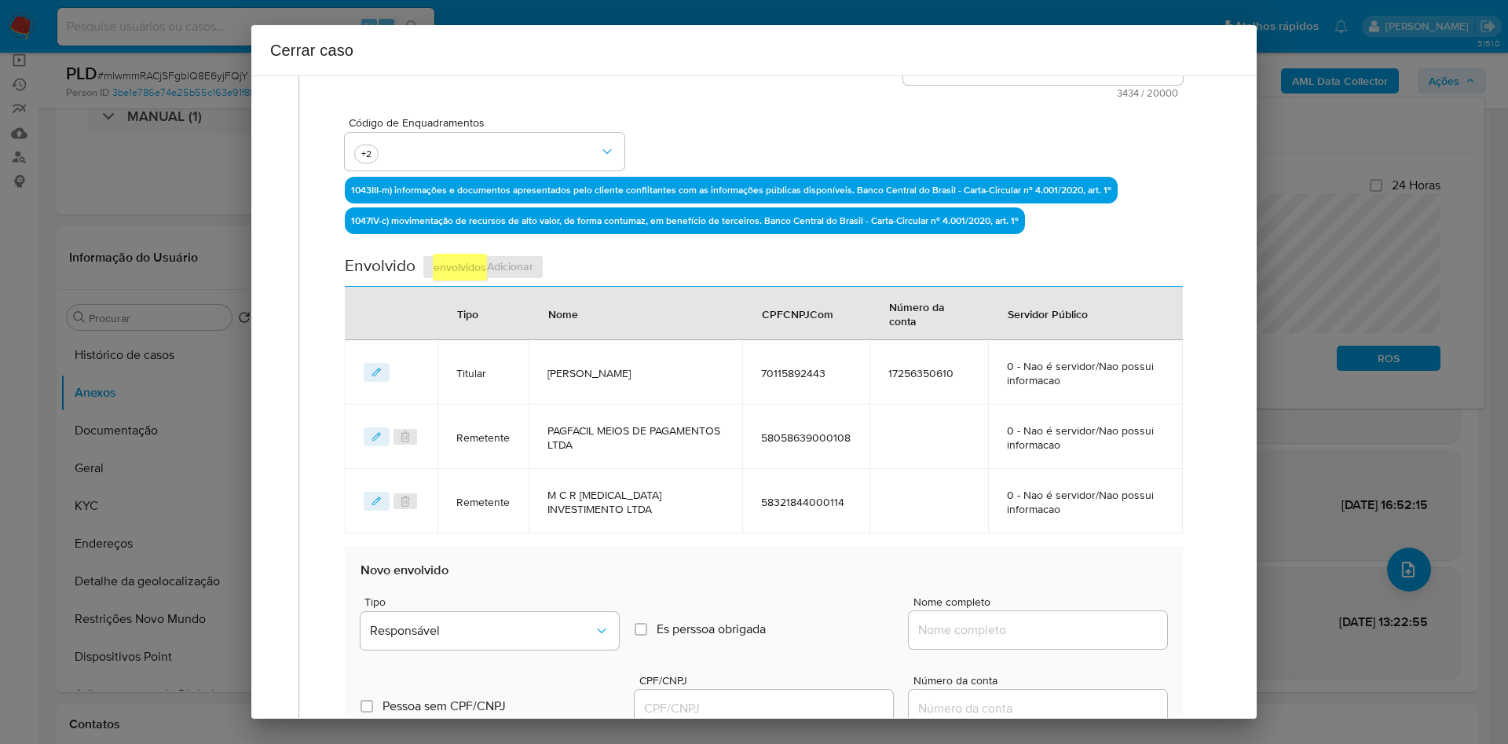
scroll to position [646, 0]
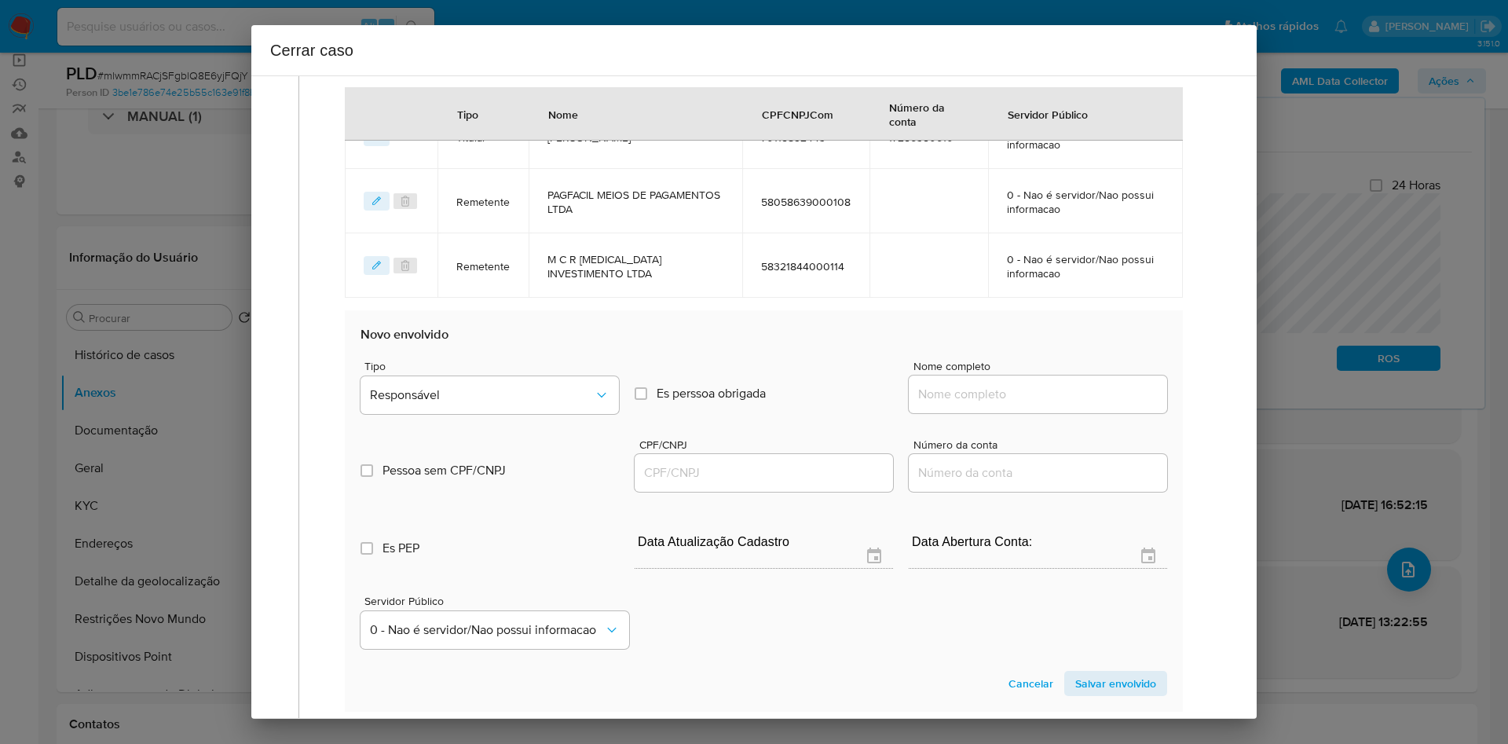
click at [919, 378] on div at bounding box center [1038, 394] width 258 height 38
click at [939, 391] on input "Nome completo" at bounding box center [1038, 394] width 258 height 20
paste input "Joseane Bezerra Da Silva"
type input "Joseane Bezerra Da Silva"
drag, startPoint x: 735, startPoint y: 469, endPoint x: 697, endPoint y: 466, distance: 38.6
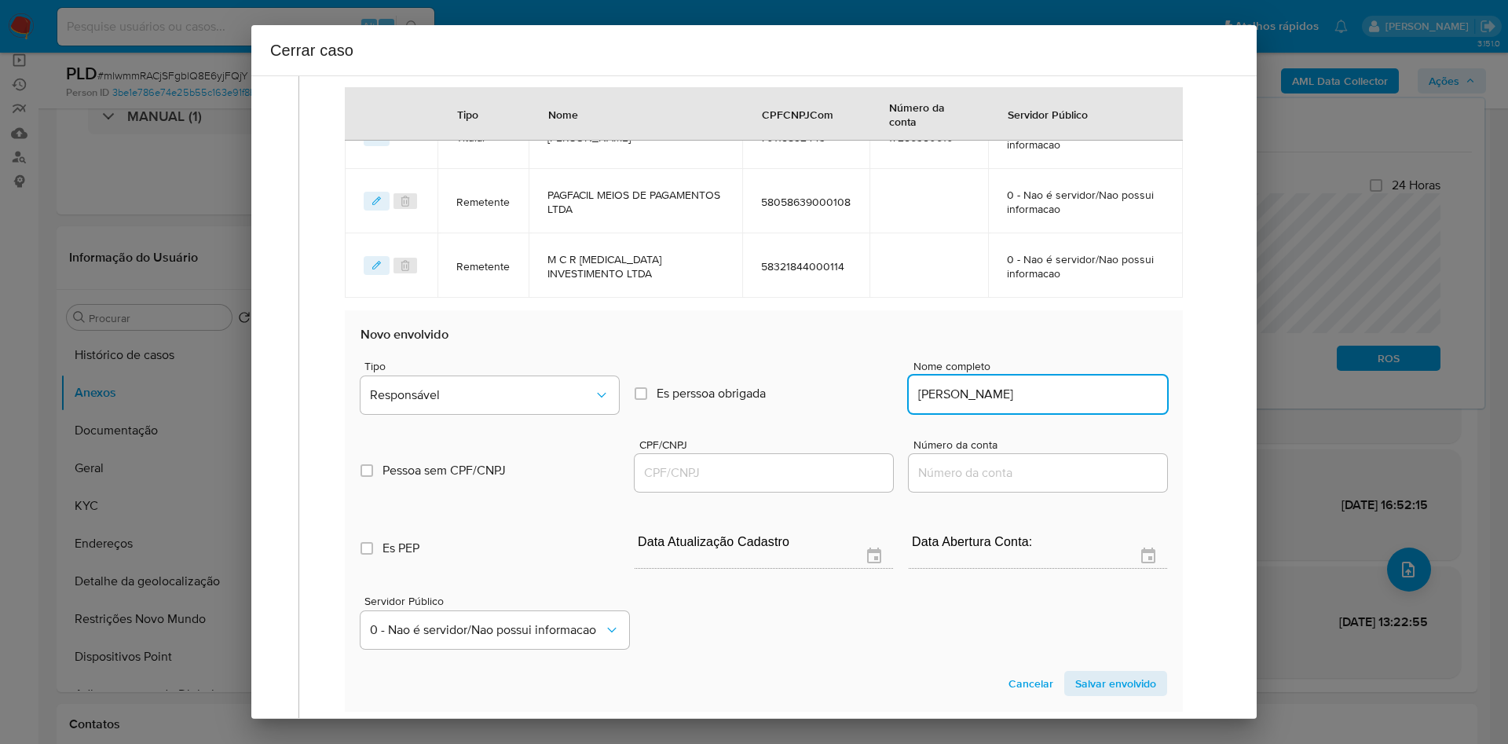
click at [735, 469] on input "CPF/CNPJ" at bounding box center [764, 473] width 258 height 20
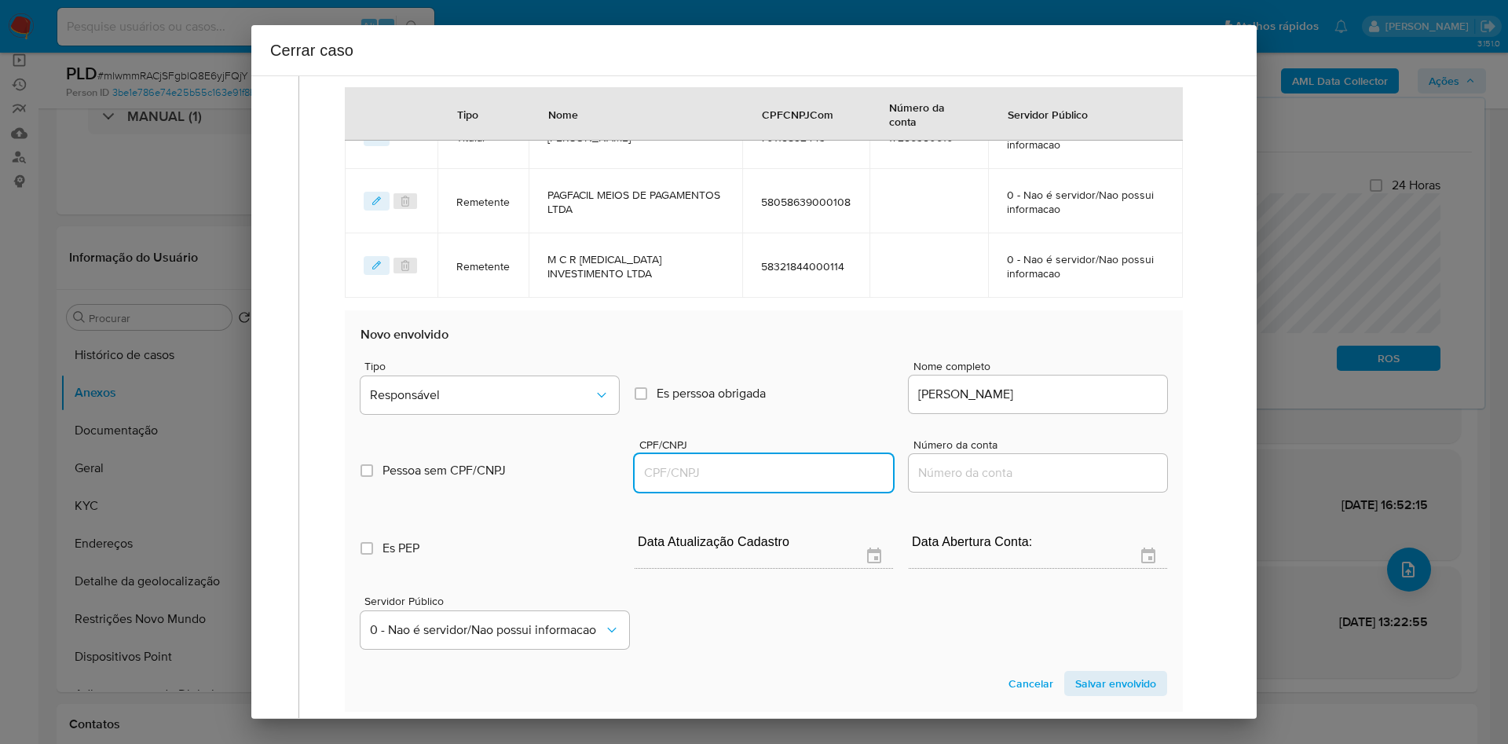
paste input "70965002438"
type input "70965002438"
click at [518, 410] on button "Responsável" at bounding box center [490, 395] width 258 height 38
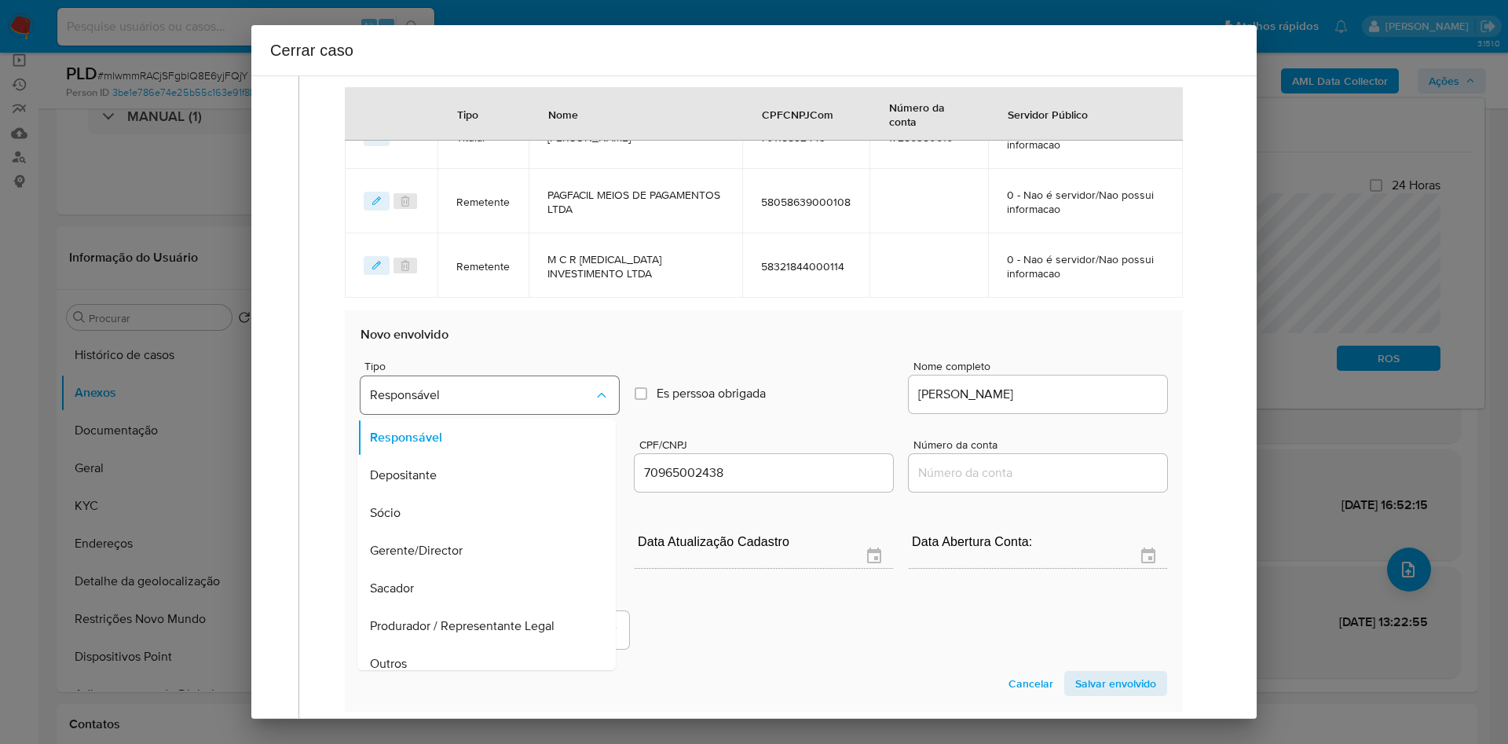
scroll to position [50, 0]
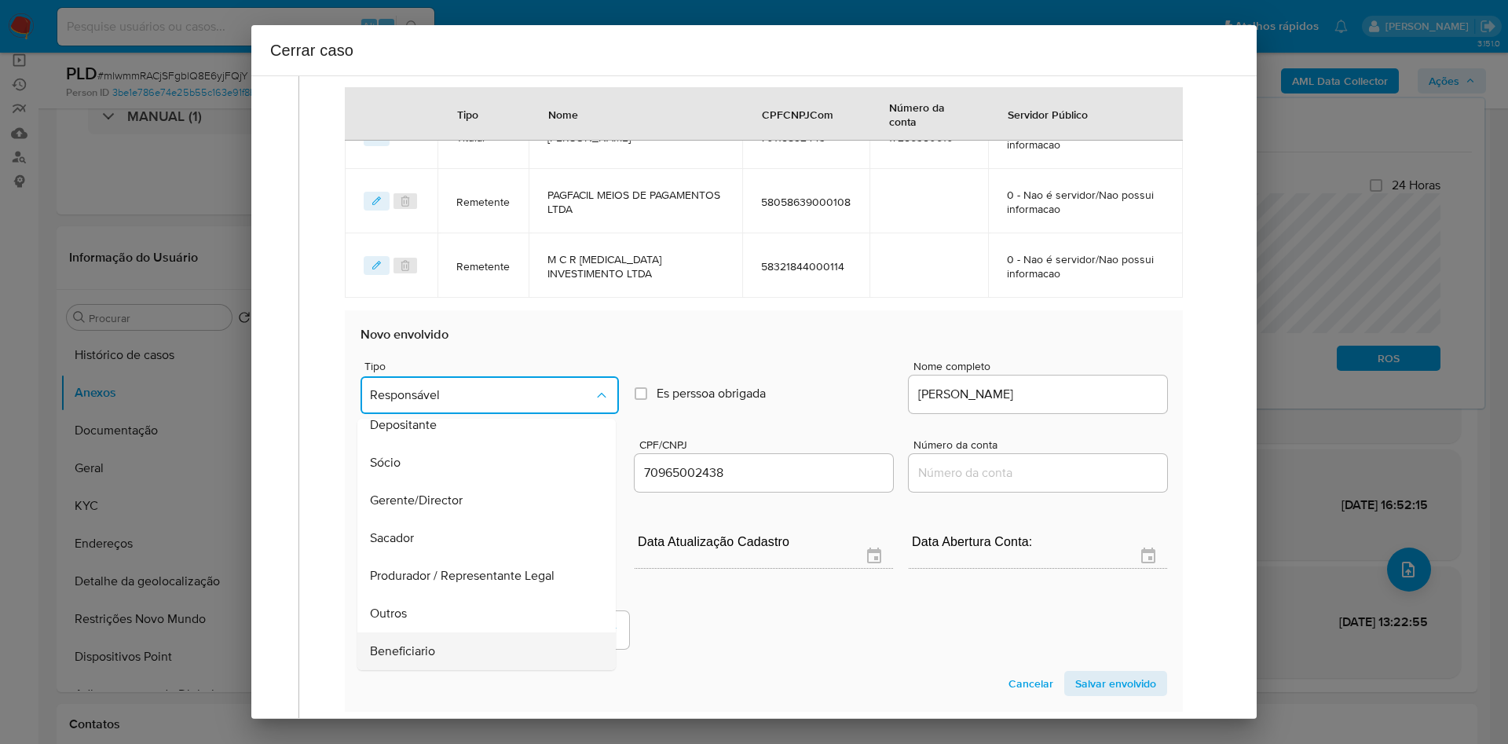
click at [417, 645] on span "Beneficiario" at bounding box center [402, 651] width 65 height 16
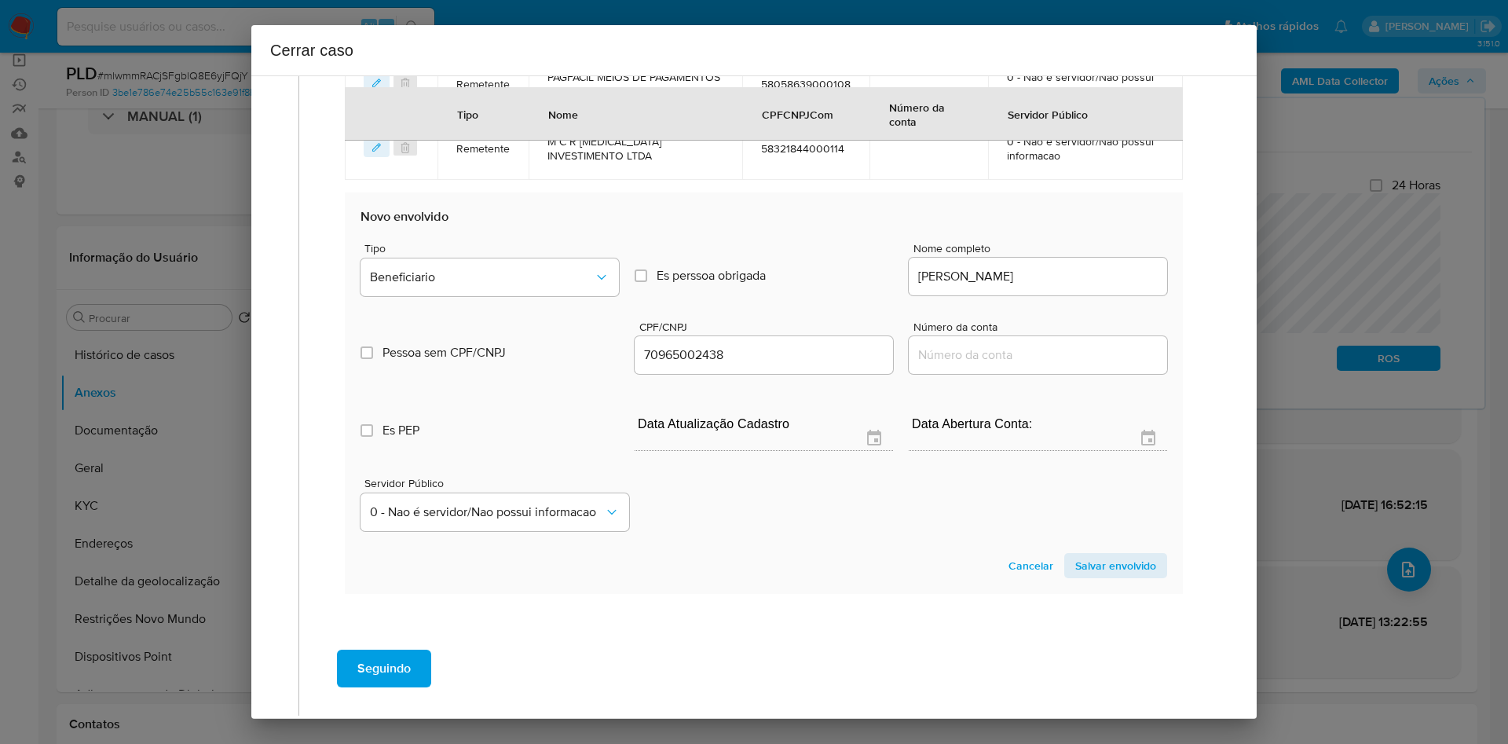
click at [1127, 577] on span "Salvar envolvido" at bounding box center [1115, 566] width 81 height 22
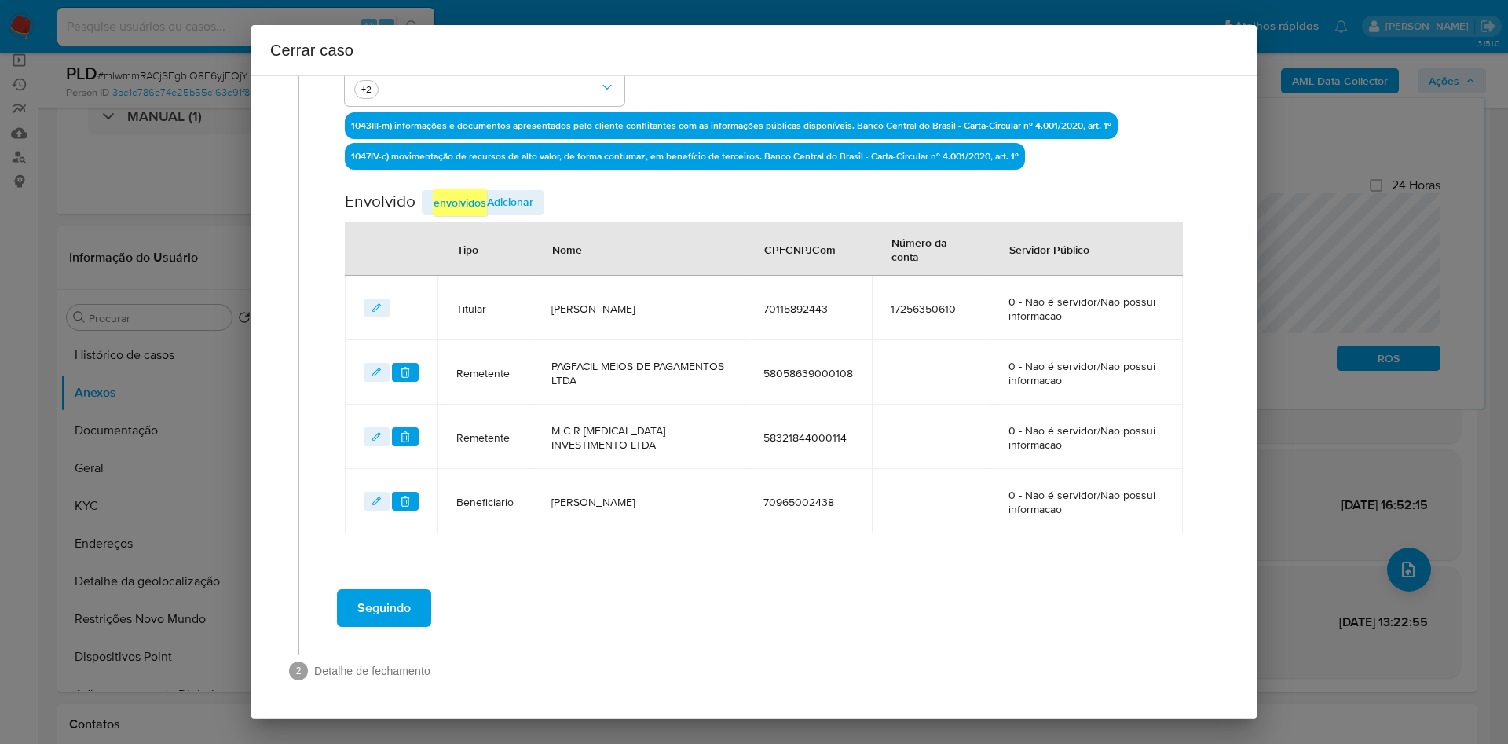
click at [524, 196] on span "Adicionar envolvidos" at bounding box center [483, 202] width 101 height 27
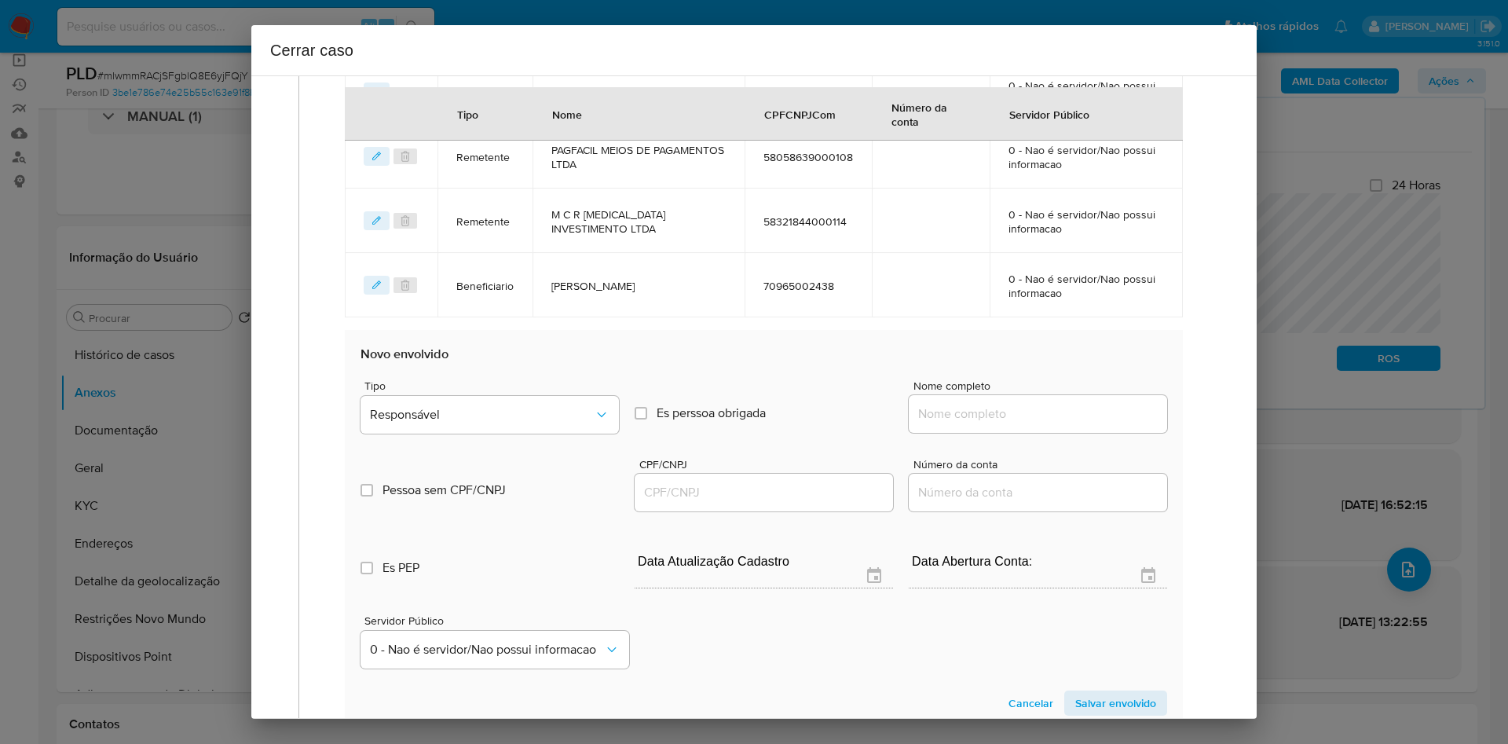
scroll to position [711, 0]
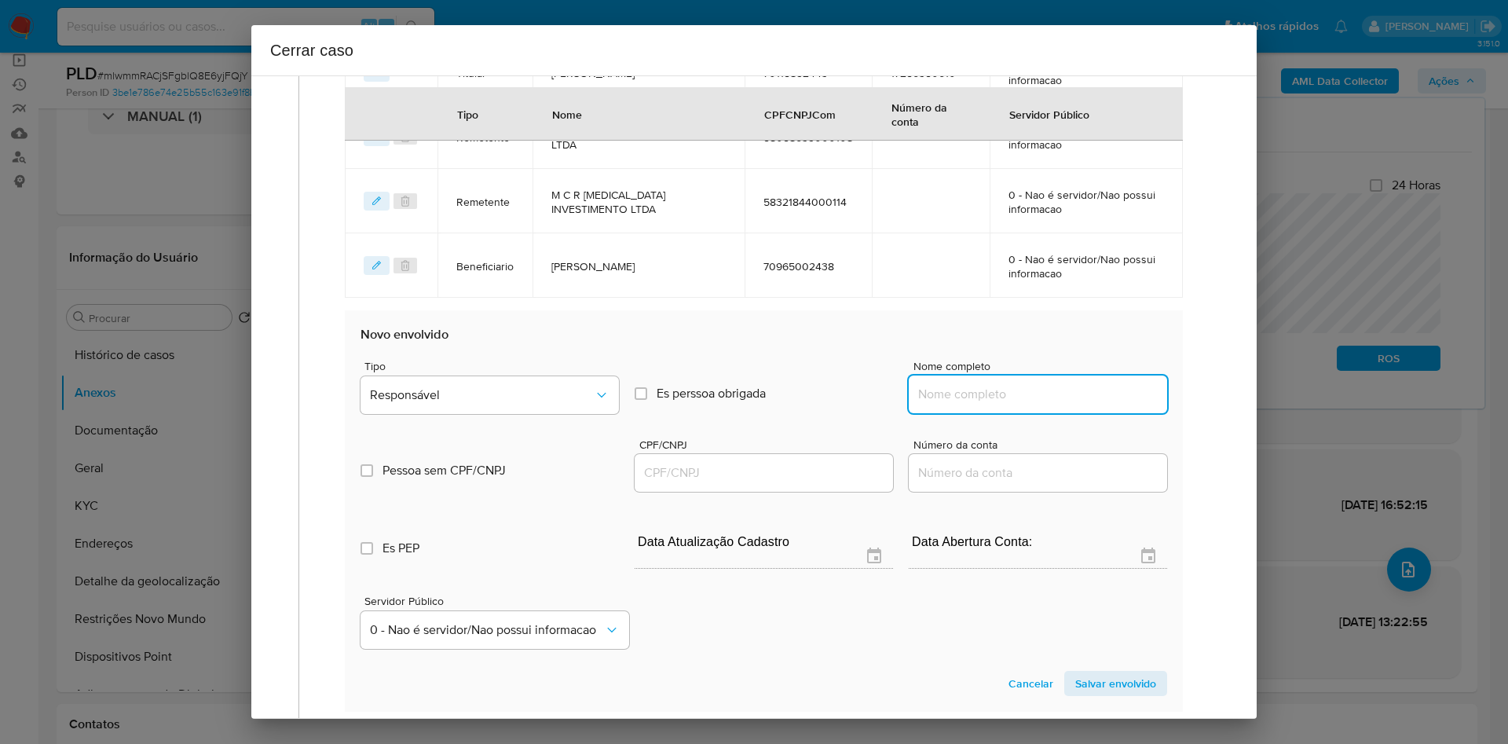
click at [968, 387] on input "Nome completo" at bounding box center [1038, 394] width 258 height 20
paste input "53579931 Davy Vieira De Souza"
type input "53579931 Davy Vieira De Souza"
click at [781, 474] on input "CPF/CNPJ" at bounding box center [764, 473] width 258 height 20
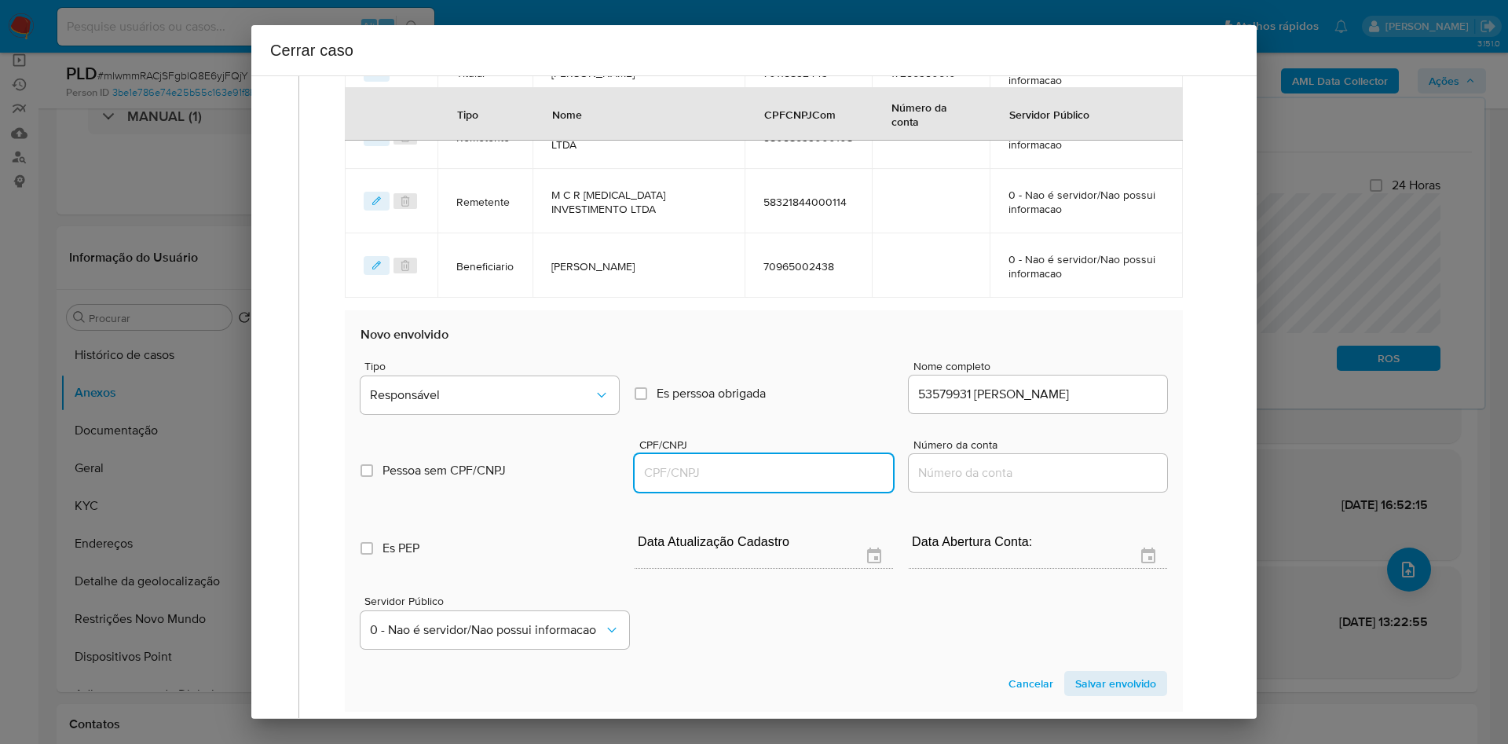
paste input "53579931000152"
type input "53579931000152"
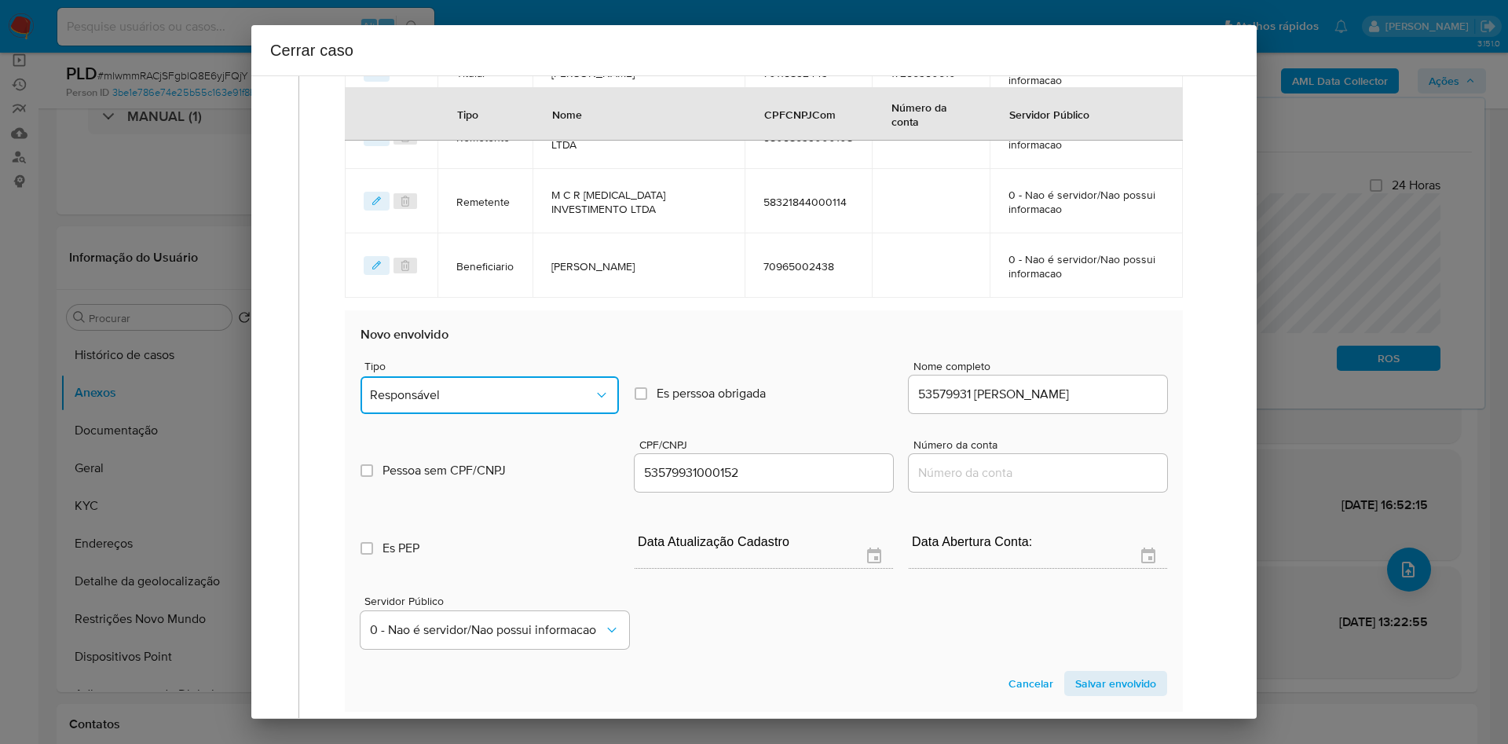
click at [512, 399] on span "Responsável" at bounding box center [482, 395] width 224 height 16
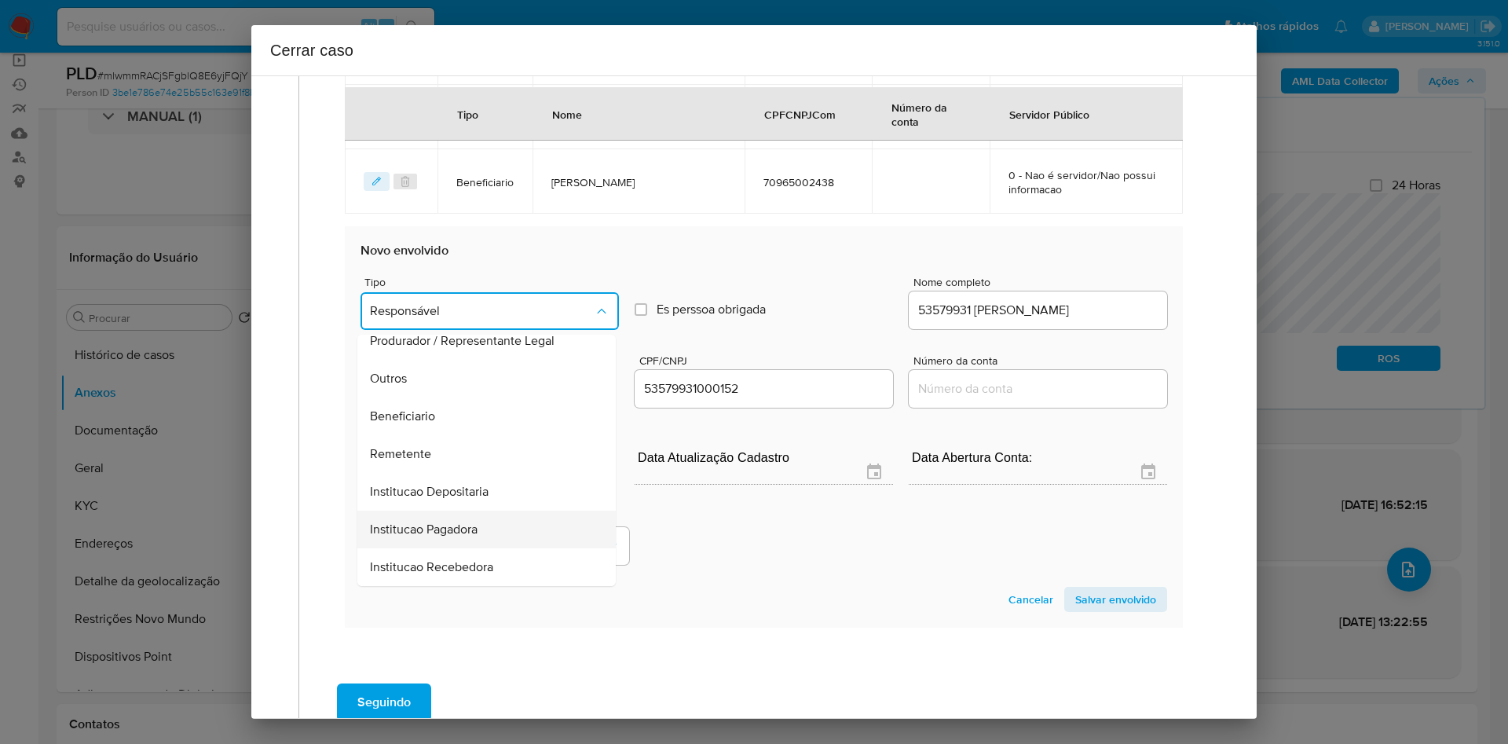
scroll to position [889, 0]
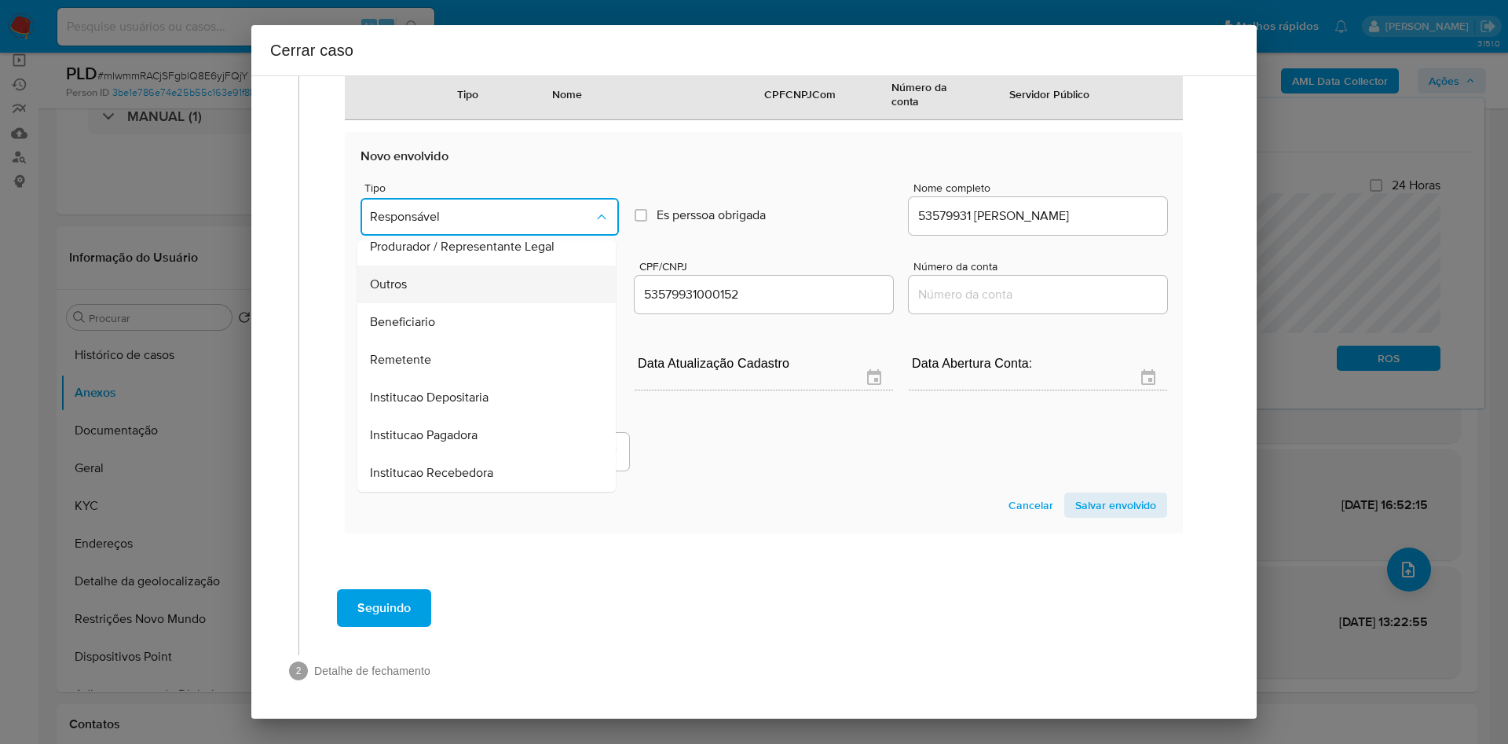
click at [479, 298] on div "Outros" at bounding box center [482, 285] width 224 height 38
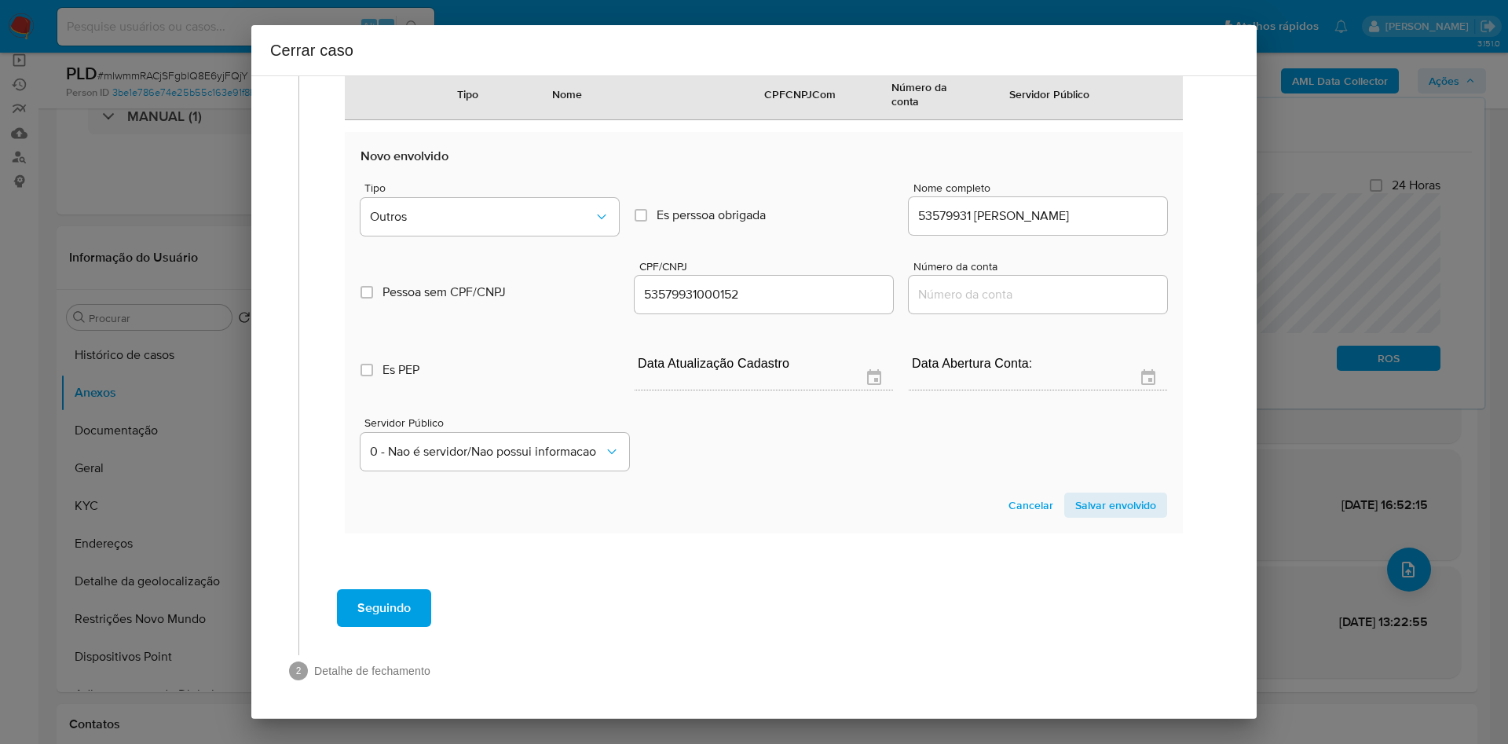
click at [1130, 500] on span "Salvar envolvido" at bounding box center [1115, 505] width 81 height 22
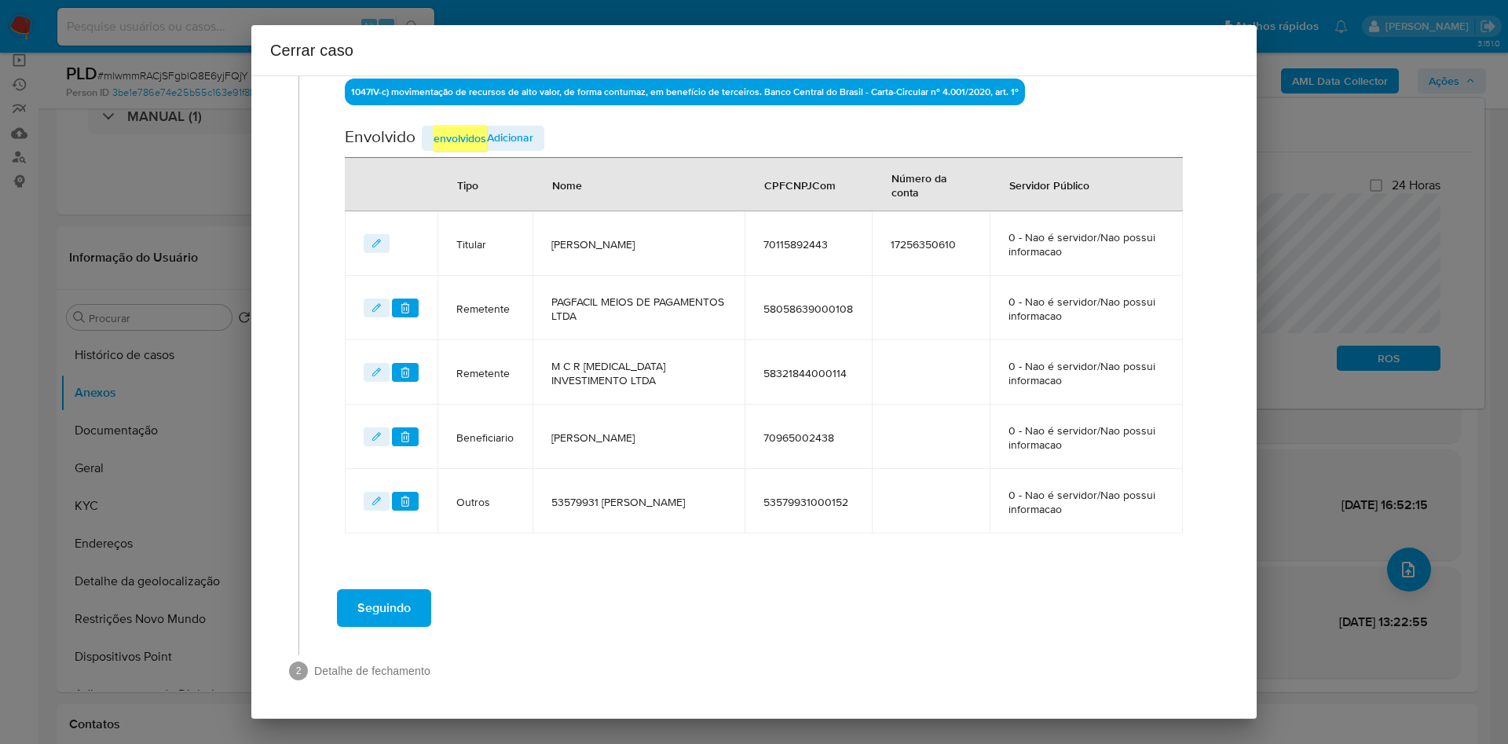
scroll to position [540, 0]
click at [405, 621] on span "Seguindo" at bounding box center [383, 608] width 53 height 35
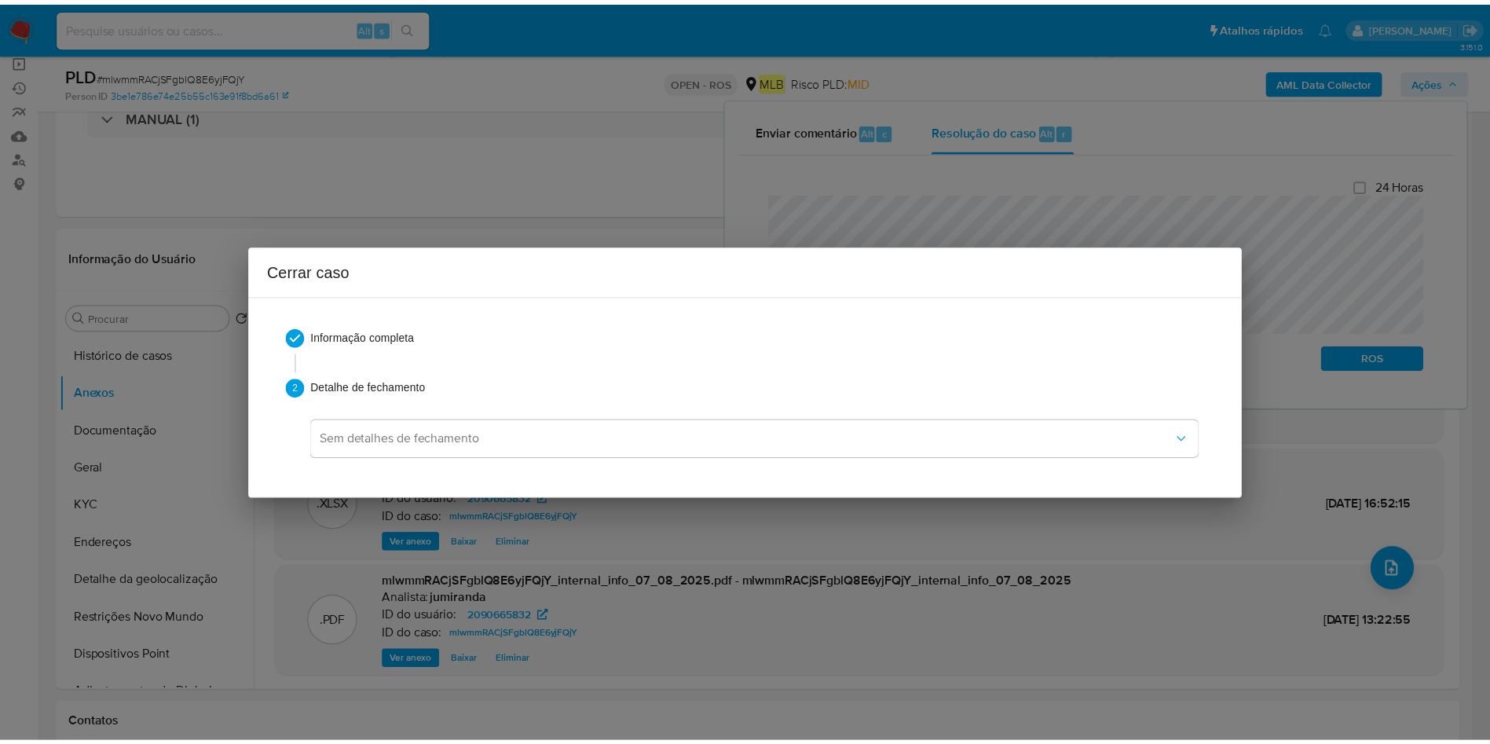
scroll to position [2009, 0]
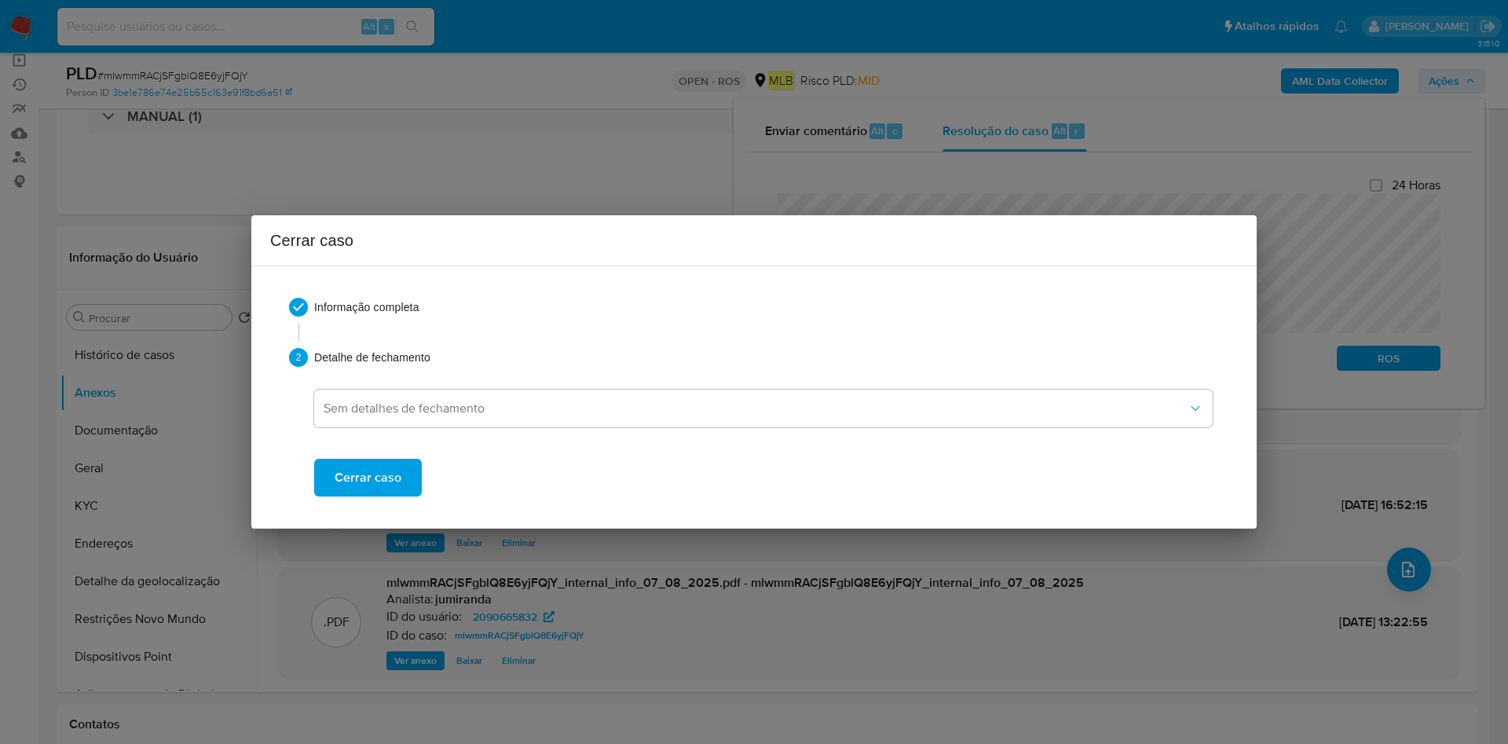
click at [390, 478] on span "Cerrar caso" at bounding box center [368, 477] width 67 height 35
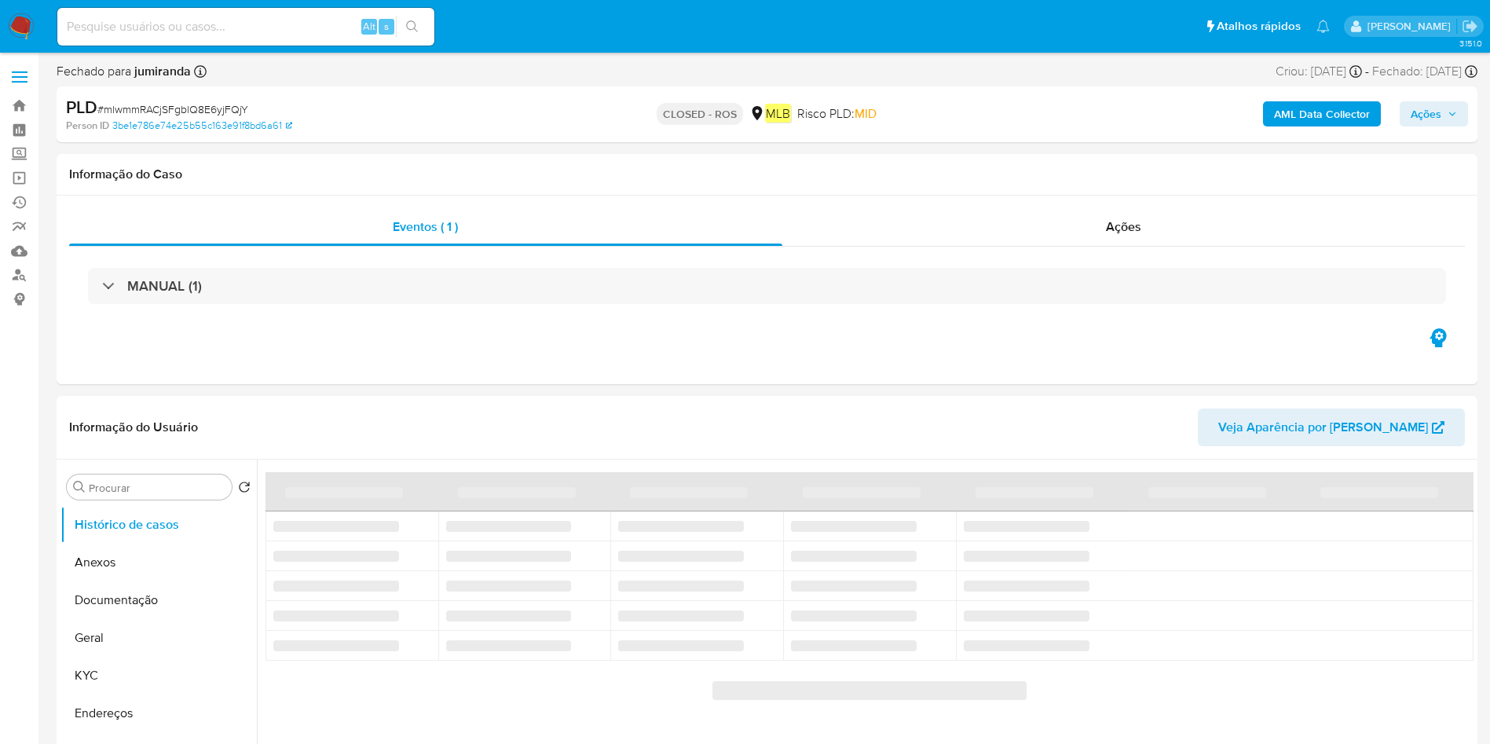
select select "10"
